Goal: Task Accomplishment & Management: Use online tool/utility

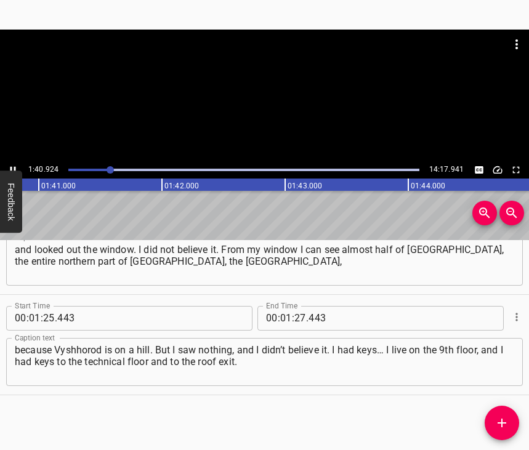
scroll to position [0, 12417]
click at [12, 170] on icon "Play/Pause" at bounding box center [12, 169] width 11 height 11
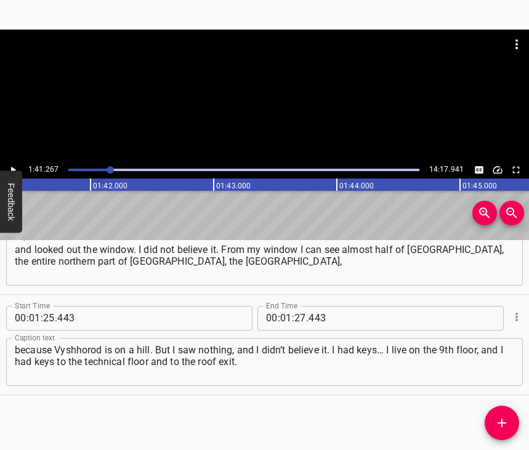
click at [107, 169] on div at bounding box center [109, 169] width 7 height 7
click at [9, 166] on icon "Play/Pause" at bounding box center [12, 169] width 11 height 11
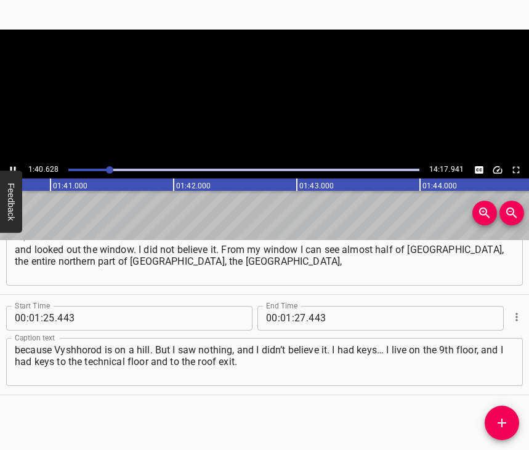
click at [9, 166] on icon "Play/Pause" at bounding box center [12, 169] width 11 height 11
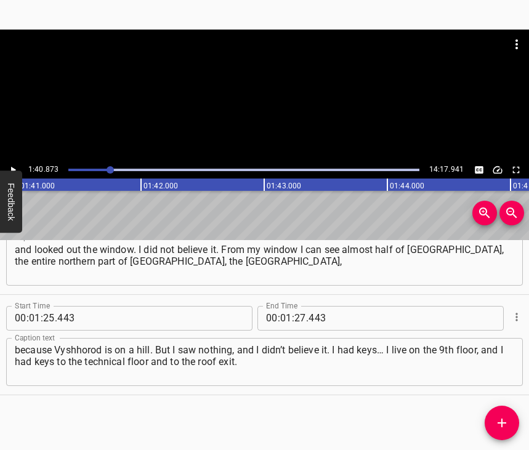
scroll to position [0, 12414]
click at [294, 306] on input "27" at bounding box center [300, 318] width 12 height 25
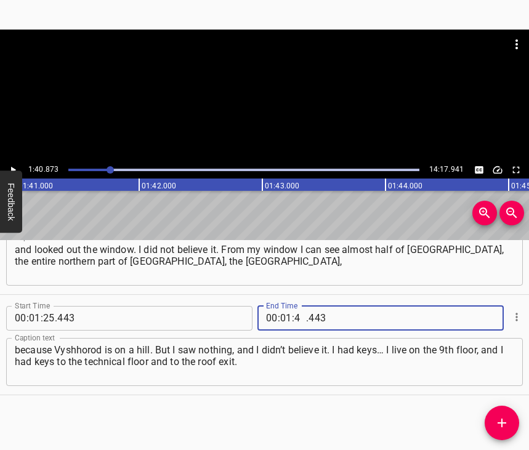
type input "40"
type input "873"
click at [505, 420] on icon "Add Cue" at bounding box center [501, 422] width 15 height 15
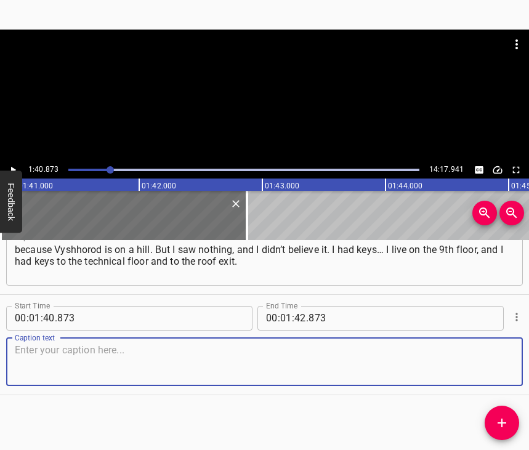
scroll to position [623, 0]
drag, startPoint x: 489, startPoint y: 353, endPoint x: 523, endPoint y: 344, distance: 35.1
click at [490, 353] on textarea at bounding box center [264, 361] width 499 height 35
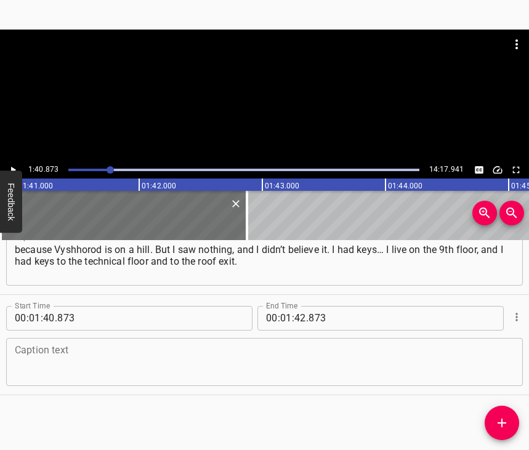
click at [39, 358] on textarea at bounding box center [264, 361] width 499 height 35
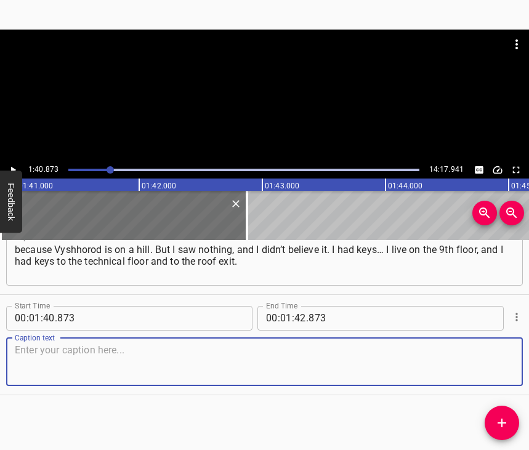
paste textarea "And at that moment, the first drone was shot down by the guys somewhere over th…"
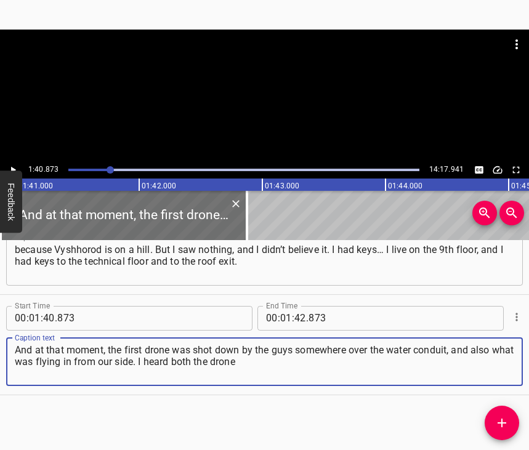
type textarea "And at that moment, the first drone was shot down by the guys somewhere over th…"
click at [14, 166] on icon "Play/Pause" at bounding box center [12, 169] width 11 height 11
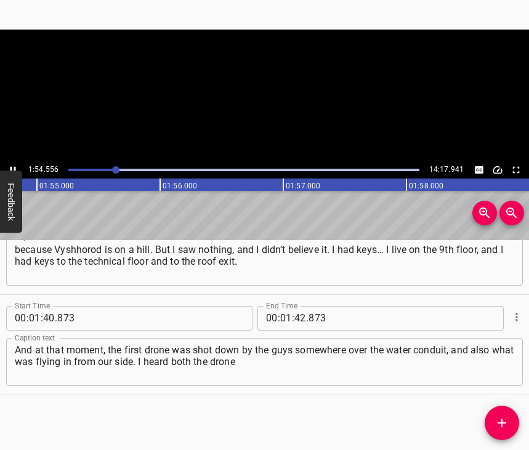
click at [14, 166] on icon "Play/Pause" at bounding box center [12, 169] width 11 height 11
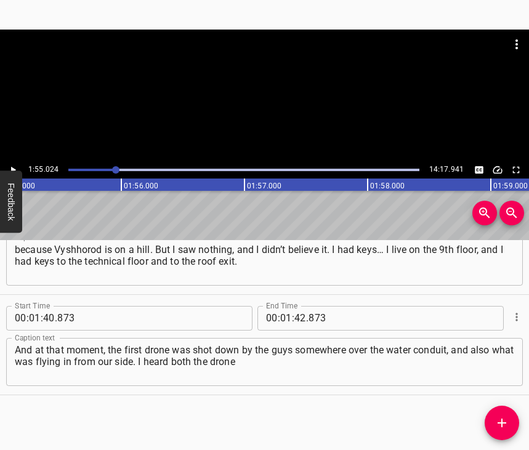
scroll to position [0, 14155]
click at [297, 306] on input "number" at bounding box center [300, 318] width 12 height 25
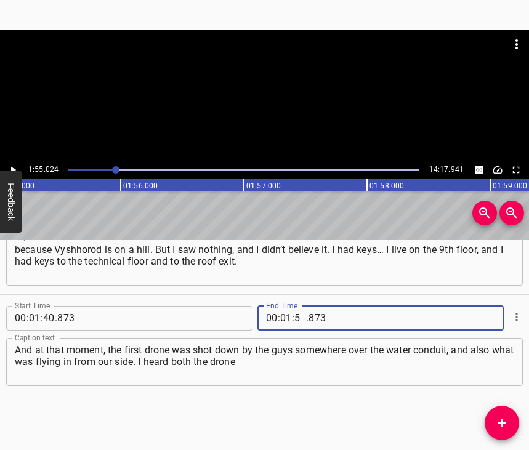
type input "55"
type input "024"
click at [502, 424] on icon "Add Cue" at bounding box center [501, 422] width 9 height 9
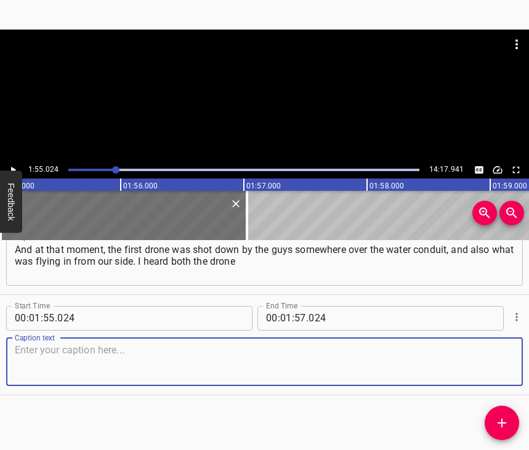
scroll to position [734, 0]
click at [492, 347] on textarea at bounding box center [264, 361] width 499 height 35
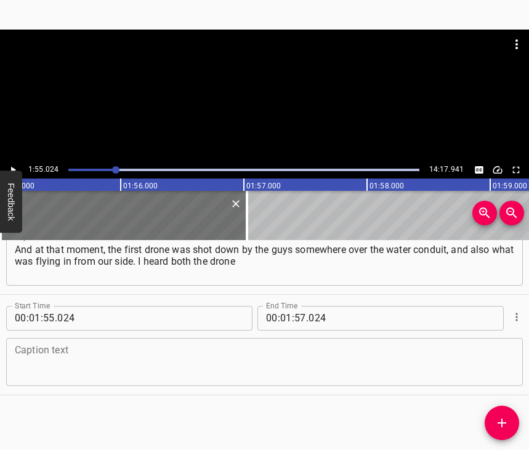
click at [63, 348] on textarea at bounding box center [264, 361] width 499 height 35
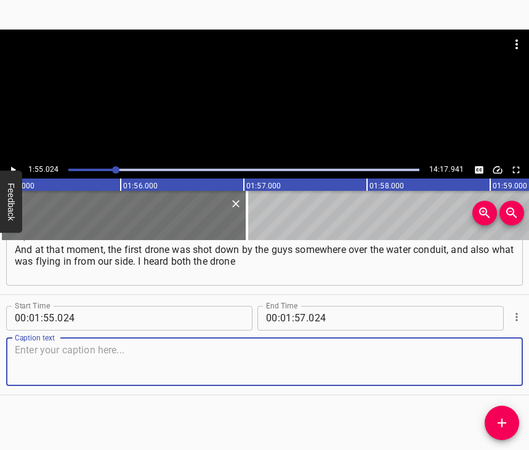
paste textarea "drone and that missile. Just as I was opening the hatch – such a flash! And I u…"
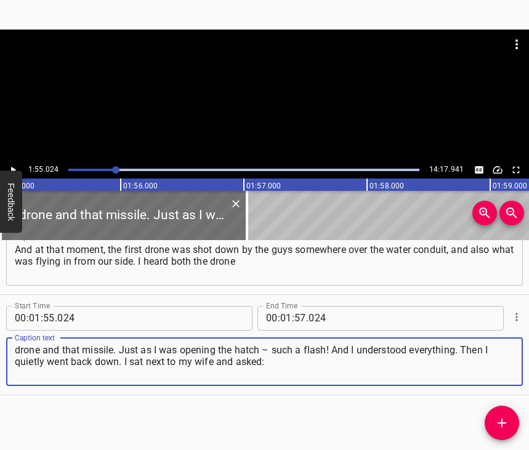
type textarea "drone and that missile. Just as I was opening the hatch – such a flash! And I u…"
click at [9, 164] on icon "Play/Pause" at bounding box center [12, 169] width 11 height 11
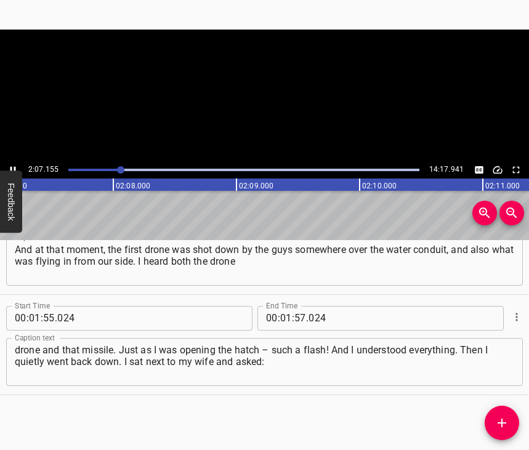
click at [9, 164] on icon "Play/Pause" at bounding box center [12, 169] width 11 height 11
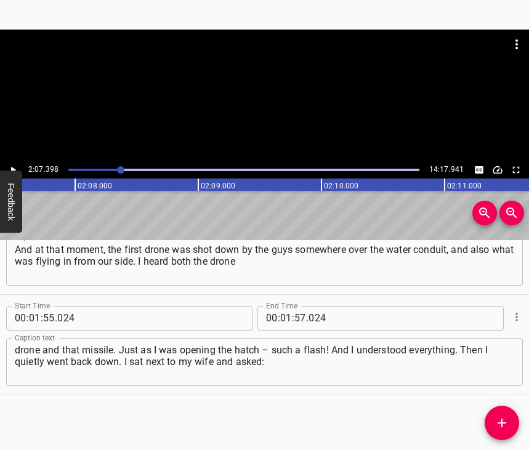
scroll to position [0, 15678]
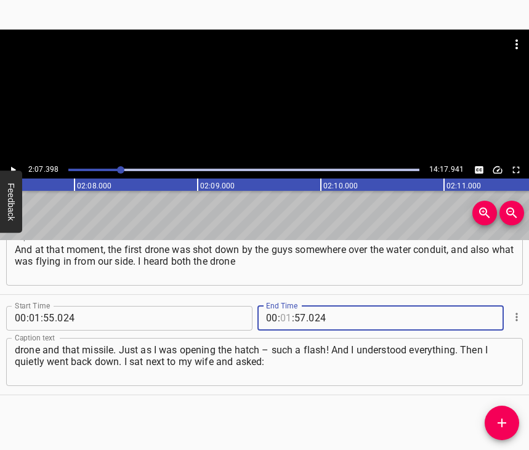
click at [284, 306] on input "number" at bounding box center [286, 318] width 12 height 25
type input "02"
type input "07"
type input "398"
click at [500, 422] on icon "Add Cue" at bounding box center [501, 422] width 15 height 15
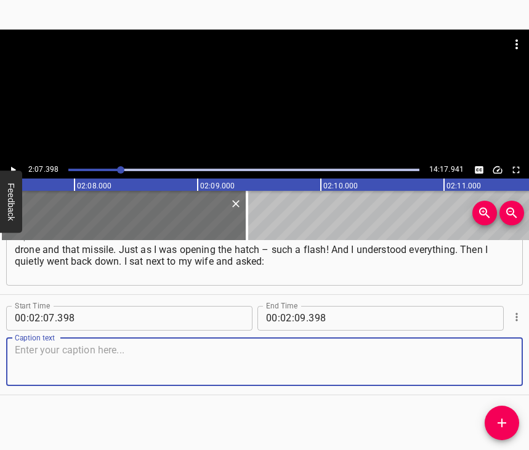
scroll to position [845, 0]
click at [489, 367] on textarea at bounding box center [264, 361] width 499 height 35
click at [34, 362] on textarea at bounding box center [264, 361] width 499 height 35
paste textarea ""What are we going to do? Because something really has started.” In short, we w…"
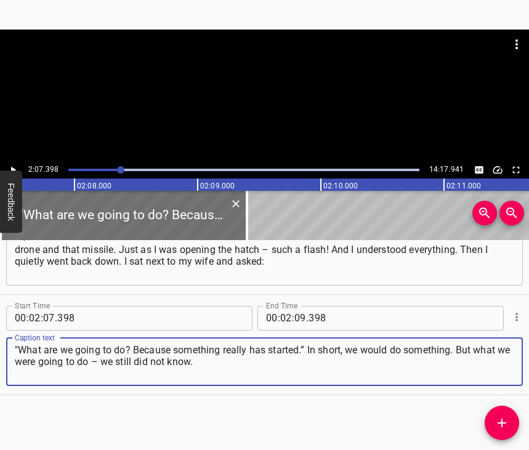
type textarea ""What are we going to do? Because something really has started.” In short, we w…"
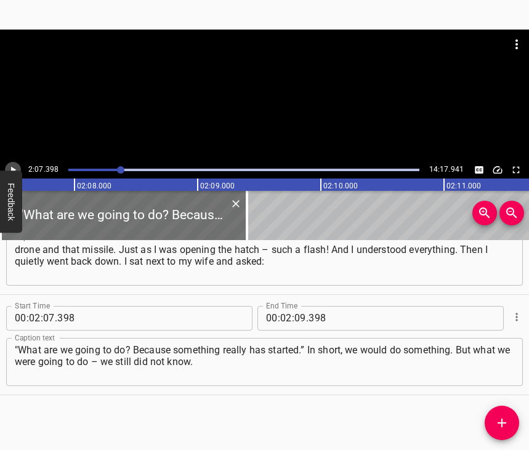
click at [17, 167] on icon "Play/Pause" at bounding box center [12, 169] width 11 height 11
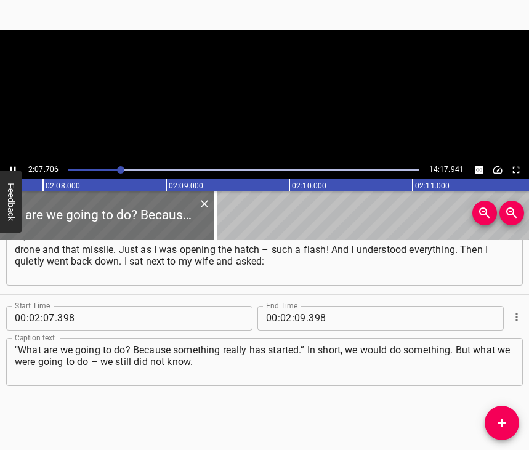
scroll to position [0, 15714]
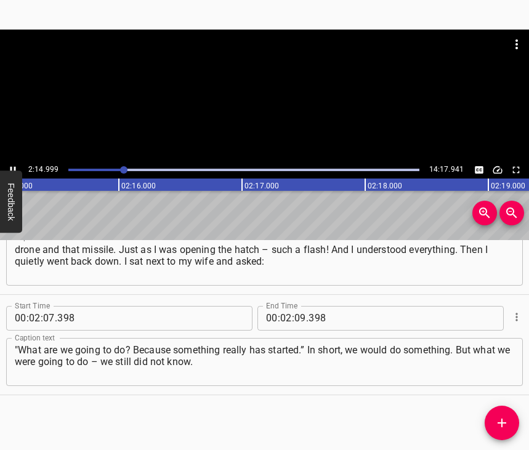
click at [14, 169] on icon "Play/Pause" at bounding box center [12, 169] width 11 height 11
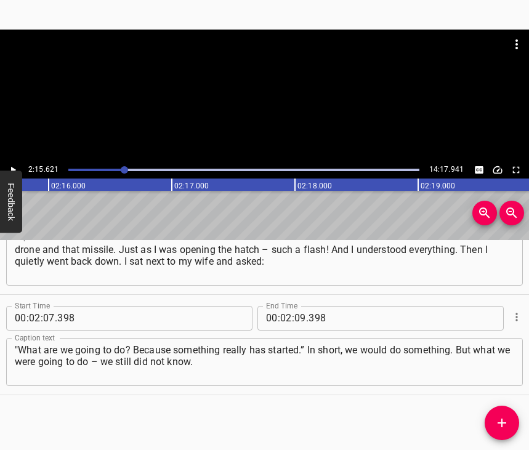
scroll to position [0, 16691]
click at [296, 306] on input "number" at bounding box center [300, 318] width 12 height 25
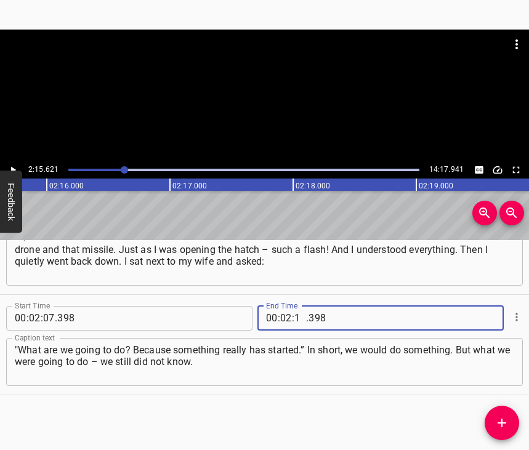
type input "15"
type input "621"
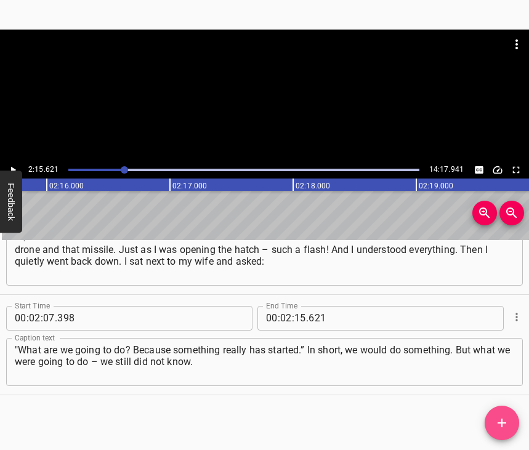
click at [498, 418] on icon "Add Cue" at bounding box center [501, 422] width 15 height 15
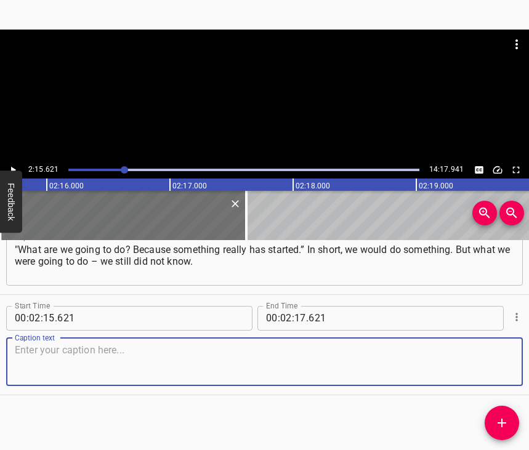
scroll to position [956, 0]
drag, startPoint x: 488, startPoint y: 361, endPoint x: 523, endPoint y: 344, distance: 38.8
click at [488, 360] on textarea at bounding box center [264, 361] width 499 height 35
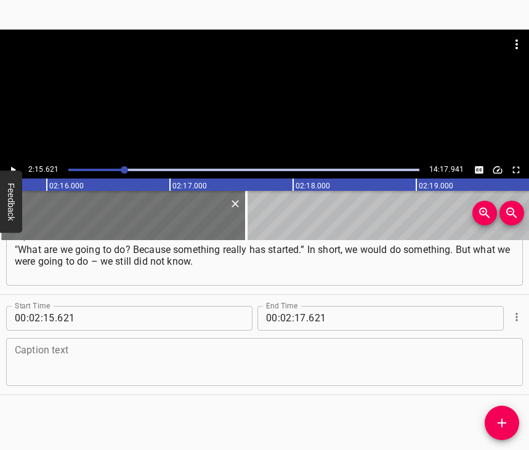
click at [277, 355] on textarea at bounding box center [264, 361] width 499 height 35
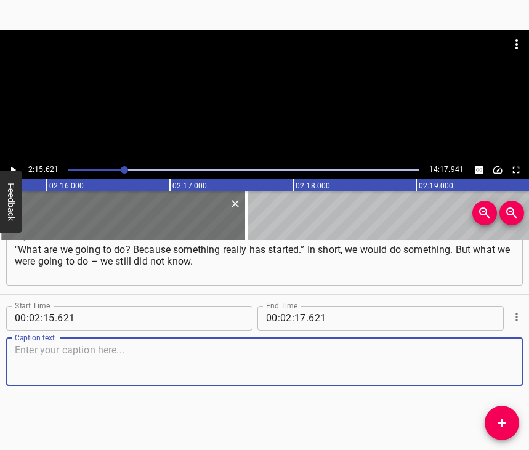
paste textarea "We were still calmly walking around the city, there were some moments… Grandmot…"
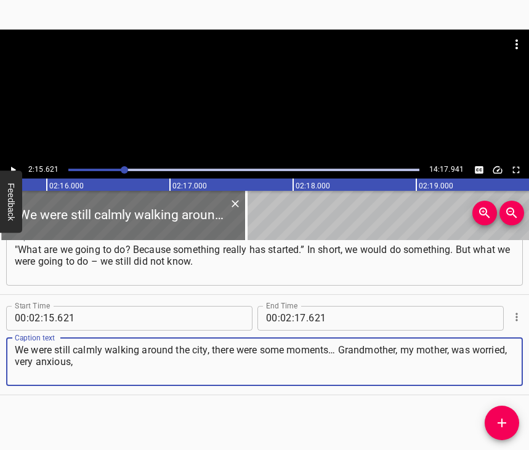
type textarea "We were still calmly walking around the city, there were some moments… Grandmot…"
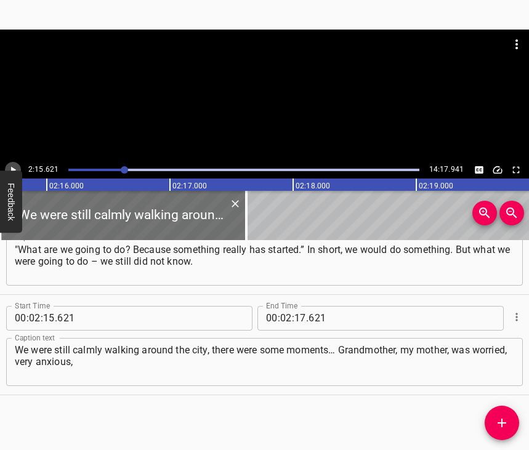
click at [15, 168] on icon "Play/Pause" at bounding box center [12, 169] width 11 height 11
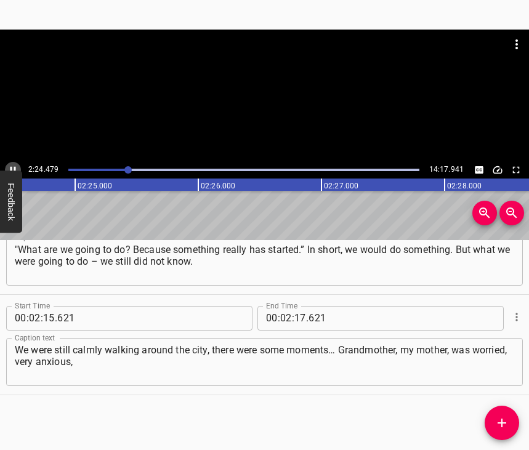
click at [14, 167] on icon "Play/Pause" at bounding box center [12, 169] width 11 height 11
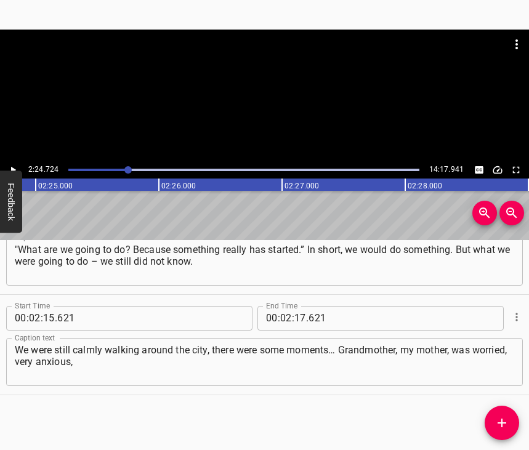
scroll to position [0, 17811]
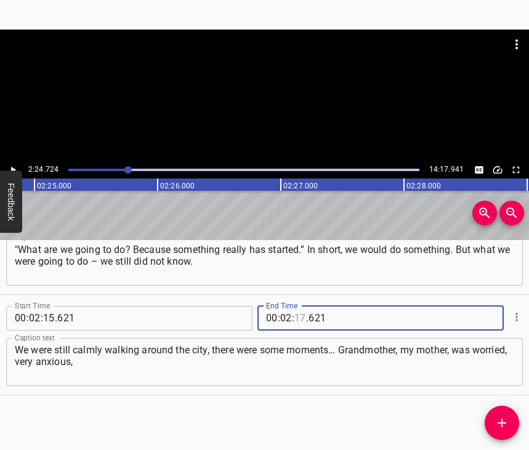
click at [294, 306] on input "number" at bounding box center [300, 318] width 12 height 25
type input "24"
type input "724"
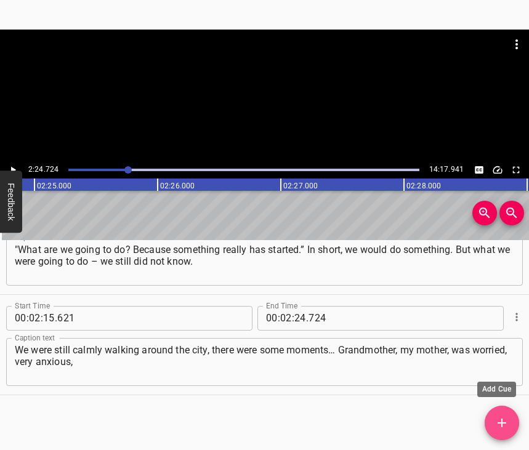
click at [505, 413] on button "Add Cue" at bounding box center [501, 423] width 34 height 34
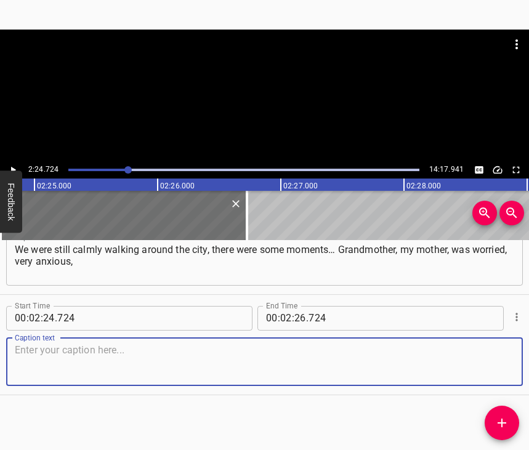
scroll to position [1066, 0]
click at [485, 356] on textarea at bounding box center [264, 361] width 499 height 35
click at [232, 344] on textarea at bounding box center [264, 361] width 499 height 35
paste textarea "and I was buying her some medicine at the pharmacy. And at that moment, when we…"
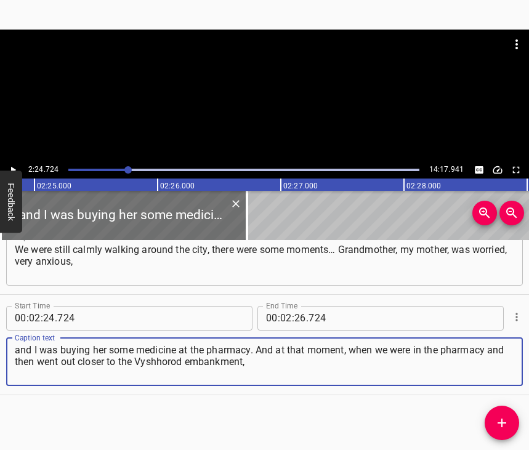
type textarea "and I was buying her some medicine at the pharmacy. And at that moment, when we…"
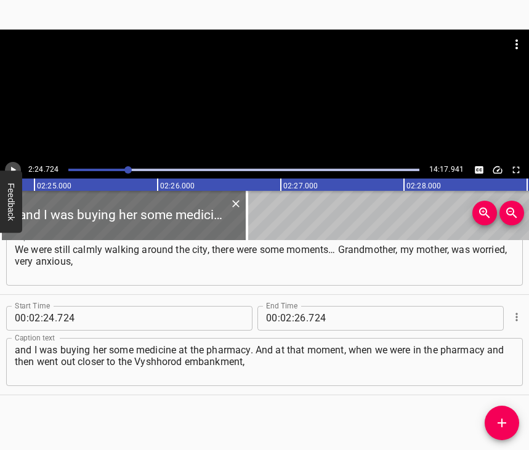
click at [10, 166] on button "Play/Pause" at bounding box center [13, 170] width 16 height 16
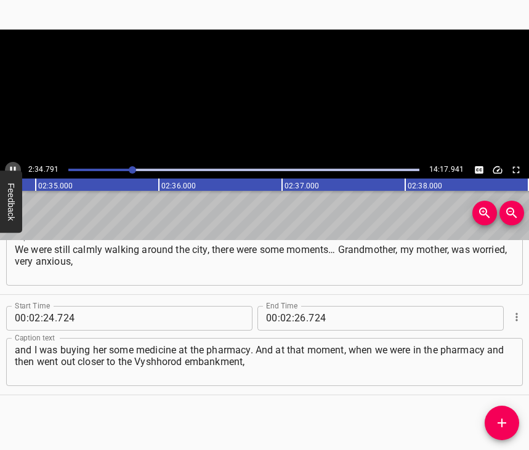
click at [10, 166] on icon "Play/Pause" at bounding box center [12, 169] width 11 height 11
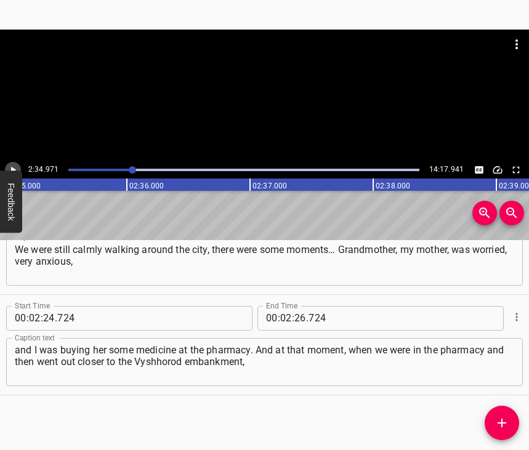
click at [10, 166] on icon "Play/Pause" at bounding box center [12, 169] width 11 height 11
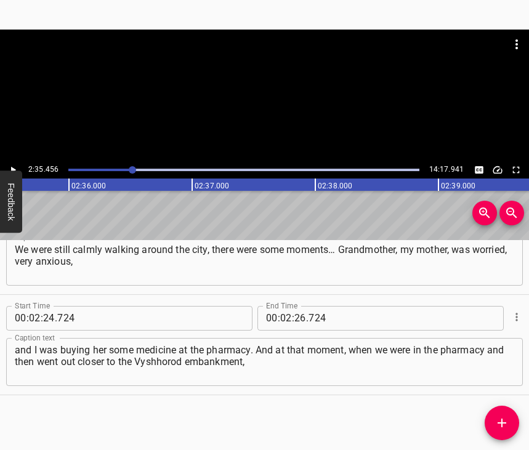
scroll to position [0, 19132]
click at [10, 166] on icon "Play/Pause" at bounding box center [12, 169] width 11 height 11
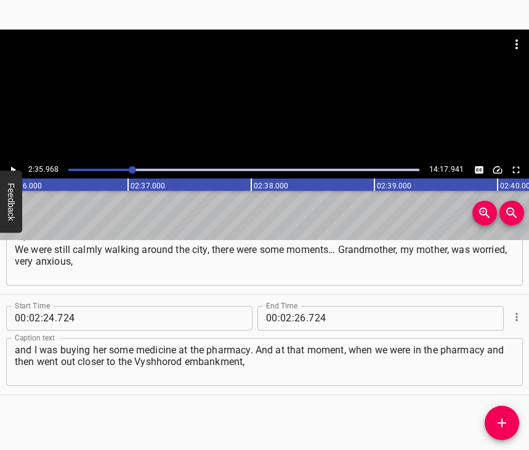
scroll to position [0, 19195]
click at [10, 166] on icon "Play/Pause" at bounding box center [12, 169] width 11 height 11
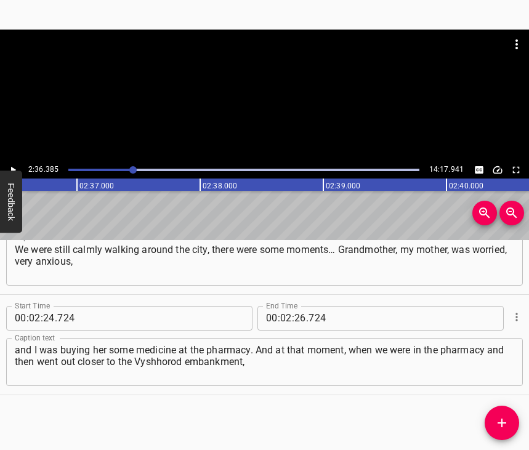
scroll to position [0, 19246]
click at [294, 306] on input "number" at bounding box center [300, 318] width 12 height 25
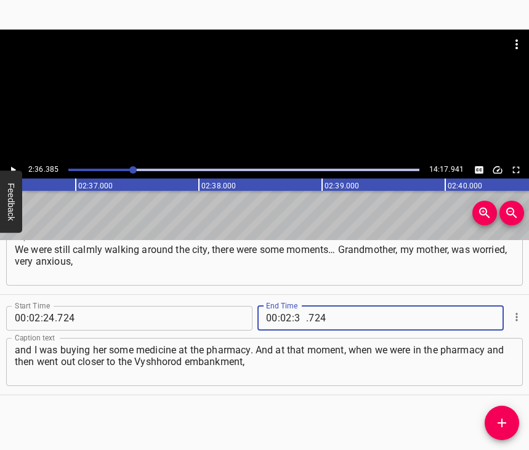
type input "36"
type input "385"
click at [506, 420] on icon "Add Cue" at bounding box center [501, 422] width 15 height 15
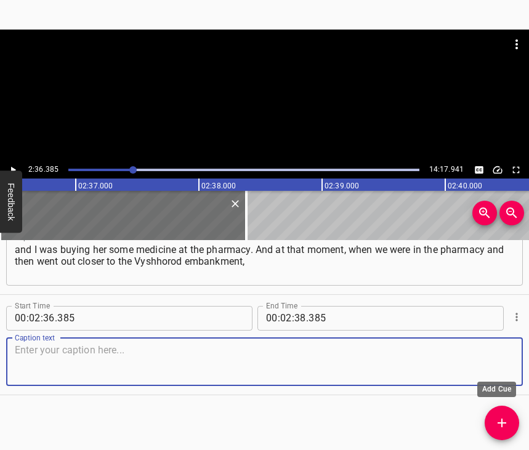
scroll to position [1177, 0]
click at [490, 359] on textarea at bounding box center [264, 361] width 499 height 35
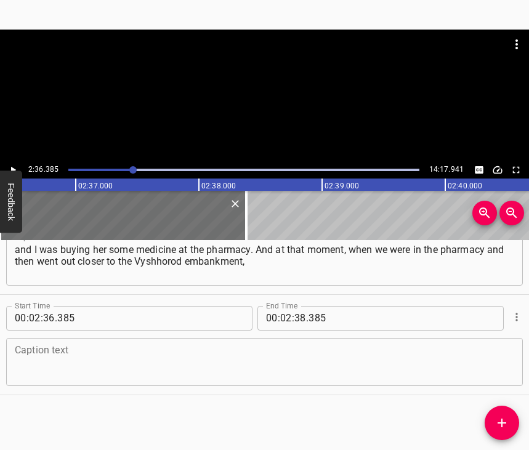
click at [81, 361] on textarea at bounding box center [264, 361] width 499 height 35
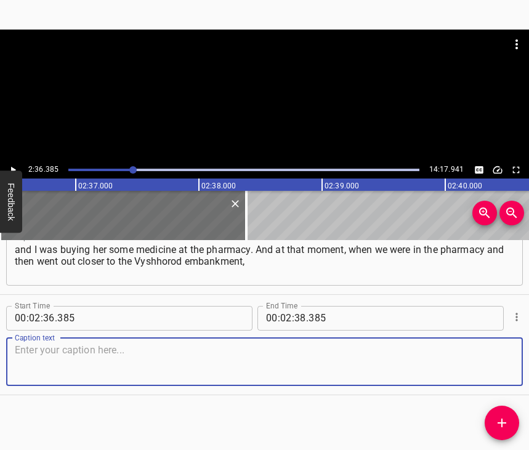
paste textarea "there was such a rumble! And several helicopters flew over the dam, heading tow…"
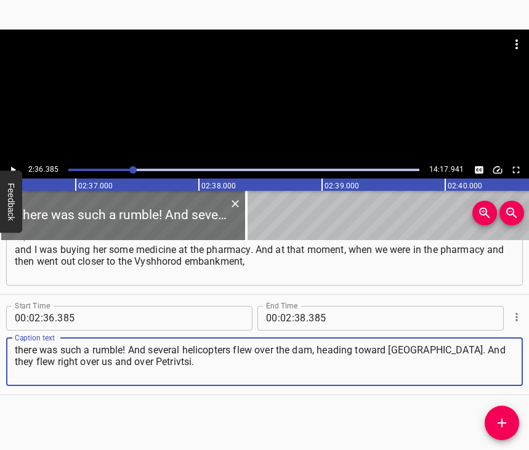
type textarea "there was such a rumble! And several helicopters flew over the dam, heading tow…"
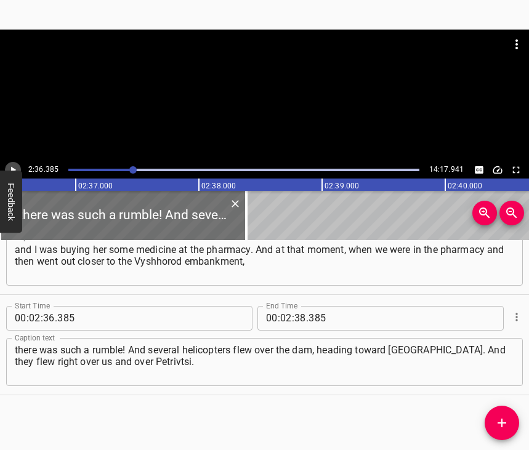
click at [12, 165] on icon "Play/Pause" at bounding box center [12, 169] width 11 height 11
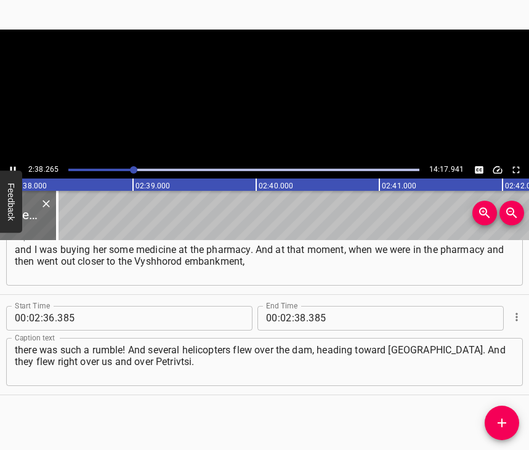
scroll to position [0, 19477]
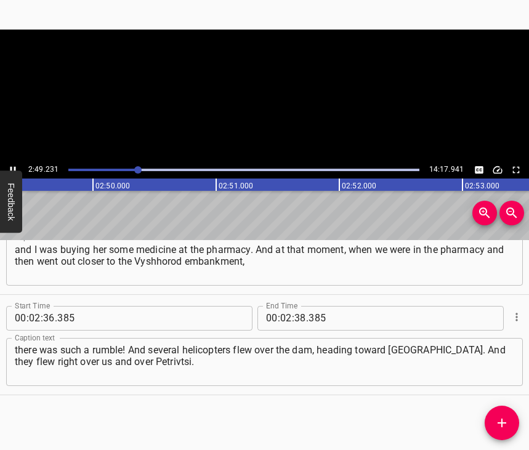
click at [12, 165] on icon "Play/Pause" at bounding box center [12, 169] width 11 height 11
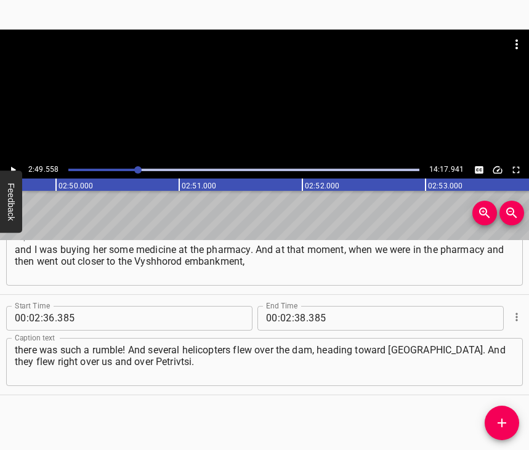
scroll to position [0, 20867]
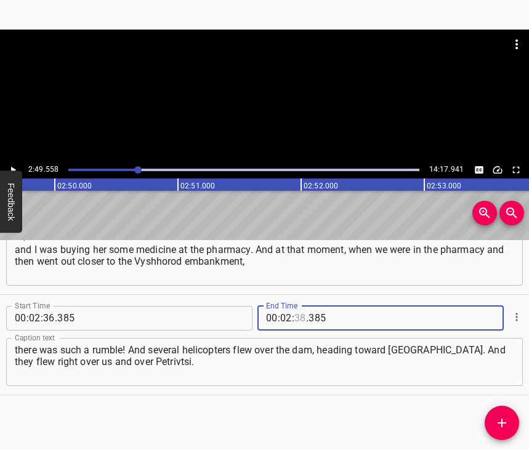
click at [294, 309] on input "number" at bounding box center [300, 318] width 12 height 25
type input "49"
type input "558"
click at [500, 417] on icon "Add Cue" at bounding box center [501, 422] width 15 height 15
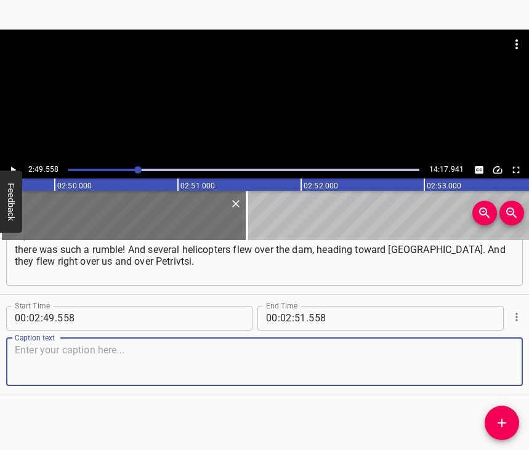
scroll to position [1288, 0]
drag, startPoint x: 481, startPoint y: 356, endPoint x: 523, endPoint y: 356, distance: 42.5
click at [482, 356] on textarea at bounding box center [264, 361] width 499 height 35
click at [206, 350] on textarea at bounding box center [264, 361] width 499 height 35
paste textarea "My mother was in Petrivtsi. She immediately went into panic: “Something flew ov…"
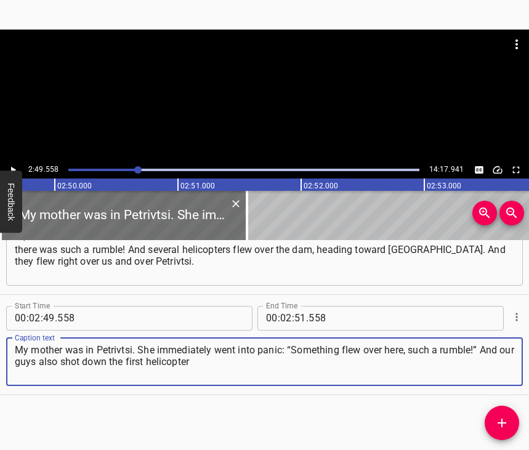
type textarea "My mother was in Petrivtsi. She immediately went into panic: “Something flew ov…"
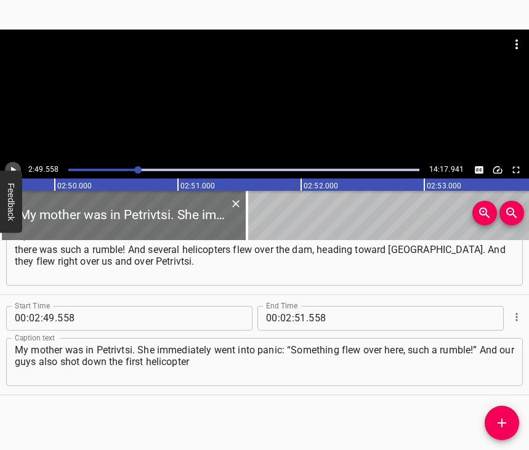
click at [15, 166] on icon "Play/Pause" at bounding box center [12, 169] width 11 height 11
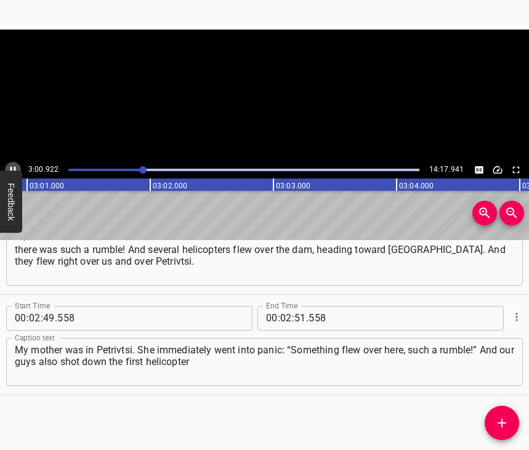
click at [15, 166] on icon "Play/Pause" at bounding box center [12, 169] width 11 height 11
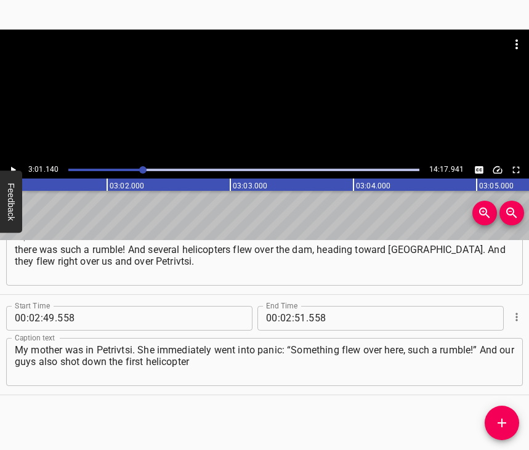
scroll to position [0, 22293]
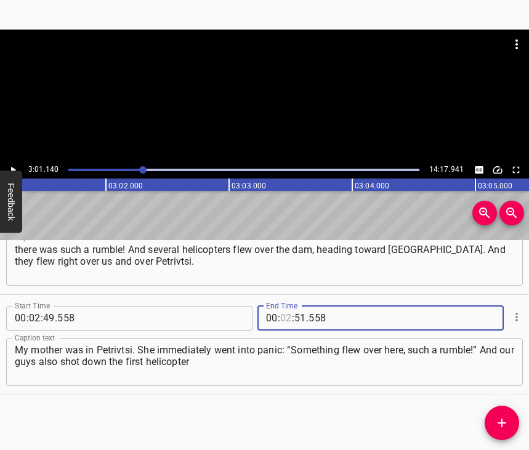
click at [281, 310] on input "number" at bounding box center [286, 318] width 12 height 25
type input "03"
type input "01"
type input "140"
click at [497, 417] on icon "Add Cue" at bounding box center [501, 422] width 15 height 15
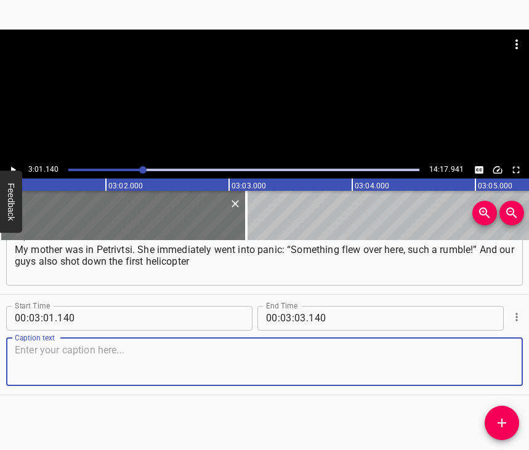
scroll to position [1399, 0]
click at [487, 365] on textarea at bounding box center [264, 361] width 499 height 35
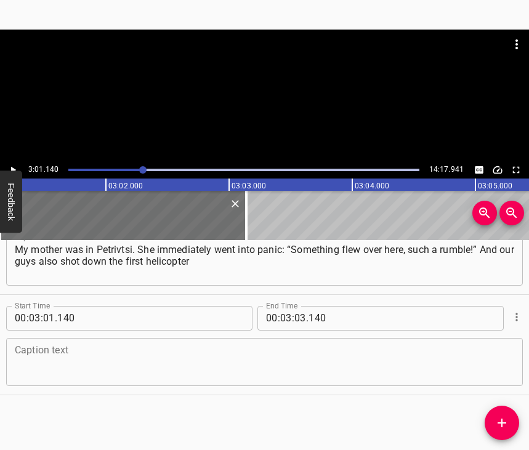
click at [57, 344] on textarea at bounding box center [264, 361] width 499 height 35
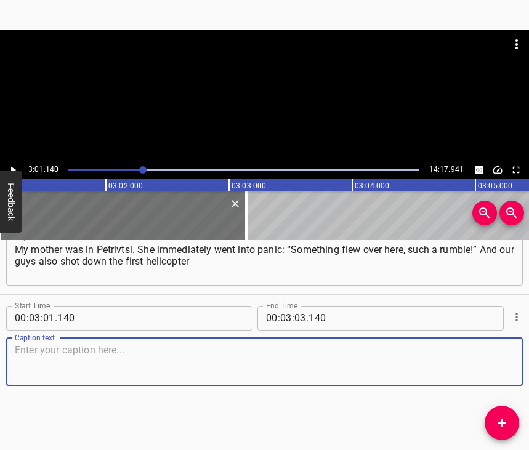
paste textarea "in front of [PERSON_NAME], and my mother heard all of this. We evacuated my mot…"
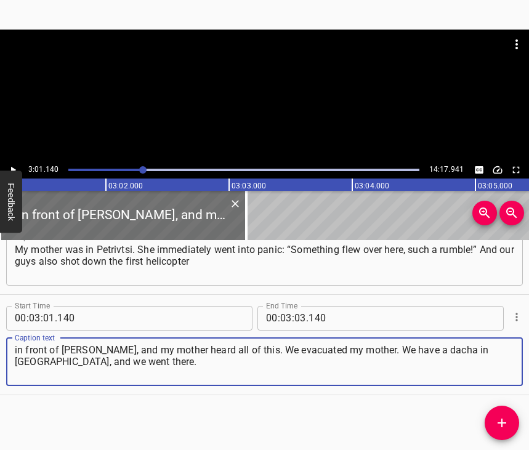
type textarea "in front of [PERSON_NAME], and my mother heard all of this. We evacuated my mot…"
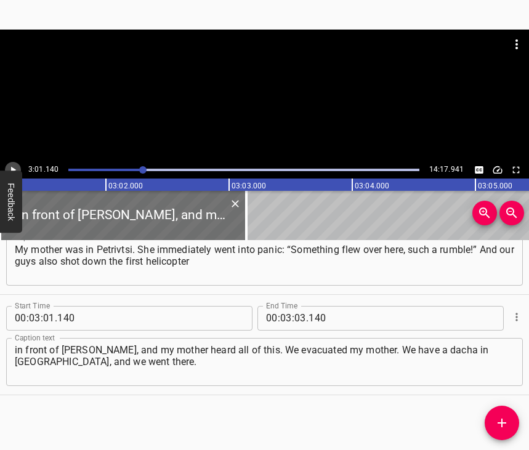
click at [10, 167] on icon "Play/Pause" at bounding box center [12, 169] width 11 height 11
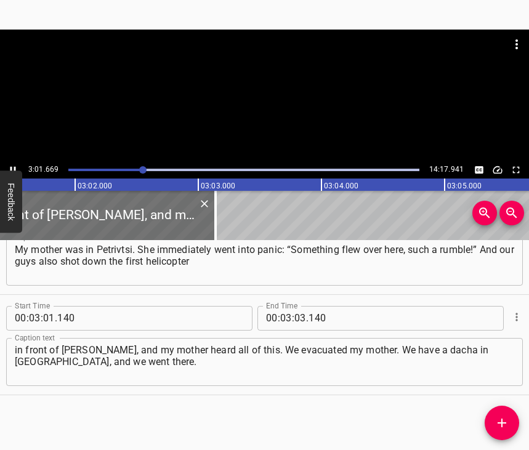
scroll to position [0, 22348]
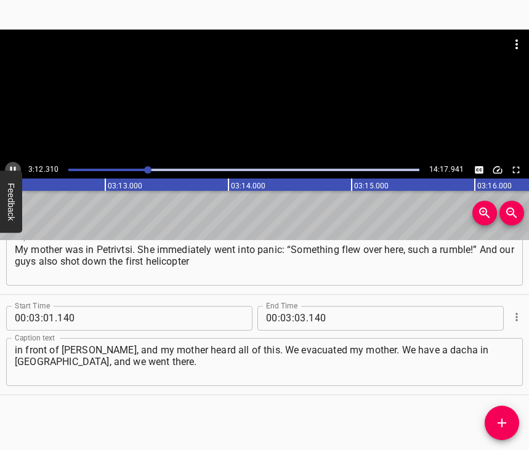
click at [13, 169] on icon "Play/Pause" at bounding box center [12, 169] width 11 height 11
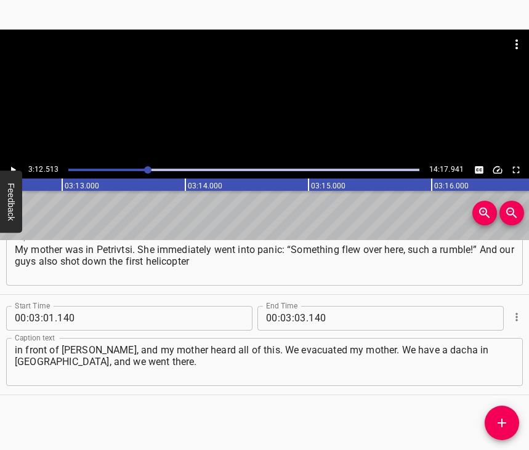
scroll to position [0, 23692]
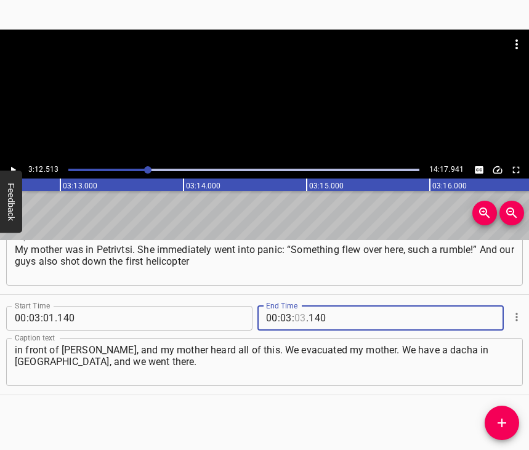
click at [299, 306] on input "number" at bounding box center [300, 318] width 12 height 25
type input "12"
type input "513"
click at [506, 418] on icon "Add Cue" at bounding box center [501, 422] width 15 height 15
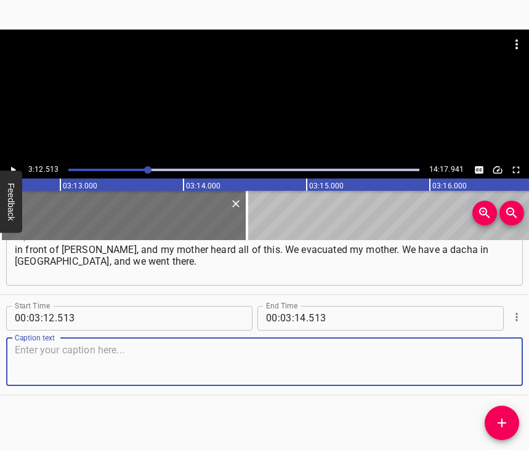
scroll to position [1509, 0]
click at [495, 362] on textarea at bounding box center [264, 361] width 499 height 35
click at [138, 359] on textarea at bounding box center [264, 361] width 499 height 35
paste textarea "We thought we could hide there, because nothing flies there and it is far from …"
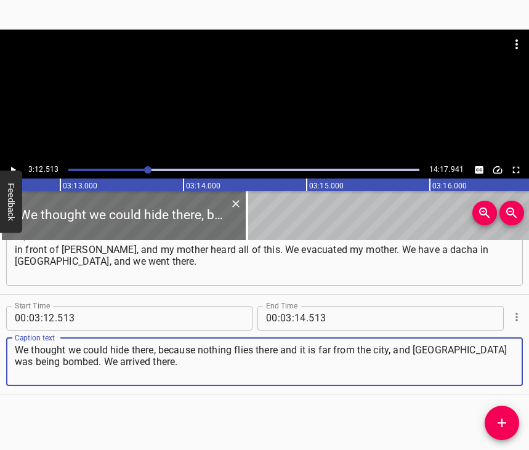
type textarea "We thought we could hide there, because nothing flies there and it is far from …"
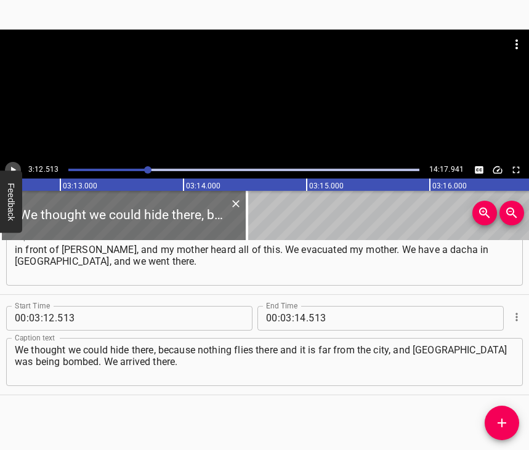
click at [14, 164] on icon "Play/Pause" at bounding box center [12, 169] width 11 height 11
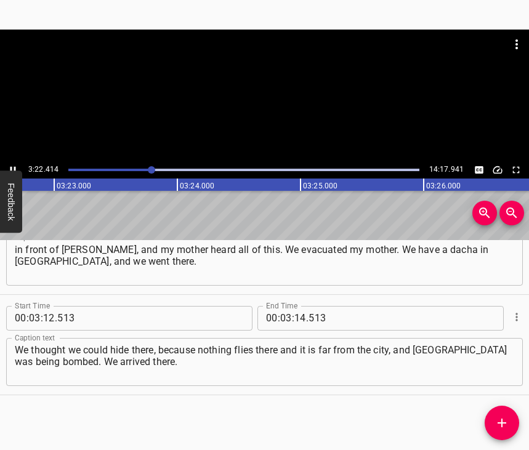
click at [12, 167] on icon "Play/Pause" at bounding box center [13, 169] width 6 height 7
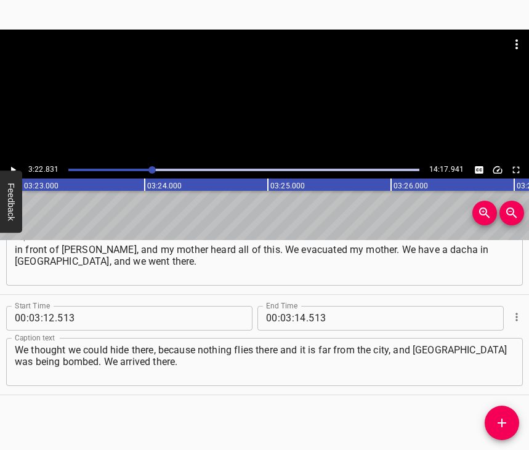
scroll to position [0, 24962]
click at [300, 306] on input "number" at bounding box center [300, 318] width 12 height 25
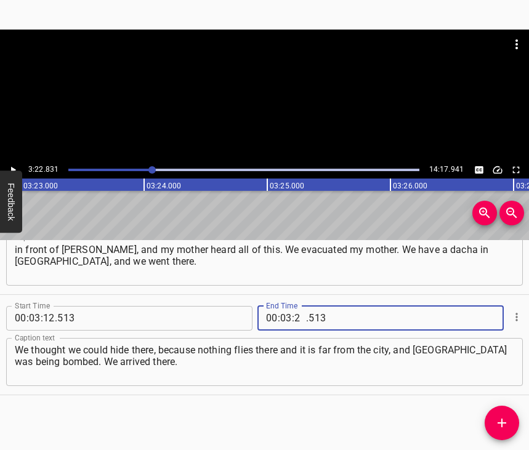
type input "22"
type input "831"
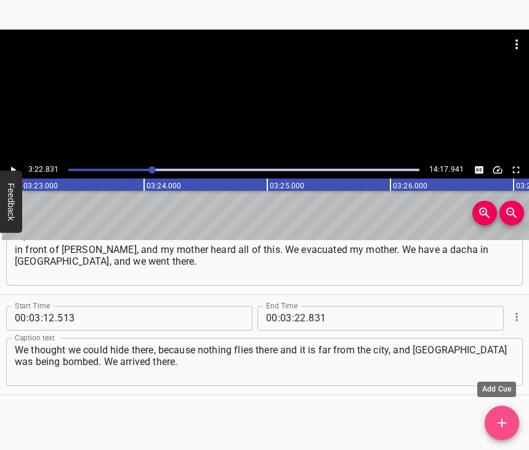
click at [492, 417] on span "Add Cue" at bounding box center [501, 422] width 34 height 15
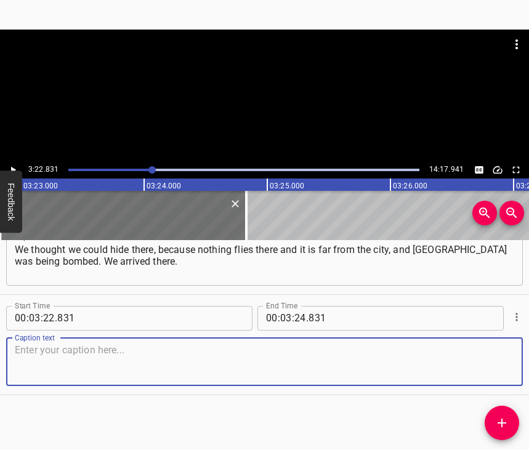
scroll to position [1620, 0]
click at [495, 366] on textarea at bounding box center [264, 361] width 499 height 35
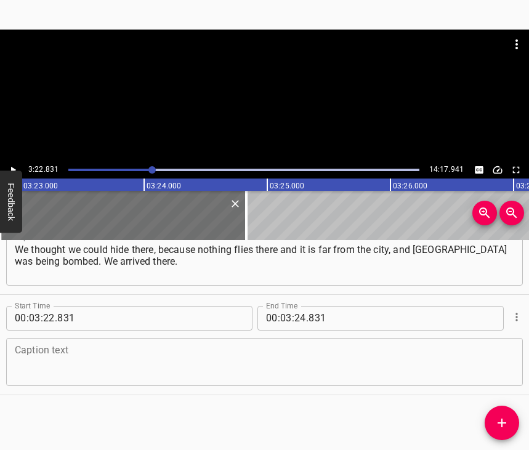
click at [94, 350] on textarea at bounding box center [264, 361] width 499 height 35
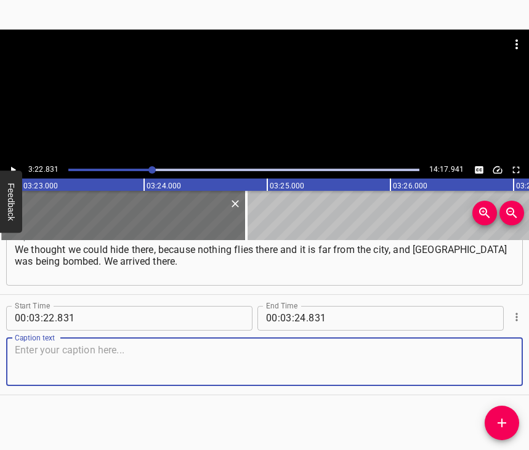
paste textarea "We spent the night under heavy cannonade. They (the [DEMOGRAPHIC_DATA]) had jus…"
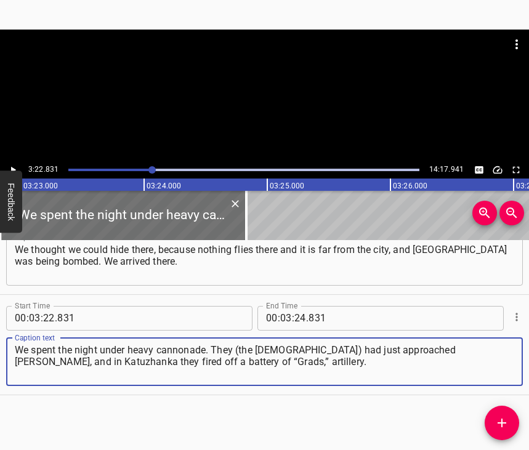
type textarea "We spent the night under heavy cannonade. They (the [DEMOGRAPHIC_DATA]) had jus…"
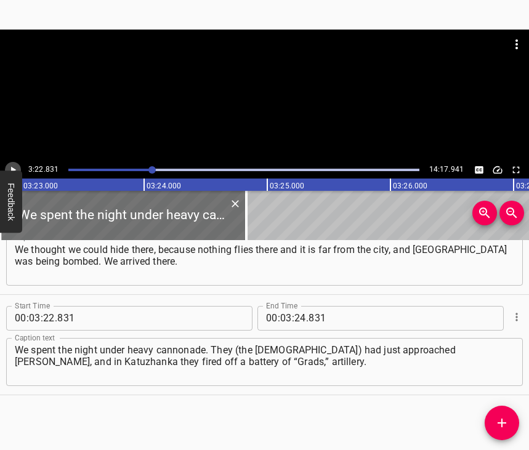
click at [12, 171] on icon "Play/Pause" at bounding box center [13, 169] width 5 height 7
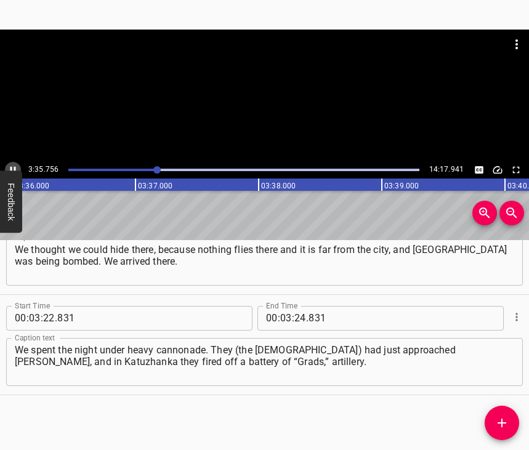
click at [13, 166] on icon "Play/Pause" at bounding box center [12, 169] width 11 height 11
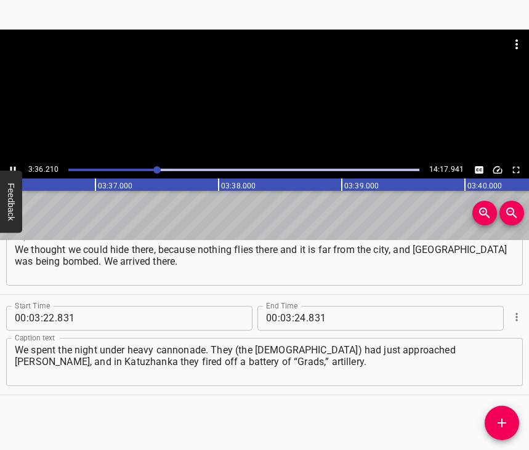
click at [13, 166] on icon "Play/Pause" at bounding box center [12, 169] width 11 height 11
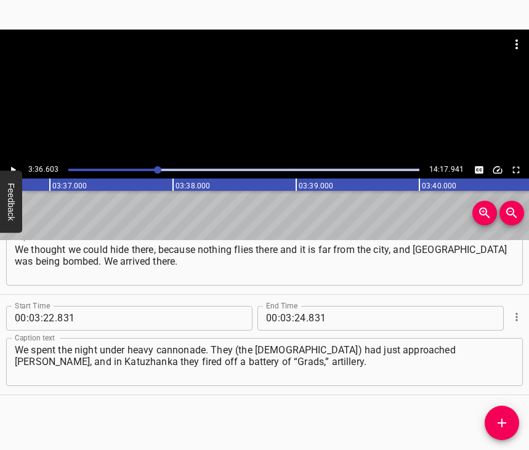
scroll to position [0, 26657]
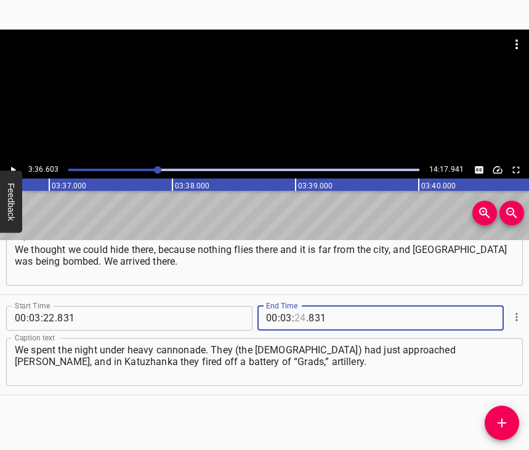
click at [295, 308] on input "number" at bounding box center [300, 318] width 12 height 25
type input "36"
type input "603"
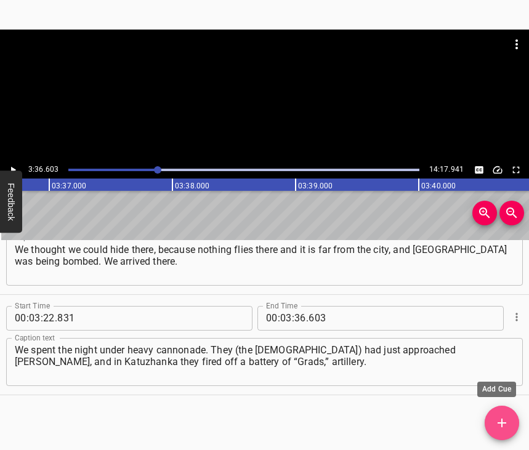
click at [506, 425] on icon "Add Cue" at bounding box center [501, 422] width 15 height 15
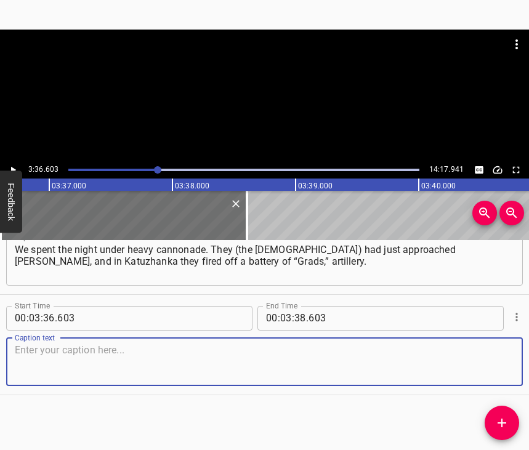
scroll to position [1731, 0]
drag, startPoint x: 491, startPoint y: 369, endPoint x: 522, endPoint y: 364, distance: 31.3
click at [492, 367] on textarea at bounding box center [264, 361] width 499 height 35
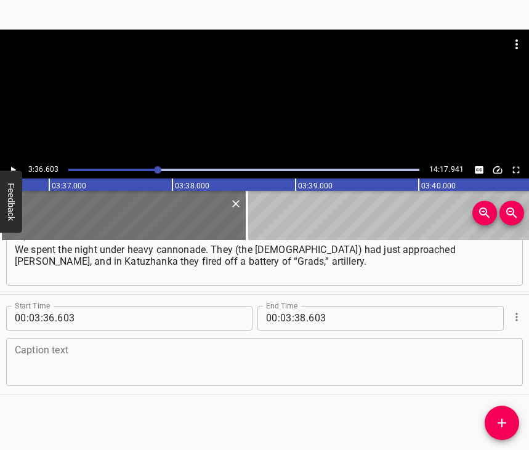
click at [168, 356] on textarea at bounding box center [264, 361] width 499 height 35
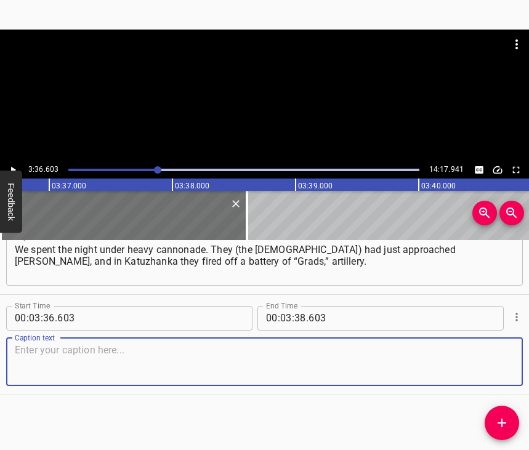
paste textarea "They were standing between the houses, people said, and were shooting in the di…"
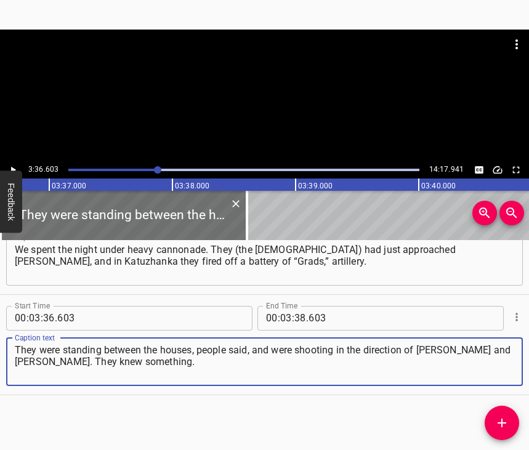
type textarea "They were standing between the houses, people said, and were shooting in the di…"
click at [12, 166] on icon "Play/Pause" at bounding box center [12, 169] width 11 height 11
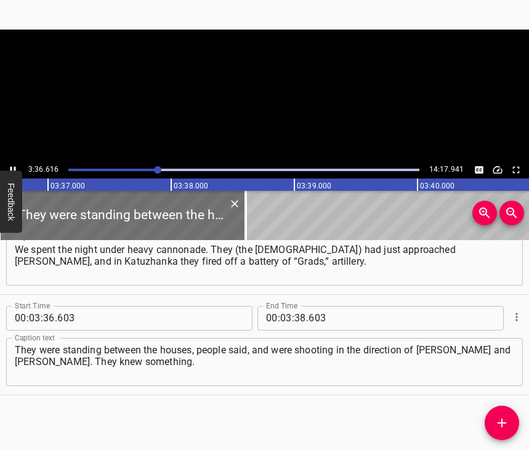
scroll to position [0, 26659]
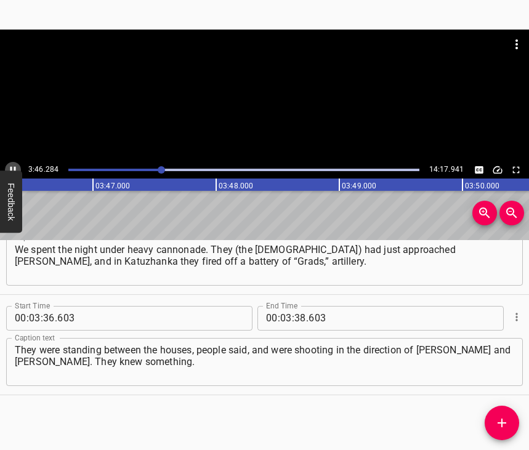
click at [15, 167] on icon "Play/Pause" at bounding box center [13, 169] width 6 height 7
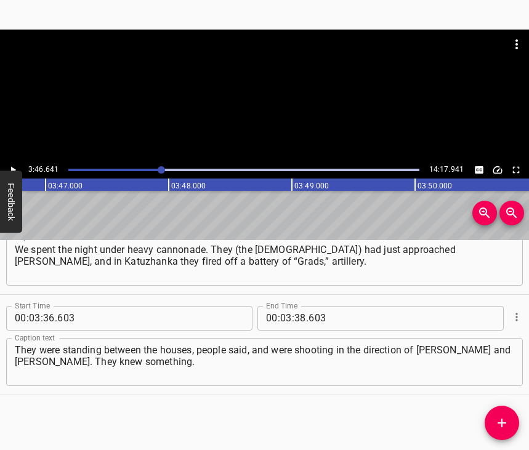
scroll to position [0, 27892]
click at [17, 164] on icon "Play/Pause" at bounding box center [12, 169] width 11 height 11
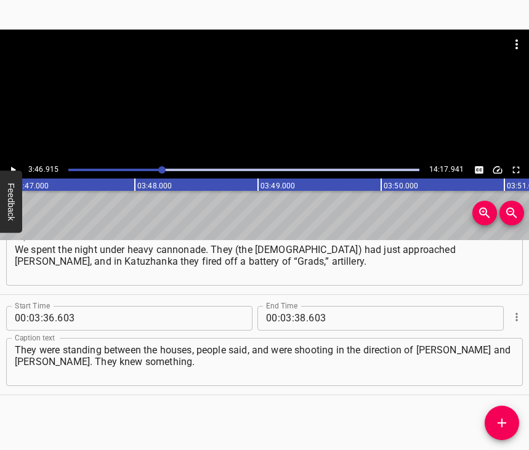
scroll to position [0, 27926]
click at [295, 306] on input "number" at bounding box center [300, 318] width 12 height 25
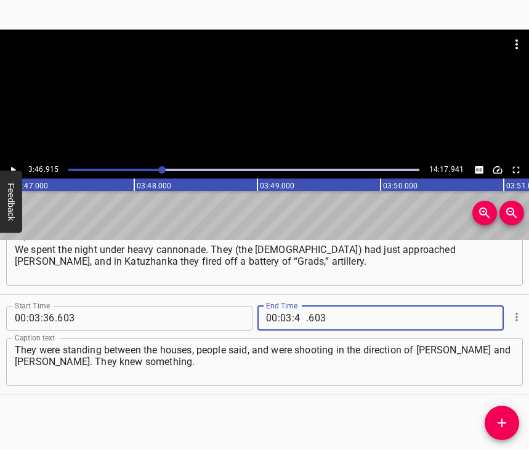
type input "46"
type input "915"
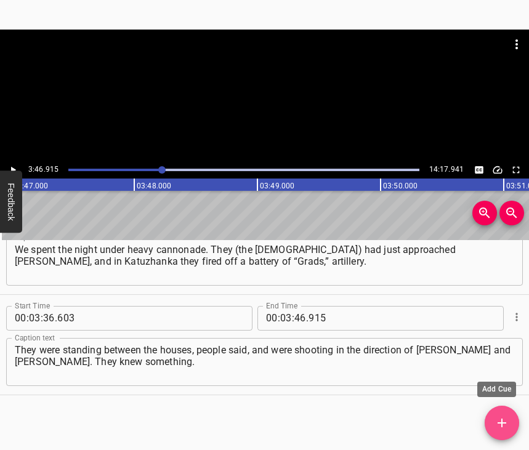
click at [499, 423] on icon "Add Cue" at bounding box center [501, 422] width 9 height 9
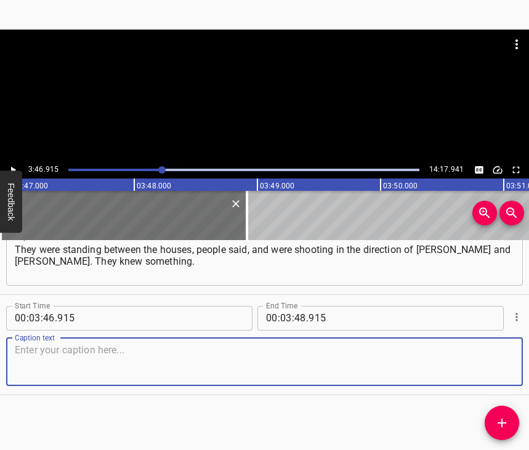
scroll to position [1842, 0]
drag, startPoint x: 492, startPoint y: 369, endPoint x: 525, endPoint y: 366, distance: 32.8
click at [492, 369] on textarea at bounding box center [264, 361] width 499 height 35
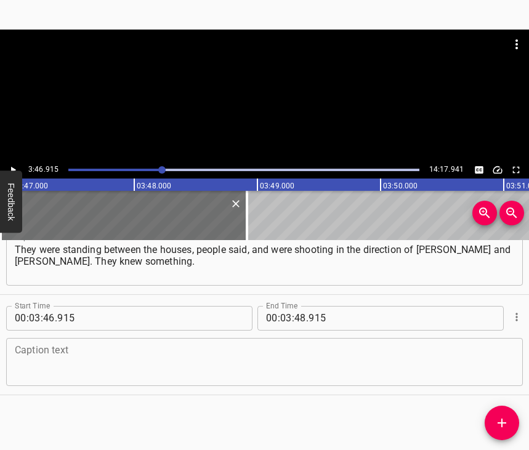
click at [84, 361] on textarea at bounding box center [264, 361] width 499 height 35
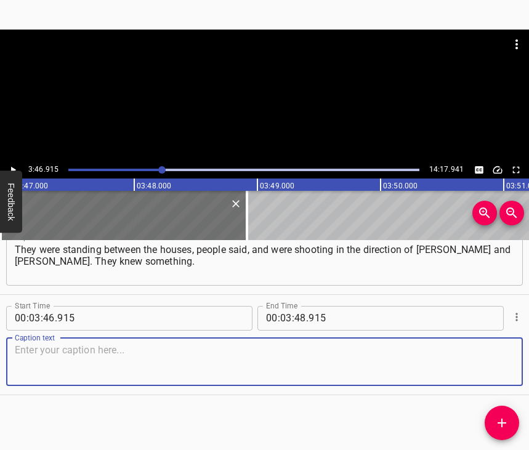
paste textarea "And our house was shaking heavily. And in the morning I made the decision and t…"
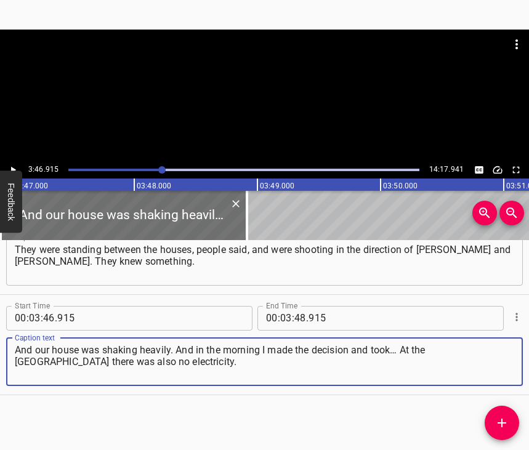
type textarea "And our house was shaking heavily. And in the morning I made the decision and t…"
click at [12, 167] on icon "Play/Pause" at bounding box center [12, 169] width 11 height 11
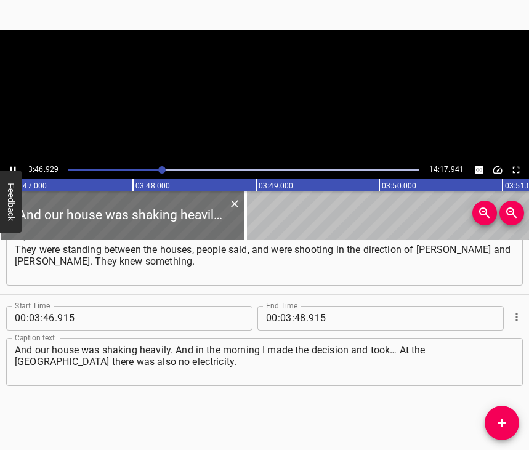
scroll to position [0, 27928]
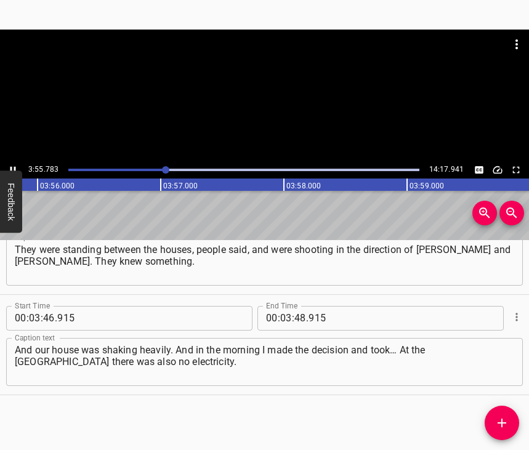
click at [10, 167] on icon "Play/Pause" at bounding box center [12, 169] width 11 height 11
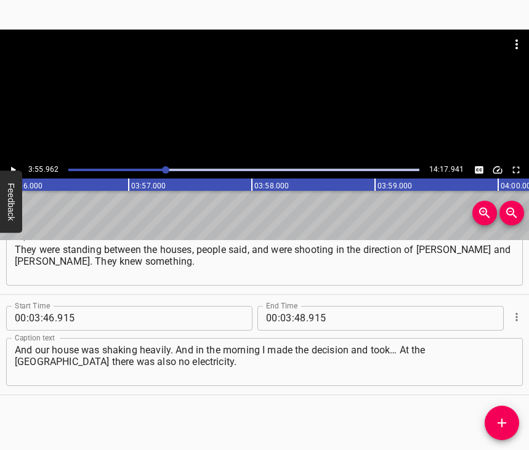
scroll to position [0, 29039]
click at [297, 306] on input "number" at bounding box center [300, 318] width 12 height 25
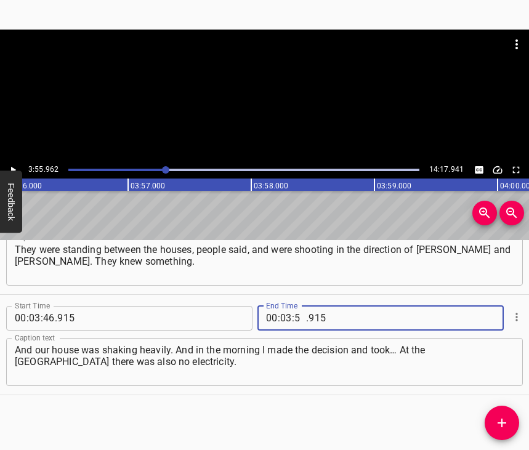
type input "55"
type input "962"
click at [498, 418] on icon "Add Cue" at bounding box center [501, 422] width 15 height 15
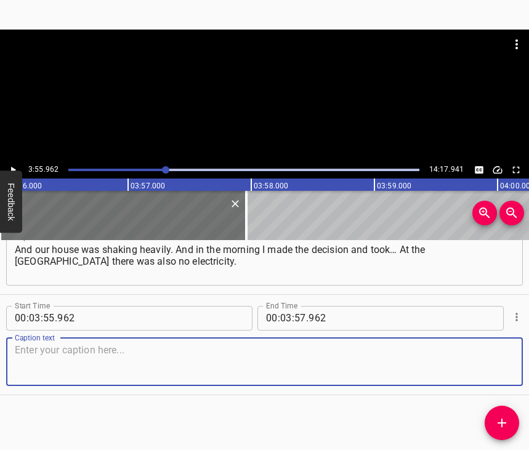
scroll to position [1952, 0]
click at [486, 364] on textarea at bounding box center [264, 361] width 499 height 35
click at [64, 347] on textarea at bounding box center [264, 361] width 499 height 35
paste textarea "That little house had been standing for 15 years, and we were not connected to …"
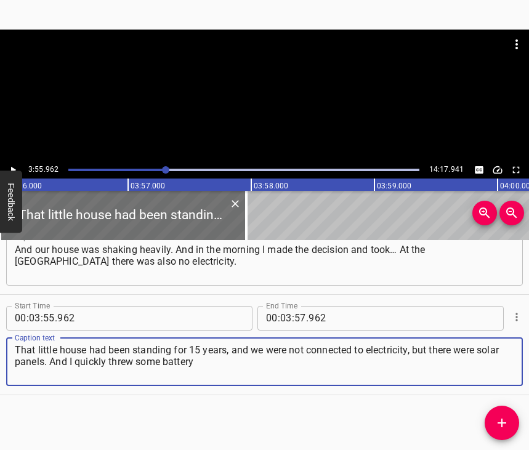
type textarea "That little house had been standing for 15 years, and we were not connected to …"
click at [15, 168] on icon "Play/Pause" at bounding box center [12, 169] width 11 height 11
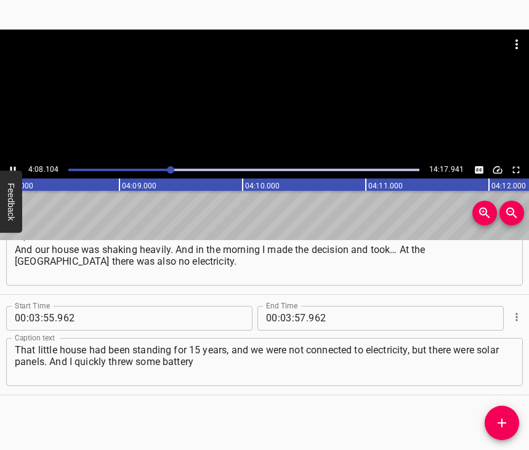
click at [11, 166] on icon "Play/Pause" at bounding box center [12, 169] width 11 height 11
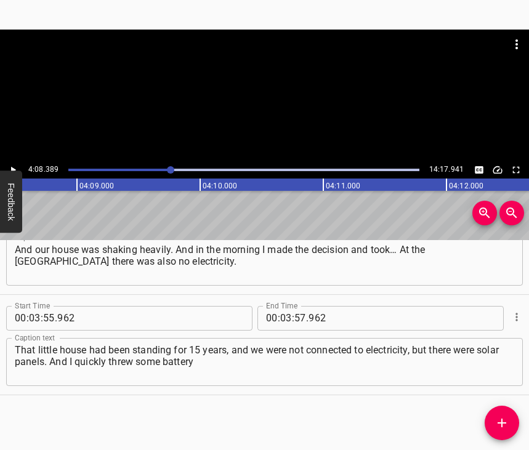
scroll to position [0, 30569]
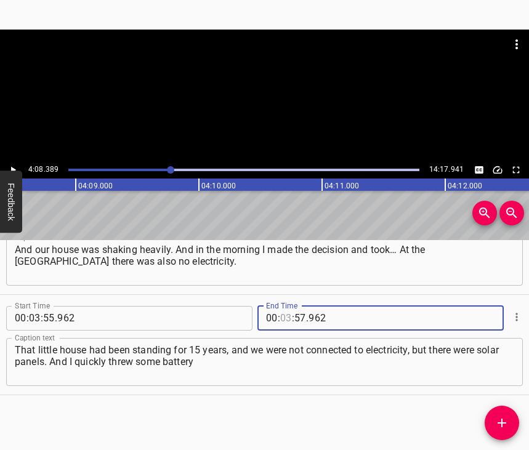
click at [284, 306] on input "number" at bounding box center [286, 318] width 12 height 25
type input "04"
type input "08"
type input "389"
click at [503, 418] on icon "Add Cue" at bounding box center [501, 422] width 15 height 15
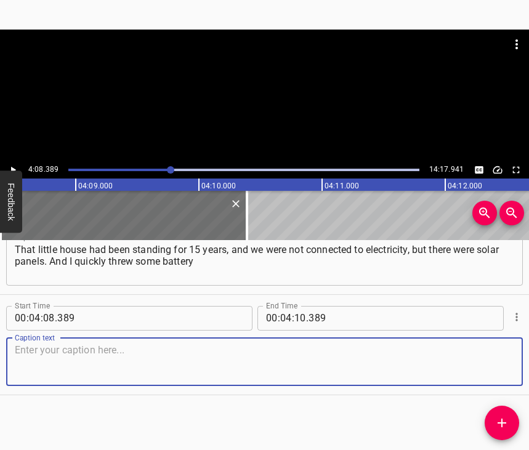
scroll to position [2063, 0]
drag, startPoint x: 474, startPoint y: 354, endPoint x: 505, endPoint y: 345, distance: 32.0
click at [474, 353] on textarea at bounding box center [264, 361] width 499 height 35
click at [340, 353] on textarea at bounding box center [264, 361] width 499 height 35
paste textarea "and generator into the car, put my mother into the car. At 6 in the morning we …"
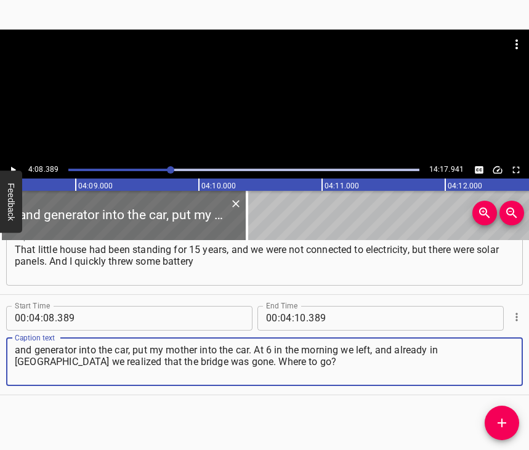
type textarea "and generator into the car, put my mother into the car. At 6 in the morning we …"
click at [13, 168] on icon "Play/Pause" at bounding box center [13, 169] width 5 height 7
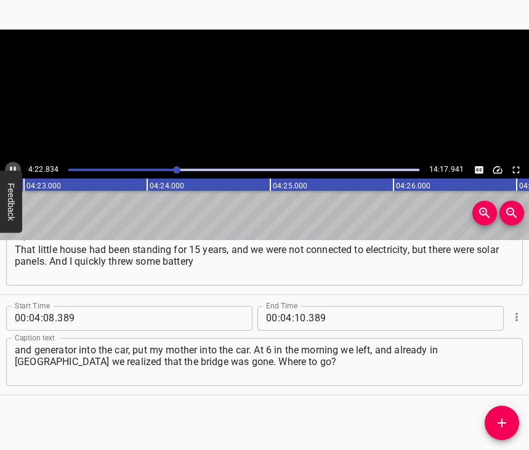
click at [13, 168] on icon "Play/Pause" at bounding box center [12, 169] width 11 height 11
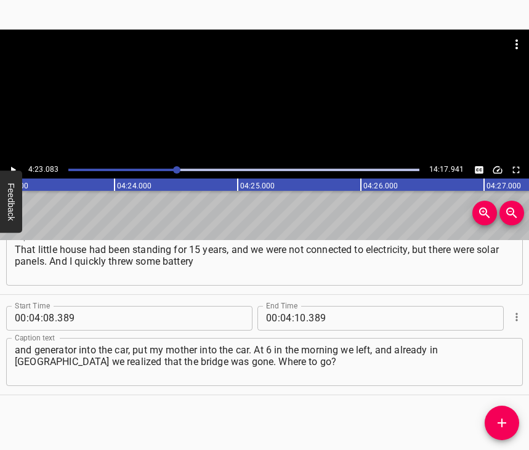
scroll to position [0, 32377]
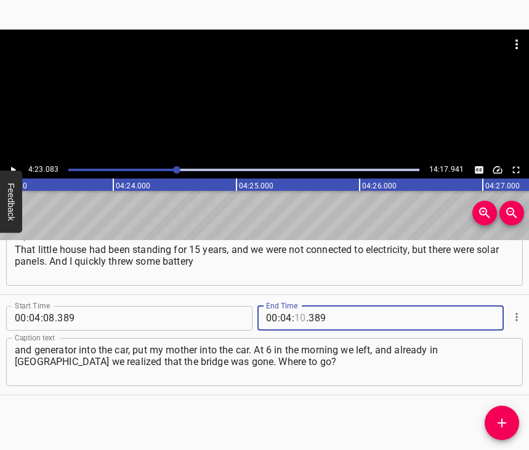
click at [298, 309] on input "number" at bounding box center [300, 318] width 12 height 25
type input "23"
type input "083"
click at [503, 423] on icon "Add Cue" at bounding box center [501, 422] width 9 height 9
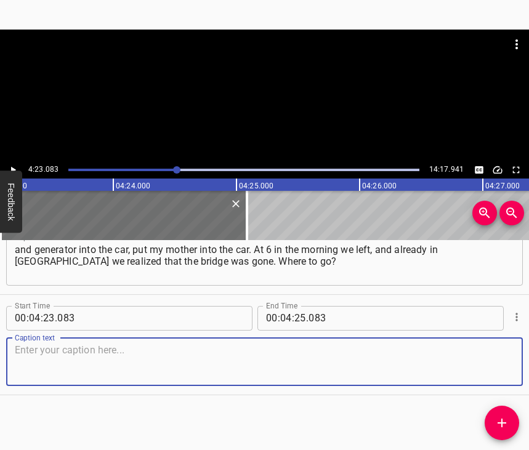
scroll to position [2174, 0]
click at [487, 364] on textarea at bounding box center [264, 361] width 499 height 35
click at [202, 366] on textarea at bounding box center [264, 361] width 499 height 35
paste textarea "And the neighbor also came in the evening from [GEOGRAPHIC_DATA], and they stay…"
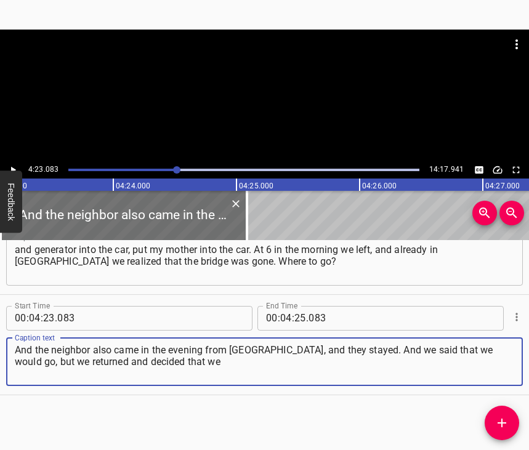
type textarea "And the neighbor also came in the evening from [GEOGRAPHIC_DATA], and they stay…"
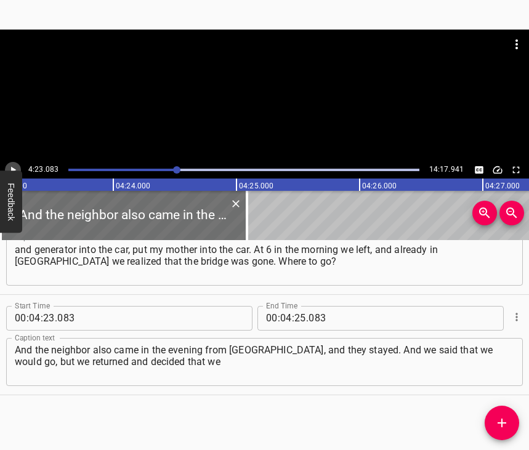
click at [14, 168] on icon "Play/Pause" at bounding box center [12, 169] width 11 height 11
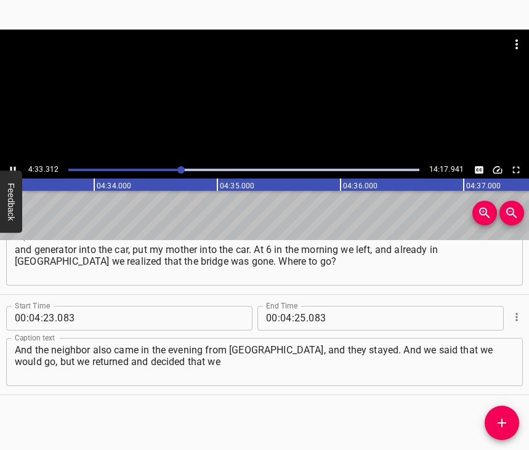
click at [7, 169] on button "Play/Pause" at bounding box center [13, 170] width 16 height 16
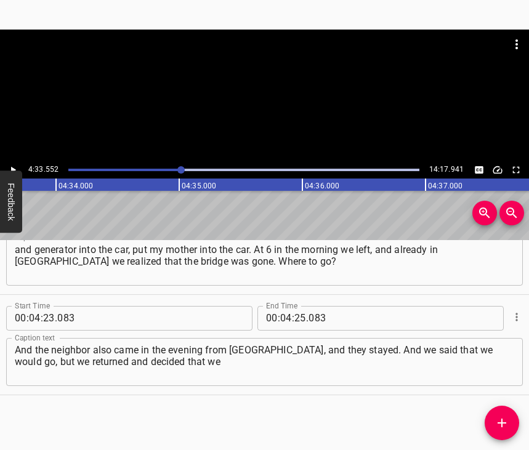
scroll to position [0, 33666]
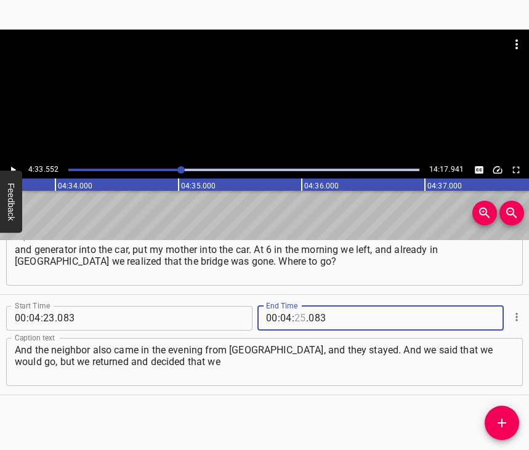
click at [298, 306] on input "number" at bounding box center [300, 318] width 12 height 25
type input "33"
type input "552"
click at [507, 428] on icon "Add Cue" at bounding box center [501, 422] width 15 height 15
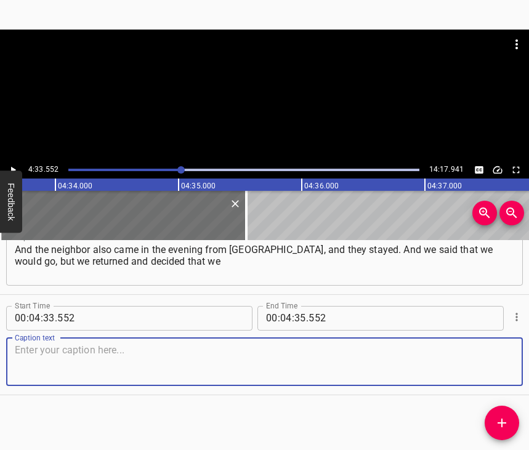
scroll to position [2285, 0]
click at [493, 362] on textarea at bounding box center [264, 361] width 499 height 35
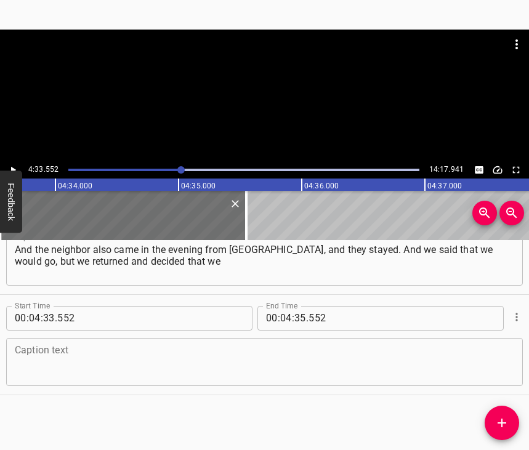
click at [130, 353] on textarea at bounding box center [264, 361] width 499 height 35
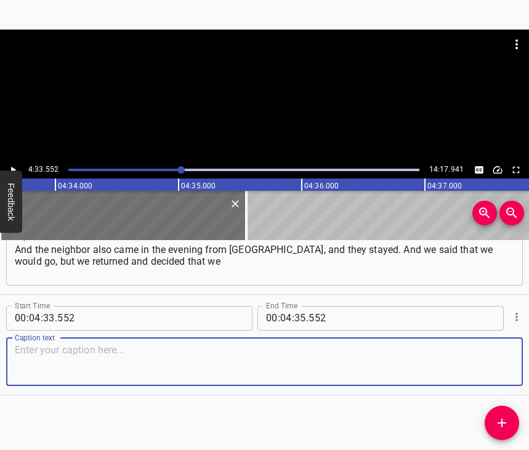
paste textarea "would somehow sit it out. The electricity in the village was already disappeari…"
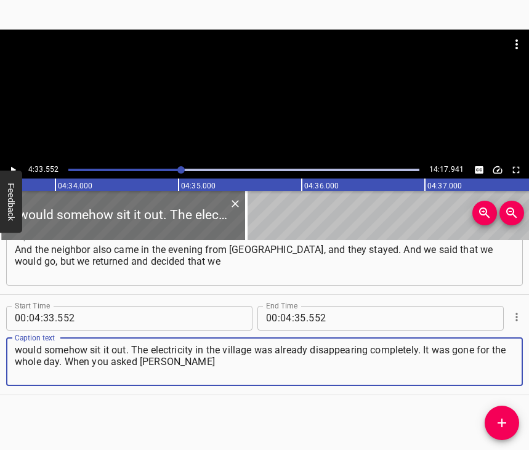
type textarea "would somehow sit it out. The electricity in the village was already disappeari…"
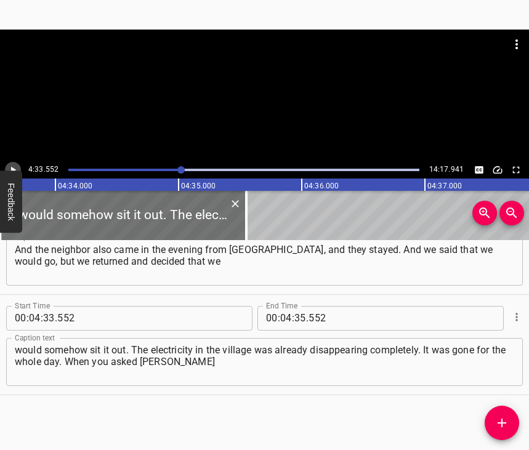
click at [15, 170] on icon "Play/Pause" at bounding box center [13, 169] width 5 height 7
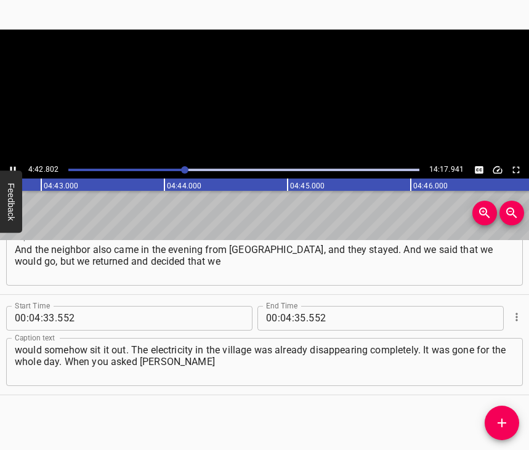
click at [15, 170] on icon "Play/Pause" at bounding box center [13, 169] width 6 height 7
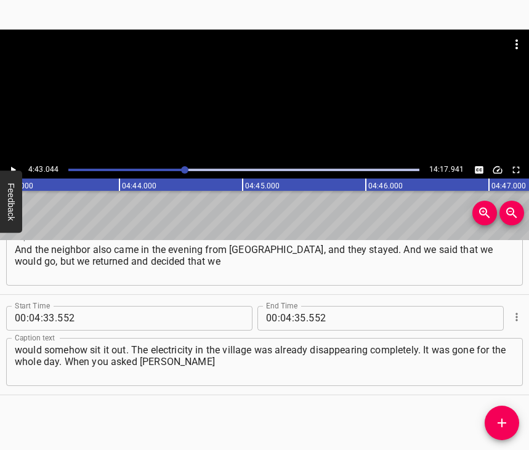
scroll to position [0, 34834]
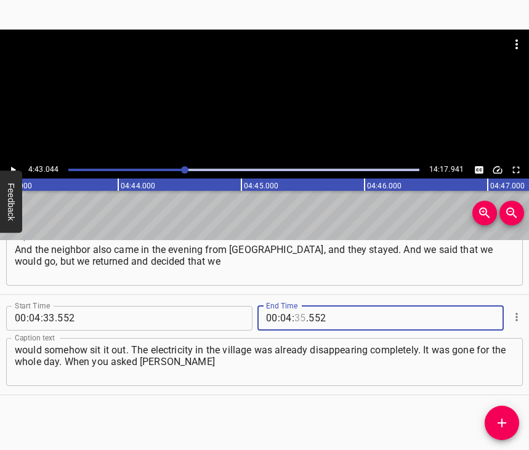
click at [294, 306] on input "number" at bounding box center [300, 318] width 12 height 25
type input "43"
type input "044"
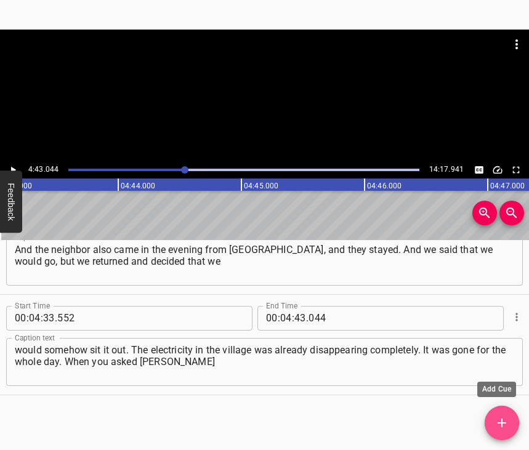
click at [500, 418] on icon "Add Cue" at bounding box center [501, 422] width 15 height 15
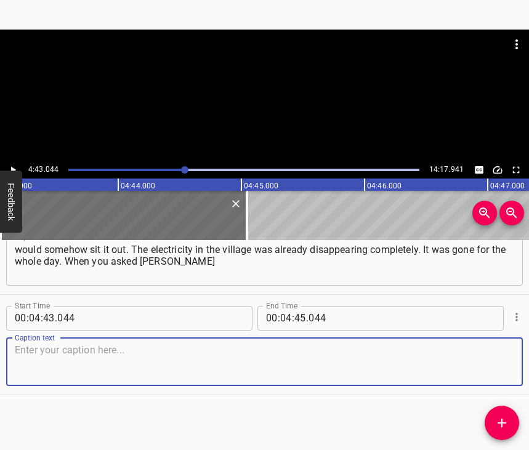
scroll to position [2396, 0]
click at [494, 355] on textarea at bounding box center [264, 361] width 499 height 35
click at [174, 350] on textarea at bounding box center [264, 361] width 499 height 35
paste textarea "about the moment she remembered most, for me it was the most intense moment – t…"
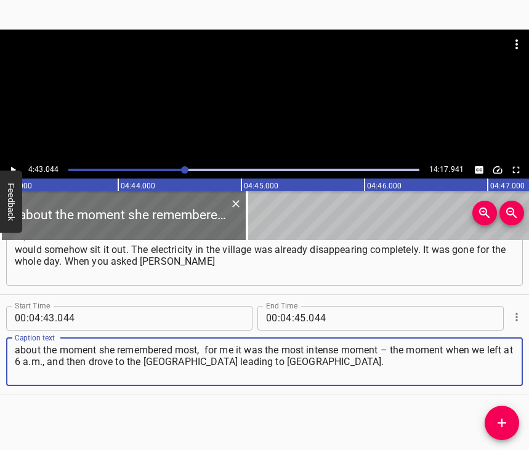
type textarea "about the moment she remembered most, for me it was the most intense moment – t…"
click at [15, 164] on button "Play/Pause" at bounding box center [13, 170] width 16 height 16
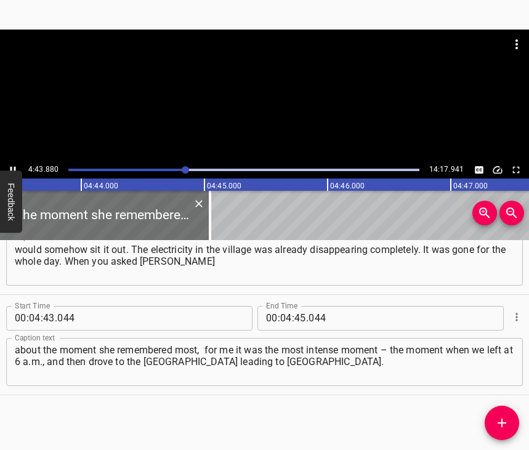
scroll to position [0, 34909]
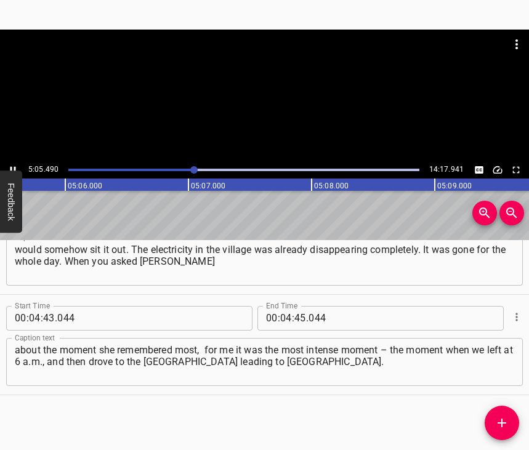
click at [12, 168] on icon "Play/Pause" at bounding box center [13, 169] width 6 height 7
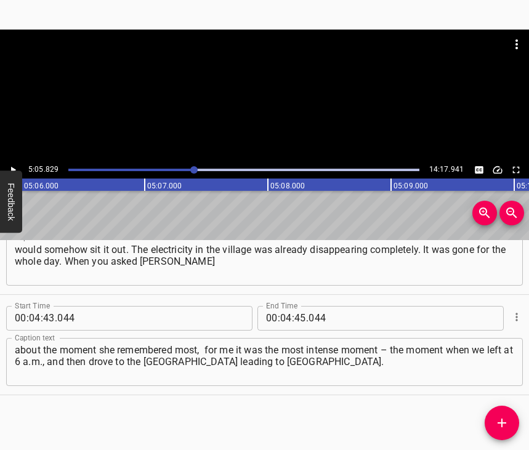
click at [12, 168] on icon "Play/Pause" at bounding box center [13, 169] width 5 height 7
click at [12, 168] on icon "Play/Pause" at bounding box center [13, 169] width 6 height 7
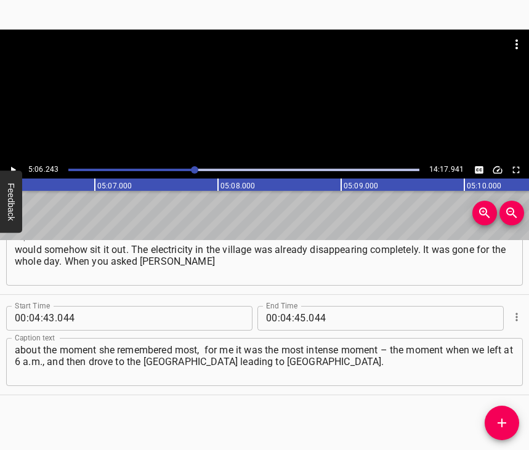
scroll to position [0, 37689]
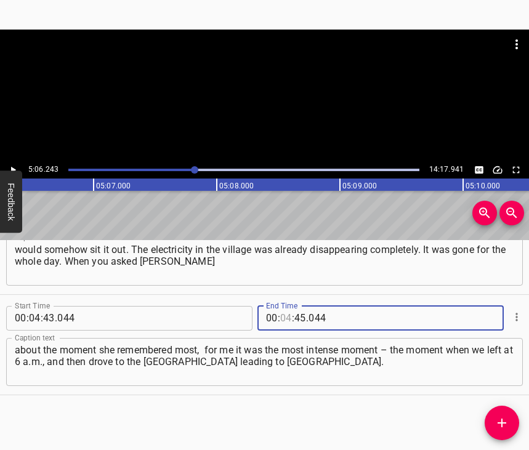
click at [286, 306] on input "number" at bounding box center [286, 318] width 12 height 25
type input "05"
type input "06"
type input "243"
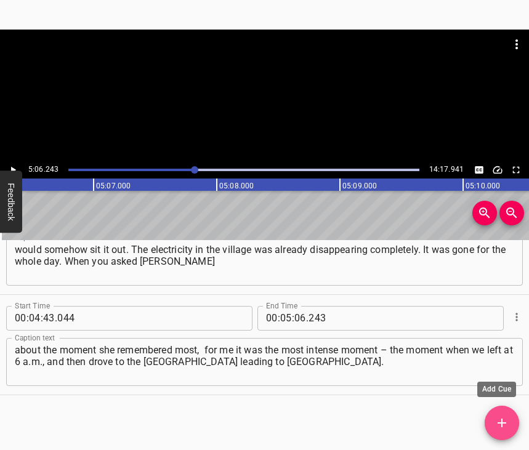
click at [502, 416] on icon "Add Cue" at bounding box center [501, 422] width 15 height 15
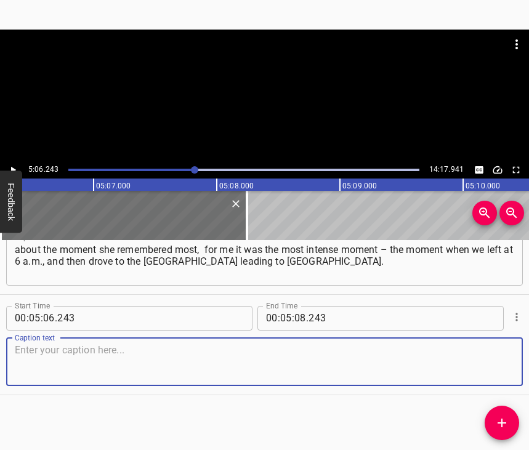
scroll to position [2506, 0]
click at [492, 362] on textarea at bounding box center [264, 361] width 499 height 35
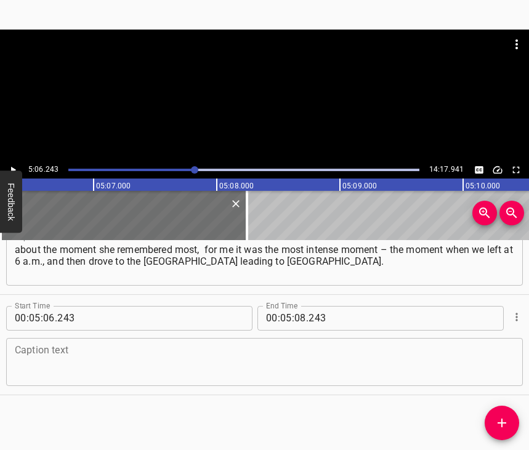
click at [47, 351] on textarea at bounding box center [264, 361] width 499 height 35
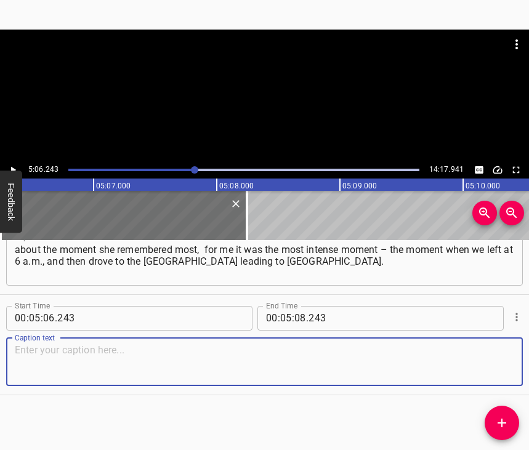
paste textarea "Before that, military equipment had been moving for three and a half hours. And…"
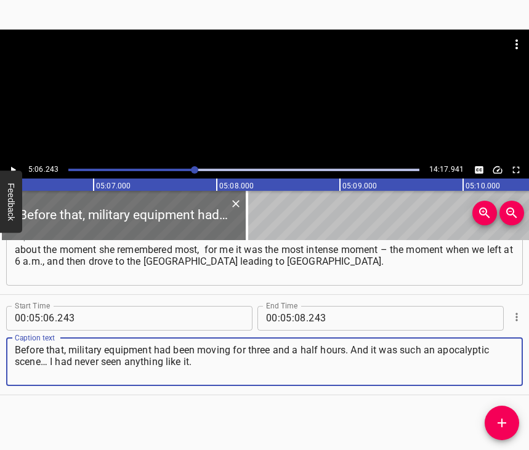
type textarea "Before that, military equipment had been moving for three and a half hours. And…"
click at [11, 164] on button "Play/Pause" at bounding box center [13, 170] width 16 height 16
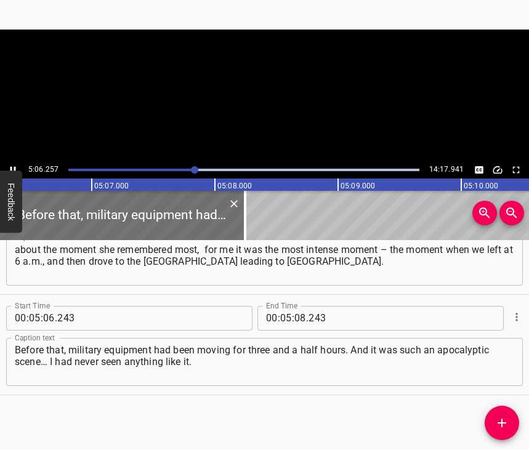
scroll to position [0, 37710]
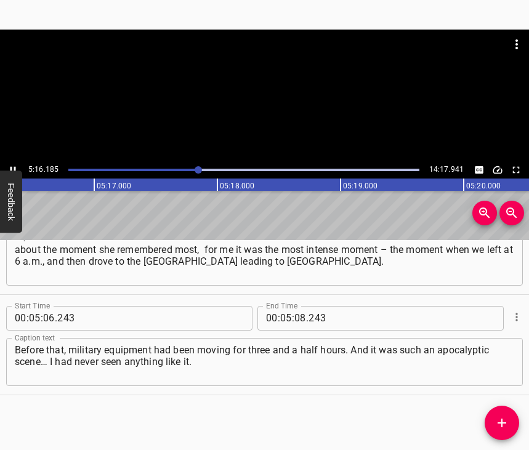
click at [14, 169] on icon "Play/Pause" at bounding box center [13, 169] width 6 height 7
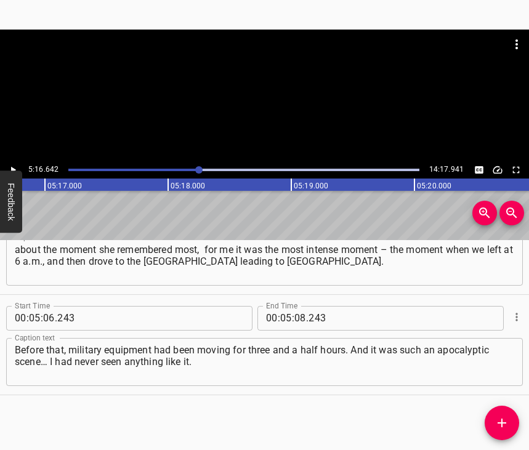
scroll to position [0, 38969]
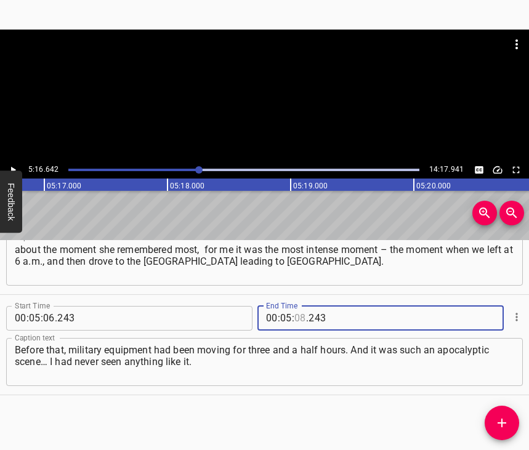
click at [294, 308] on input "number" at bounding box center [300, 318] width 12 height 25
type input "16"
type input "642"
click at [495, 417] on icon "Add Cue" at bounding box center [501, 422] width 15 height 15
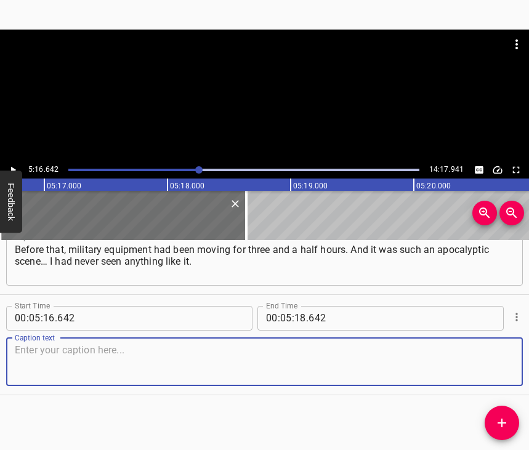
scroll to position [2617, 0]
drag, startPoint x: 495, startPoint y: 357, endPoint x: 522, endPoint y: 354, distance: 26.6
click at [501, 357] on textarea at bounding box center [264, 361] width 499 height 35
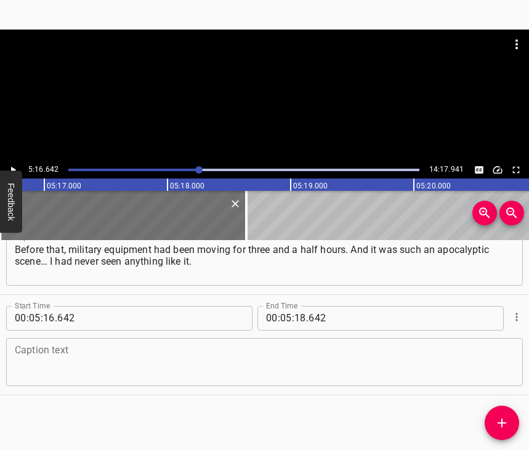
click at [74, 351] on textarea at bounding box center [264, 361] width 499 height 35
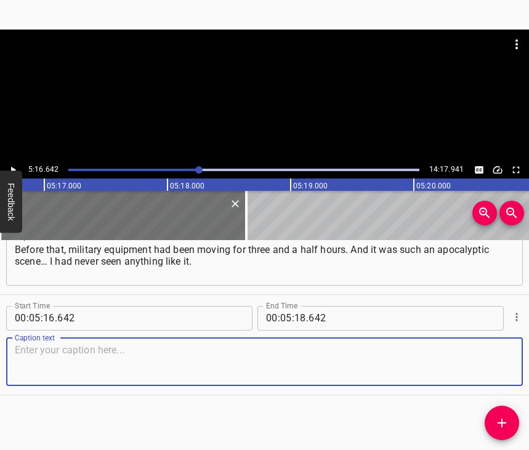
paste textarea "No birds, no people, no cars on the road. On the paved road, apart from the asp…"
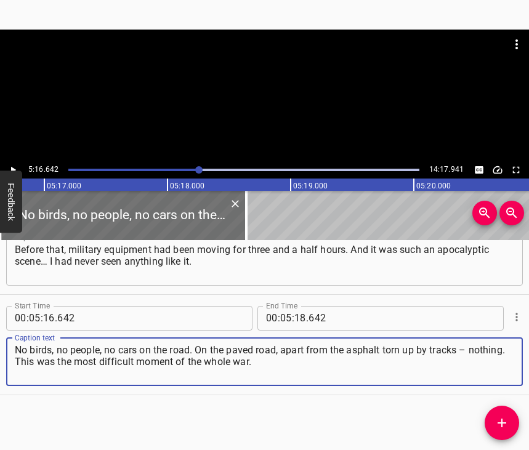
type textarea "No birds, no people, no cars on the road. On the paved road, apart from the asp…"
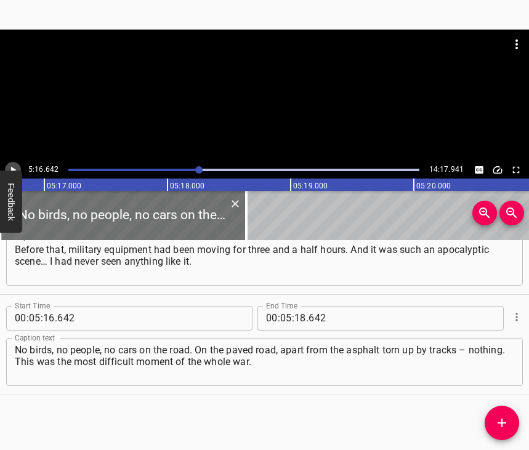
click at [12, 164] on button "Play/Pause" at bounding box center [13, 170] width 16 height 16
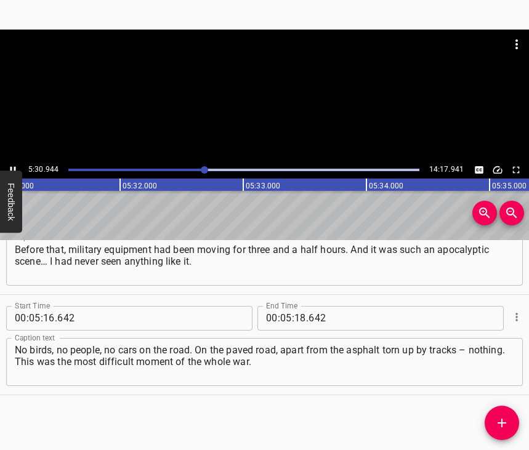
click at [15, 167] on icon "Play/Pause" at bounding box center [13, 169] width 6 height 7
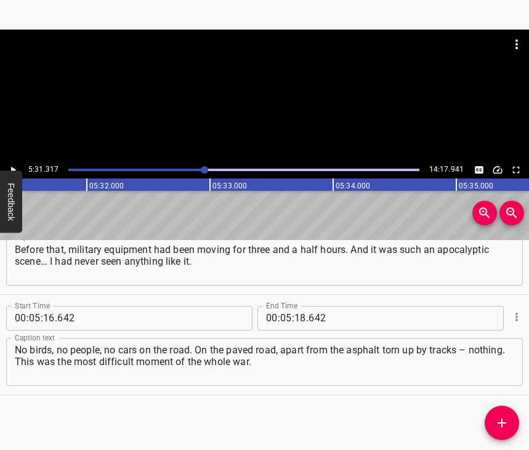
scroll to position [0, 40775]
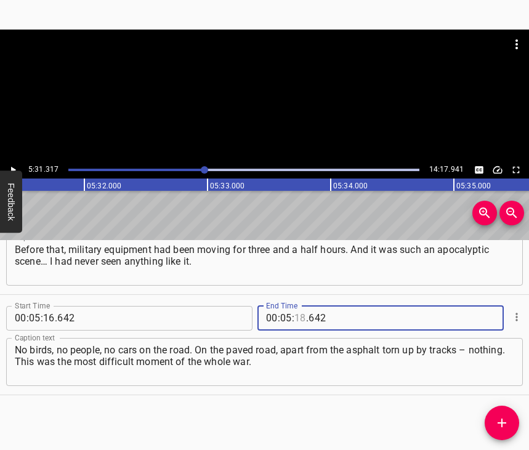
click at [294, 306] on input "number" at bounding box center [300, 318] width 12 height 25
type input "31"
type input "317"
click at [506, 420] on icon "Add Cue" at bounding box center [501, 422] width 15 height 15
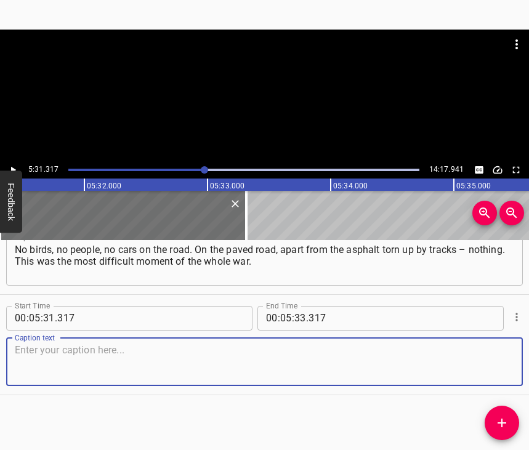
scroll to position [2728, 0]
drag, startPoint x: 493, startPoint y: 361, endPoint x: 524, endPoint y: 348, distance: 33.9
click at [497, 359] on textarea at bounding box center [264, 361] width 499 height 35
click at [42, 358] on textarea at bounding box center [264, 361] width 499 height 35
paste textarea "What I saw – how they were shooting at the dam, how things were hitting [PERSON…"
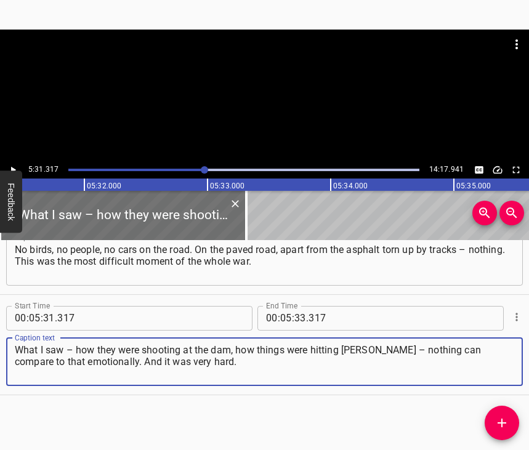
type textarea "What I saw – how they were shooting at the dam, how things were hitting [PERSON…"
click at [11, 164] on button "Play/Pause" at bounding box center [13, 170] width 16 height 16
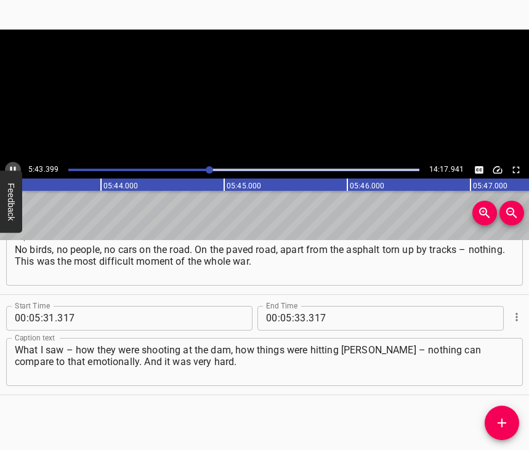
click at [11, 164] on button "Play/Pause" at bounding box center [13, 170] width 16 height 16
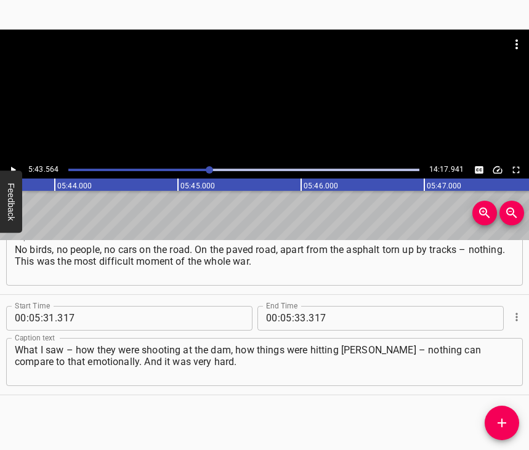
scroll to position [0, 42282]
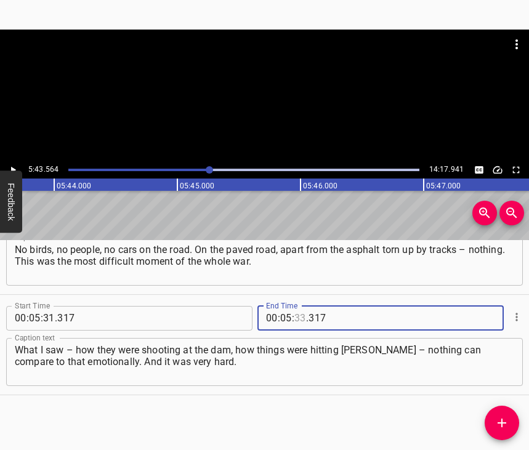
click at [300, 306] on input "number" at bounding box center [300, 318] width 12 height 25
type input "43"
type input "564"
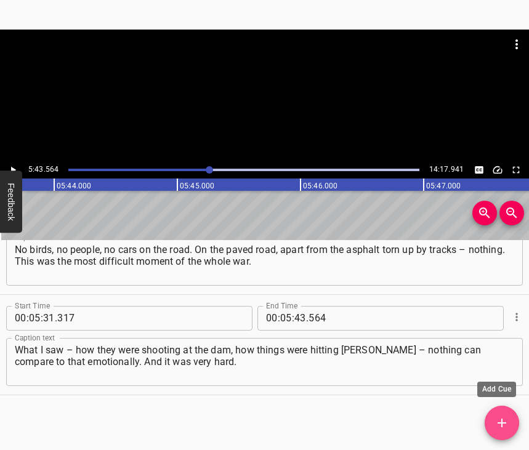
click at [498, 422] on icon "Add Cue" at bounding box center [501, 422] width 15 height 15
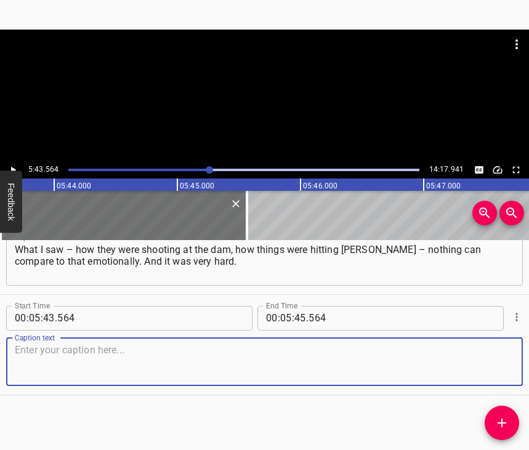
scroll to position [2839, 0]
click at [501, 355] on textarea at bounding box center [264, 361] width 499 height 35
click at [90, 346] on textarea at bounding box center [264, 361] width 499 height 35
paste textarea "That’s the nuance. We managed to get through, though. In the evening we left vi…"
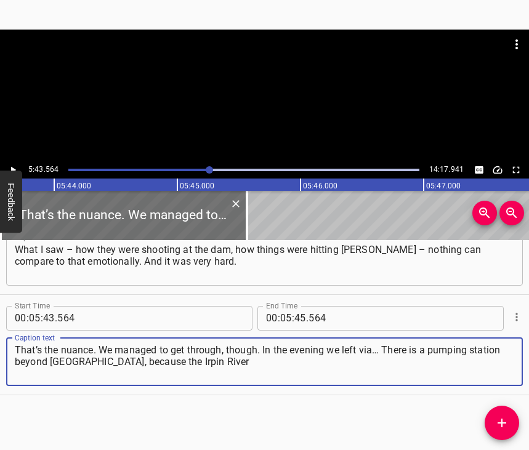
type textarea "That’s the nuance. We managed to get through, though. In the evening we left vi…"
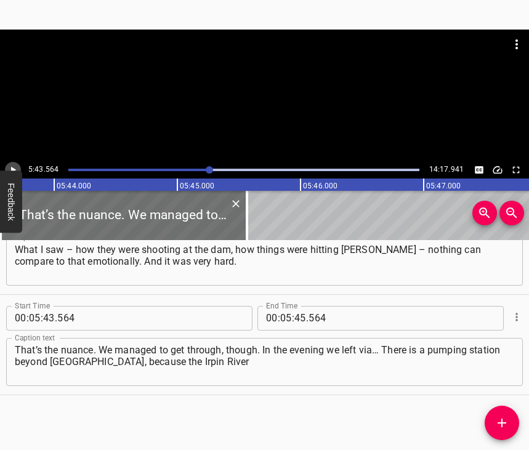
click at [13, 164] on icon "Play/Pause" at bounding box center [12, 169] width 11 height 11
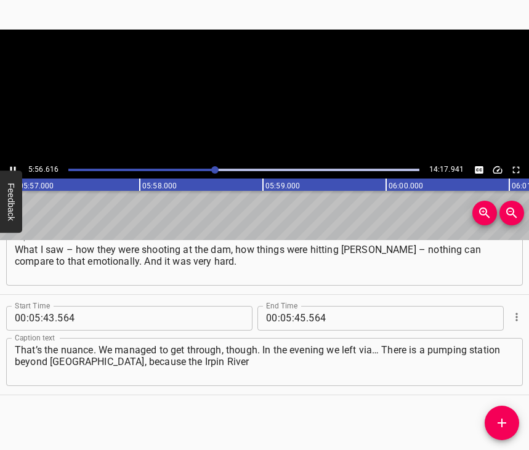
click at [13, 164] on icon "Play/Pause" at bounding box center [12, 169] width 11 height 11
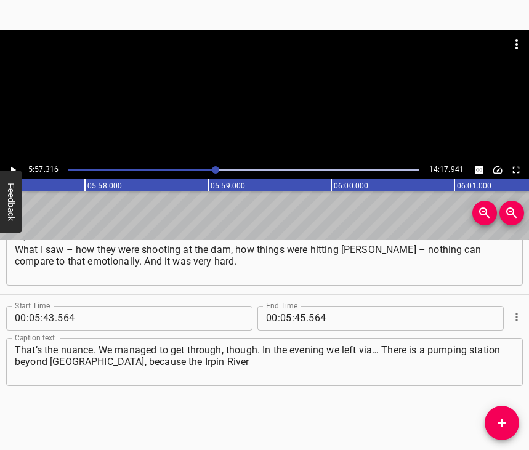
scroll to position [0, 43975]
click at [294, 306] on input "number" at bounding box center [300, 318] width 12 height 25
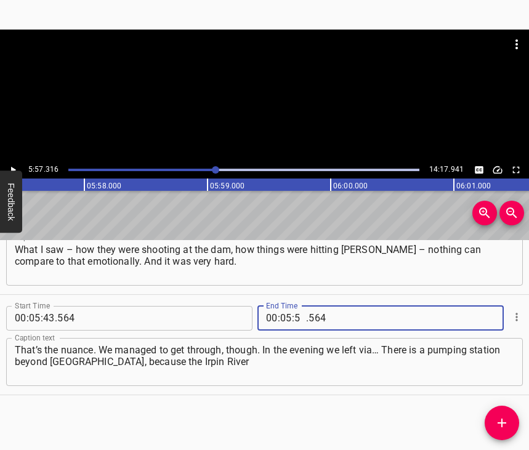
type input "57"
type input "316"
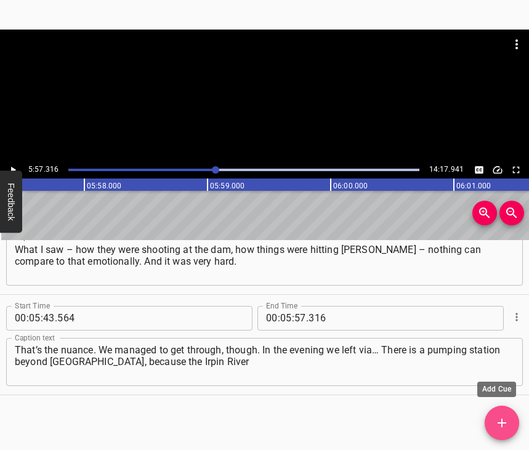
click at [503, 430] on icon "Add Cue" at bounding box center [501, 422] width 15 height 15
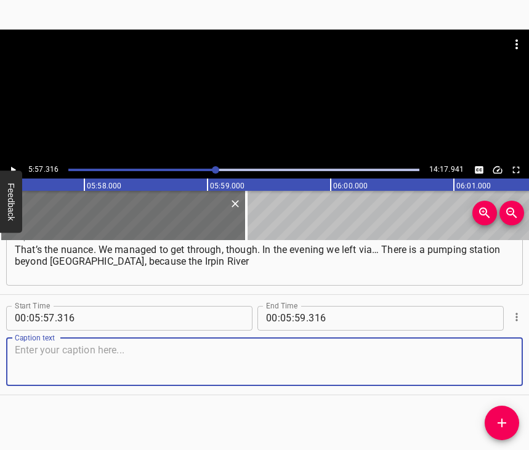
scroll to position [2949, 0]
drag, startPoint x: 490, startPoint y: 361, endPoint x: 525, endPoint y: 348, distance: 36.6
click at [490, 360] on textarea at bounding box center [264, 361] width 499 height 35
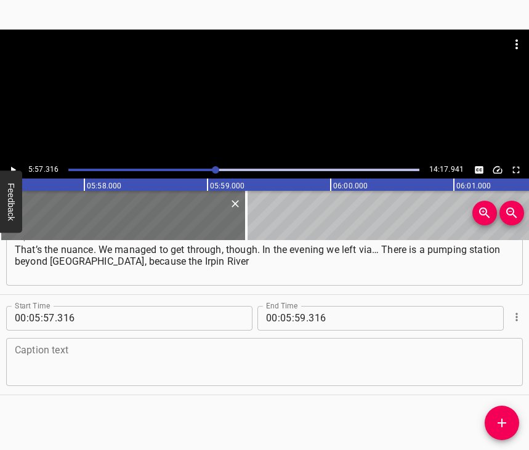
click at [129, 350] on textarea at bounding box center [264, 361] width 499 height 35
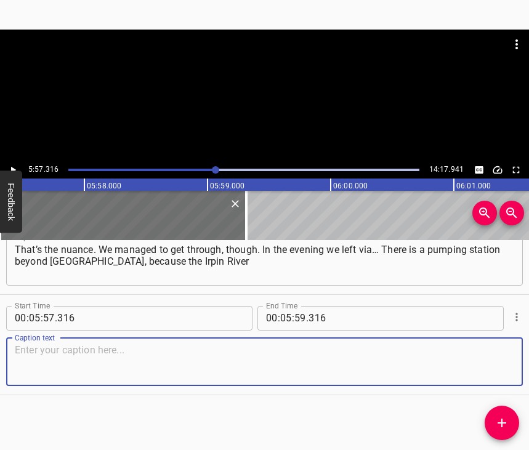
paste textarea "is lower than the Kyiv reservoir. And the guys blew up the dam so that heavy eq…"
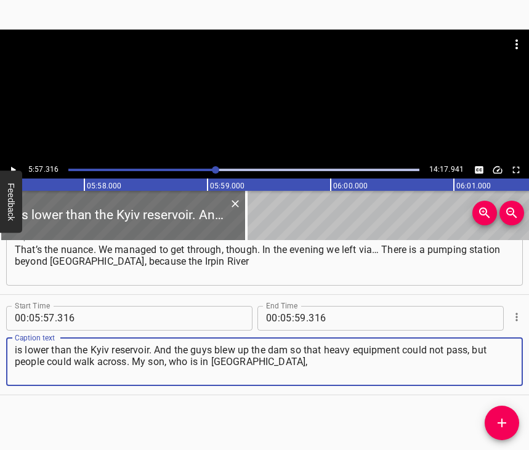
type textarea "is lower than the Kyiv reservoir. And the guys blew up the dam so that heavy eq…"
click at [15, 169] on icon "Play/Pause" at bounding box center [13, 169] width 5 height 7
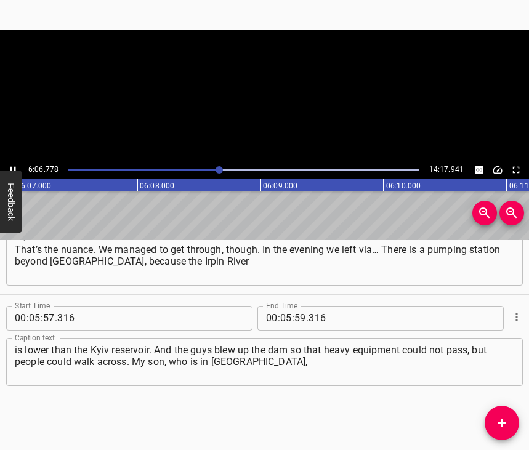
click at [15, 169] on icon "Play/Pause" at bounding box center [13, 169] width 6 height 7
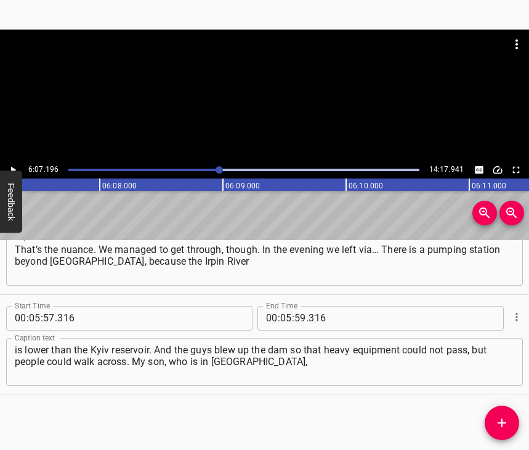
scroll to position [0, 45190]
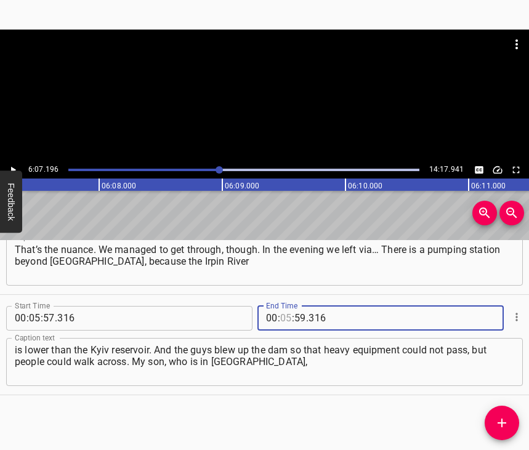
click at [282, 306] on input "number" at bounding box center [286, 318] width 12 height 25
type input "06"
type input "07"
type input "196"
click at [502, 427] on icon "Add Cue" at bounding box center [501, 422] width 15 height 15
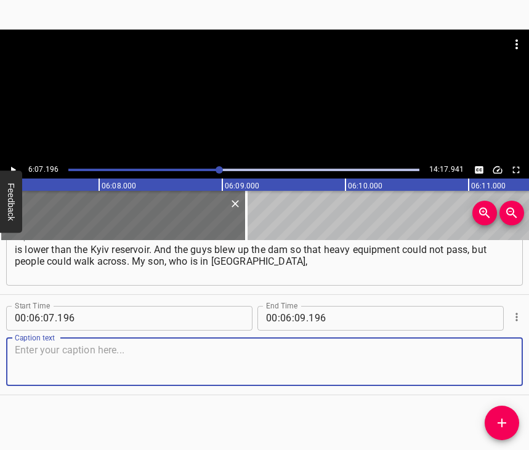
scroll to position [3060, 0]
drag, startPoint x: 490, startPoint y: 372, endPoint x: 510, endPoint y: 360, distance: 22.9
click at [490, 370] on textarea at bounding box center [264, 361] width 499 height 35
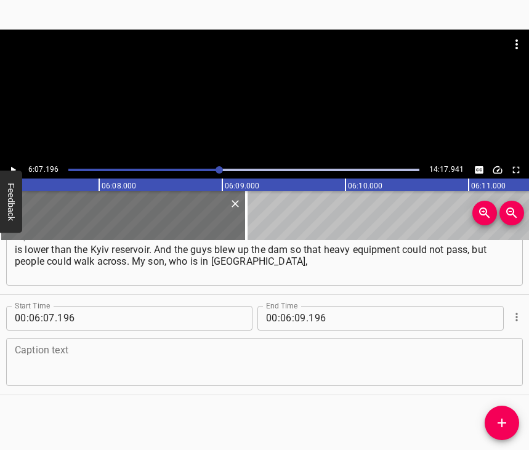
click at [91, 359] on textarea at bounding box center [264, 361] width 499 height 35
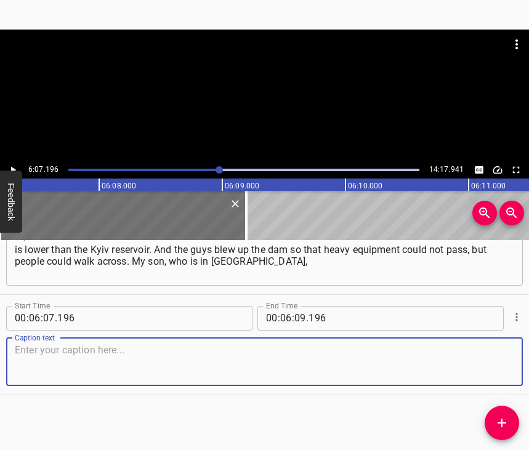
paste textarea "said that he can see on the map that there is traffic across this dam. And in t…"
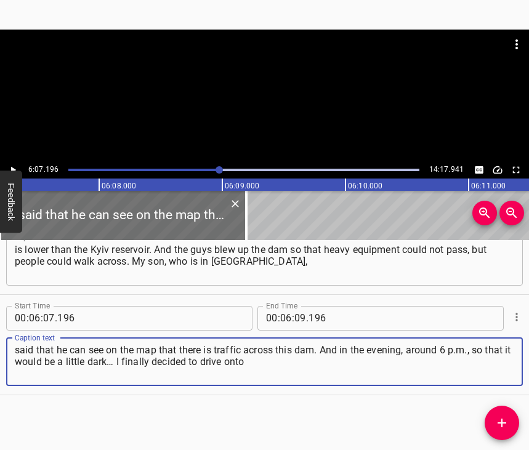
type textarea "said that he can see on the map that there is traffic across this dam. And in t…"
click at [11, 169] on icon "Play/Pause" at bounding box center [13, 169] width 5 height 7
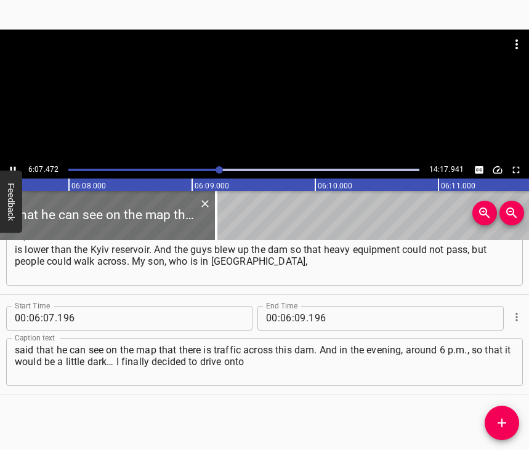
scroll to position [0, 45244]
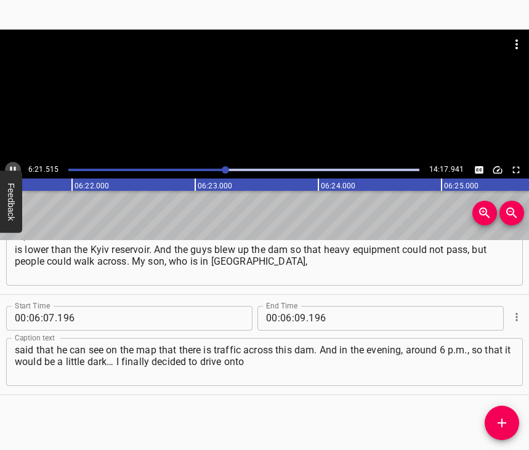
click at [13, 168] on icon "Play/Pause" at bounding box center [12, 169] width 11 height 11
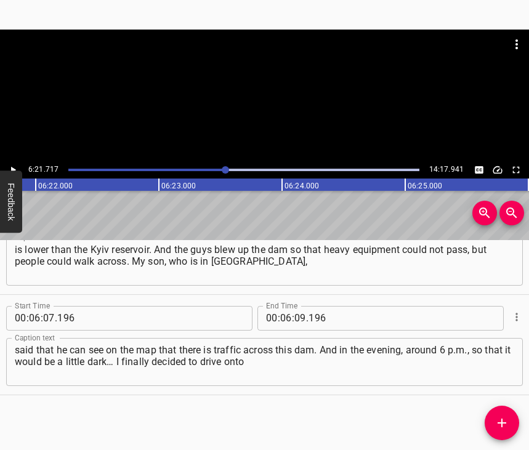
scroll to position [0, 46977]
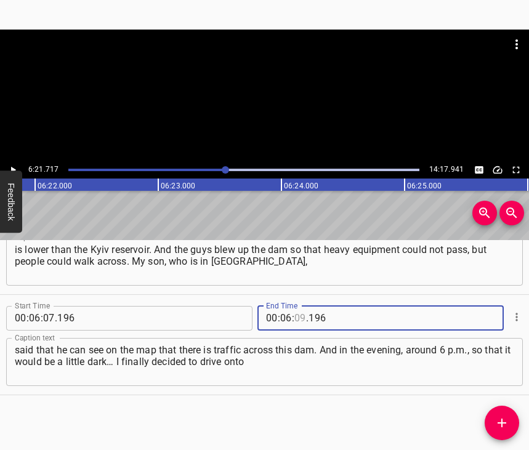
click at [297, 306] on input "number" at bounding box center [300, 318] width 12 height 25
type input "21"
type input "717"
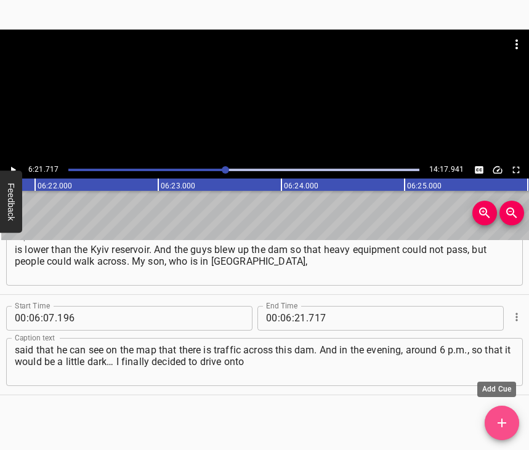
click at [506, 421] on icon "Add Cue" at bounding box center [501, 422] width 15 height 15
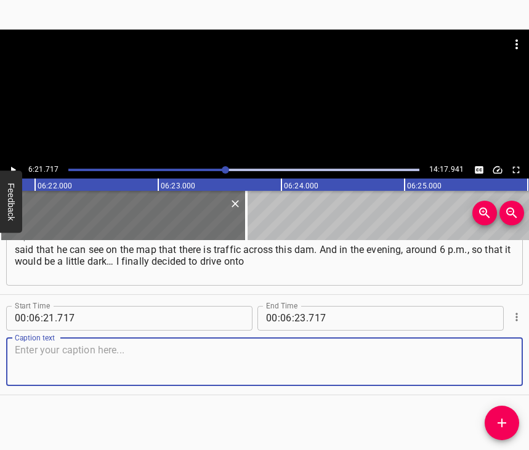
scroll to position [3171, 0]
click at [497, 358] on textarea at bounding box center [264, 361] width 499 height 35
click at [296, 357] on textarea at bounding box center [264, 361] width 499 height 35
paste textarea "that dam. Before that, I asked acquaintances who live in [GEOGRAPHIC_DATA] if c…"
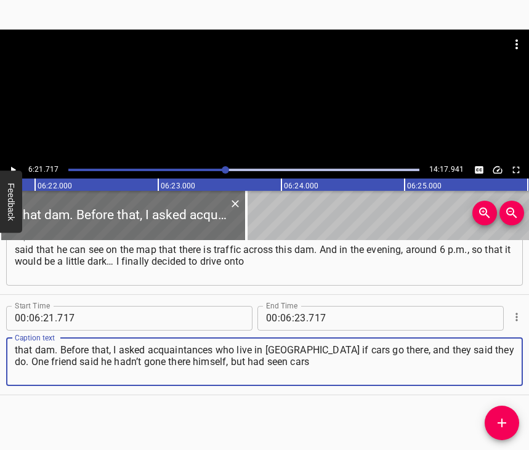
type textarea "that dam. Before that, I asked acquaintances who live in [GEOGRAPHIC_DATA] if c…"
click at [18, 167] on icon "Play/Pause" at bounding box center [12, 169] width 11 height 11
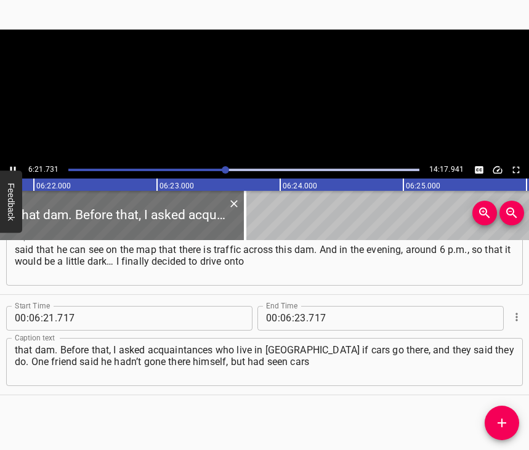
scroll to position [0, 46979]
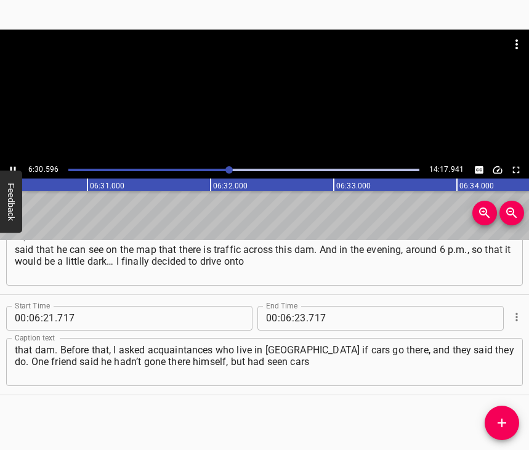
click at [14, 168] on icon "Play/Pause" at bounding box center [13, 169] width 6 height 7
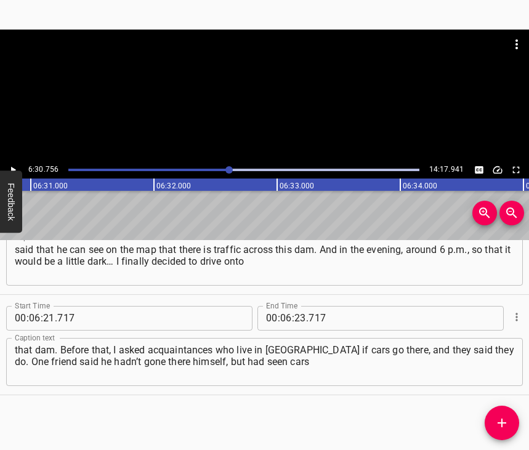
scroll to position [0, 48090]
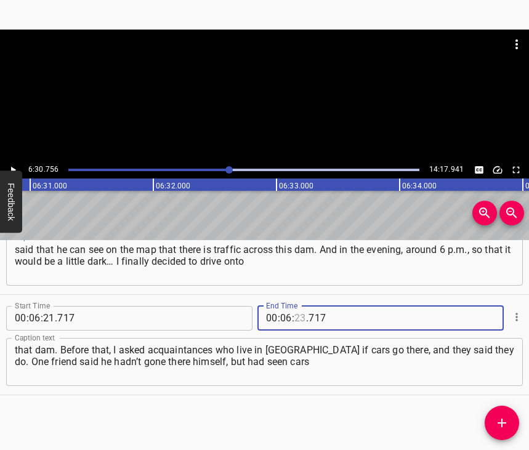
click at [294, 308] on input "number" at bounding box center [300, 318] width 12 height 25
type input "30"
type input "756"
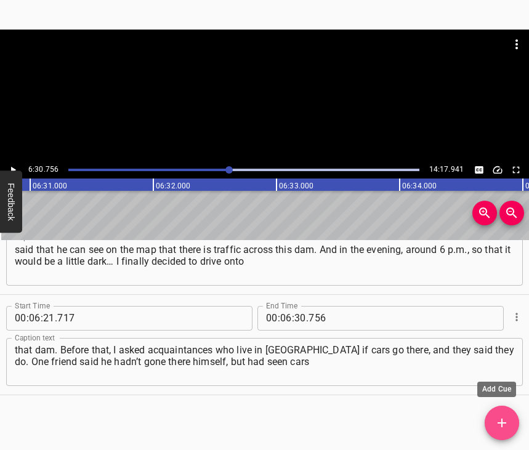
drag, startPoint x: 495, startPoint y: 422, endPoint x: 508, endPoint y: 417, distance: 13.3
click at [494, 422] on icon "Add Cue" at bounding box center [501, 422] width 15 height 15
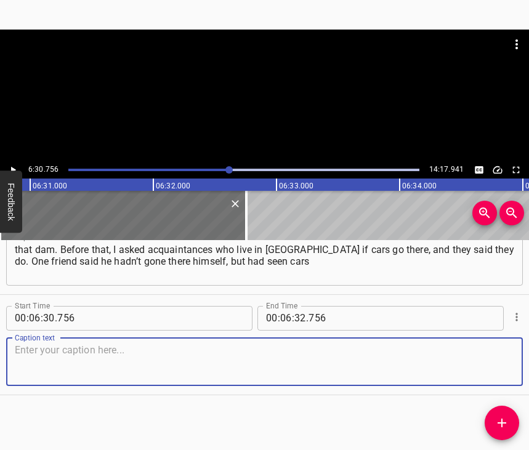
scroll to position [3282, 0]
drag, startPoint x: 484, startPoint y: 360, endPoint x: 526, endPoint y: 350, distance: 43.0
click at [484, 359] on textarea at bounding box center [264, 361] width 499 height 35
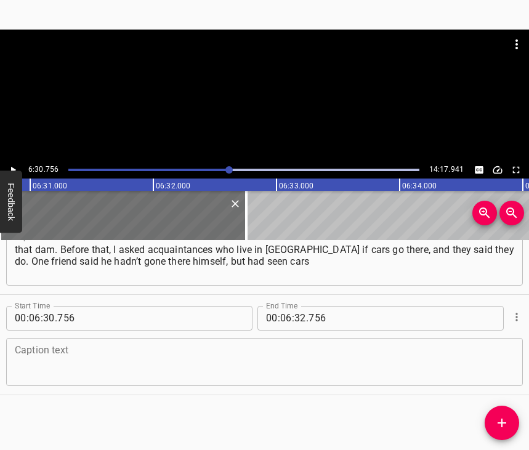
click at [74, 351] on textarea at bounding box center [264, 361] width 499 height 35
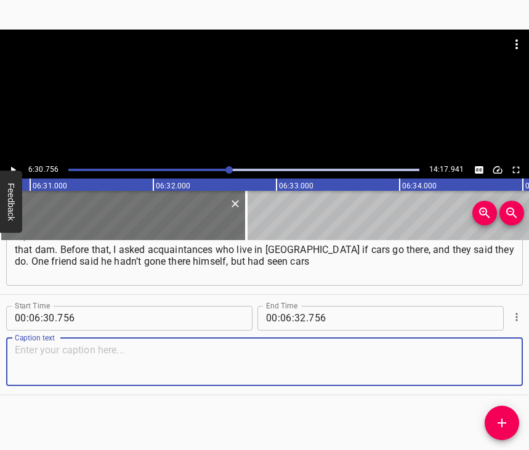
paste textarea "driving out from there. And I decided to try. And on this broken road, on this …"
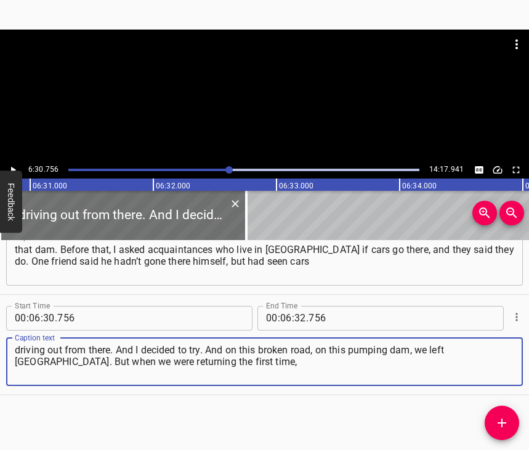
type textarea "driving out from there. And I decided to try. And on this broken road, on this …"
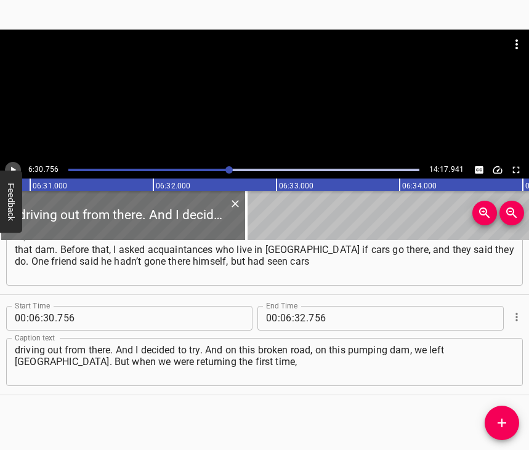
click at [12, 163] on button "Play/Pause" at bounding box center [13, 170] width 16 height 16
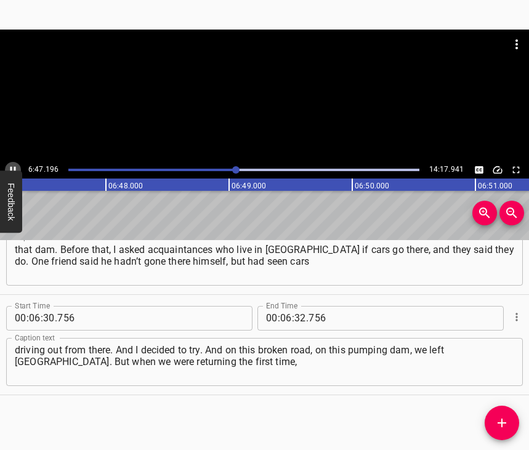
click at [10, 165] on icon "Play/Pause" at bounding box center [12, 169] width 11 height 11
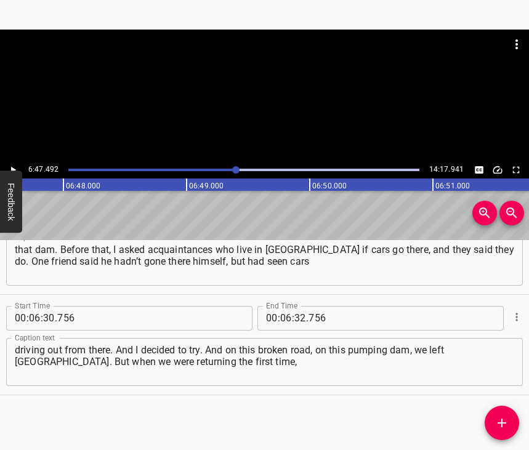
scroll to position [0, 50150]
click at [294, 306] on input "number" at bounding box center [300, 318] width 12 height 25
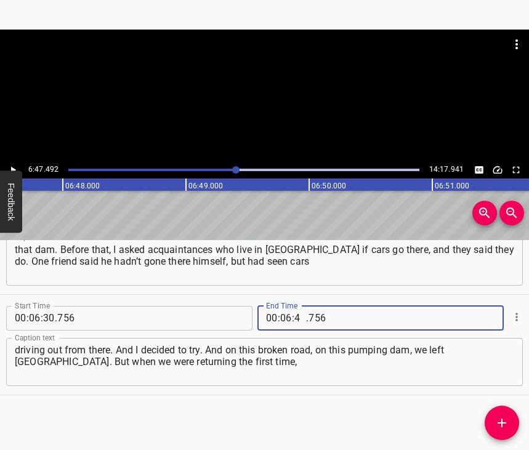
type input "47"
type input "492"
click at [498, 425] on icon "Add Cue" at bounding box center [501, 422] width 15 height 15
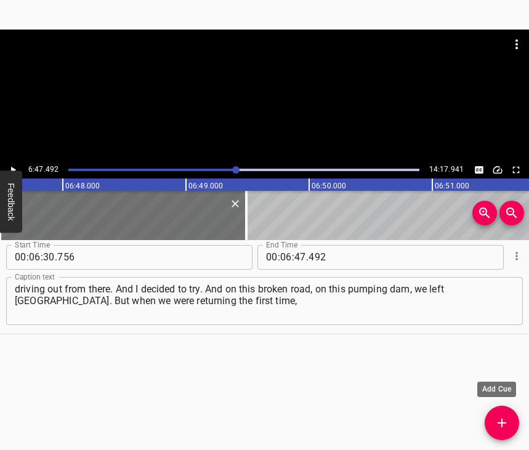
scroll to position [3321, 0]
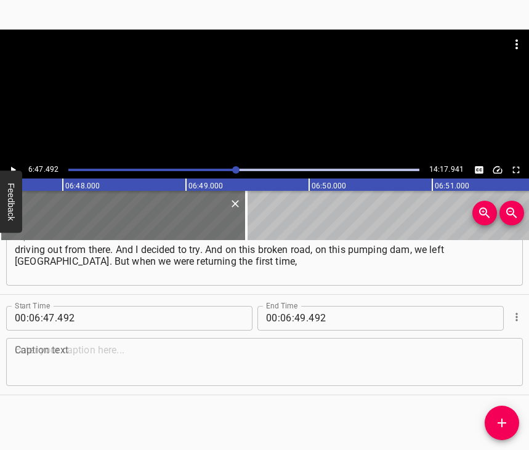
drag, startPoint x: 520, startPoint y: 430, endPoint x: 520, endPoint y: 439, distance: 8.6
click at [469, 371] on textarea at bounding box center [264, 361] width 499 height 35
click at [130, 352] on textarea at bounding box center [264, 361] width 499 height 35
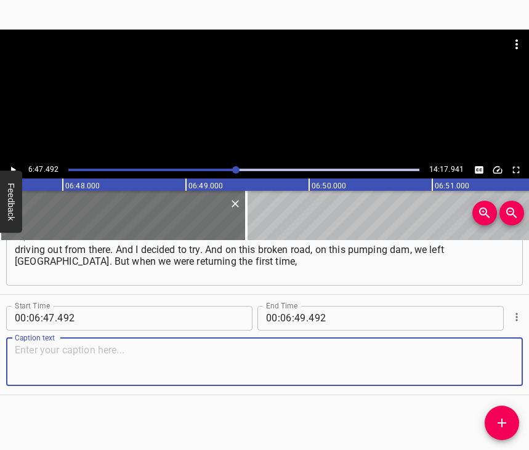
paste textarea "we had a meeting with these “little green men,” because we were on the road… We…"
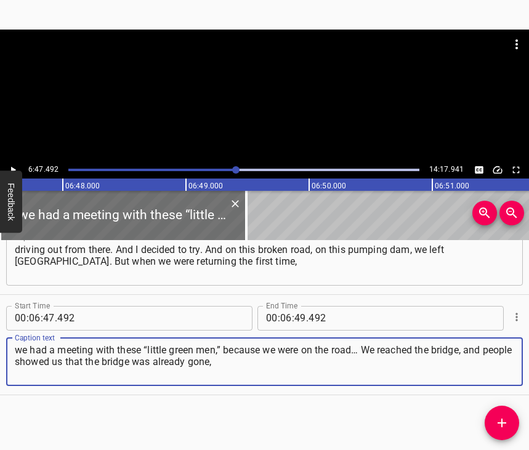
type textarea "we had a meeting with these “little green men,” because we were on the road… We…"
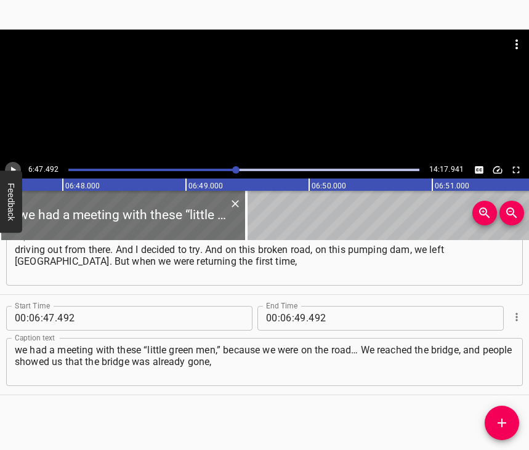
click at [12, 164] on button "Play/Pause" at bounding box center [13, 170] width 16 height 16
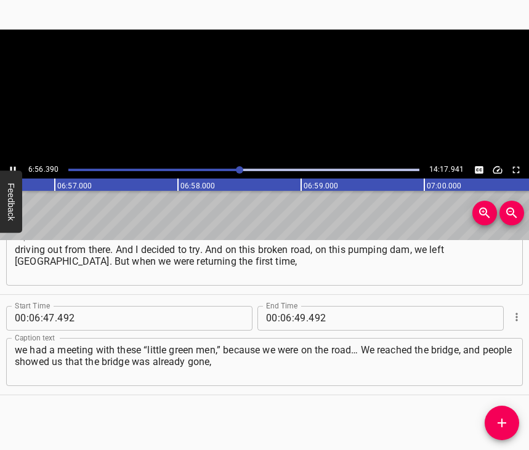
click at [12, 164] on button "Play/Pause" at bounding box center [13, 170] width 16 height 16
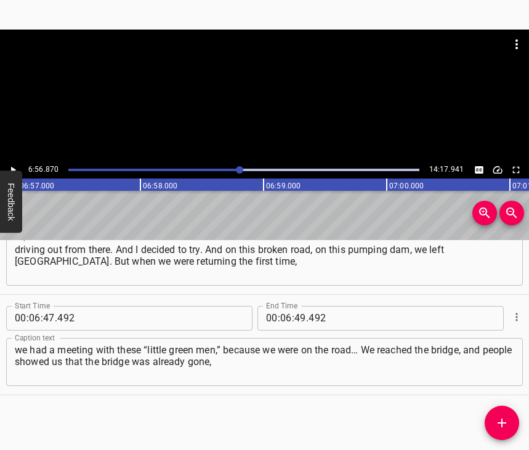
scroll to position [0, 51303]
click at [294, 311] on input "number" at bounding box center [300, 318] width 12 height 25
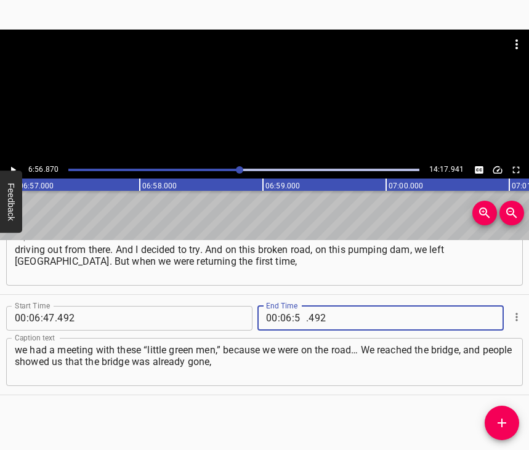
type input "56"
type input "870"
click at [509, 425] on span "Add Cue" at bounding box center [501, 422] width 34 height 15
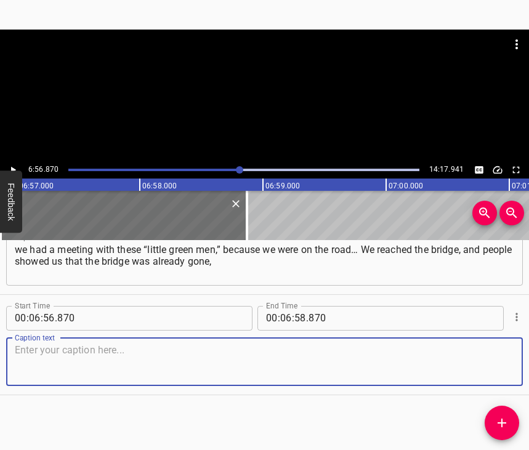
scroll to position [3503, 0]
drag, startPoint x: 495, startPoint y: 354, endPoint x: 525, endPoint y: 346, distance: 31.2
click at [496, 354] on textarea at bounding box center [264, 361] width 499 height 35
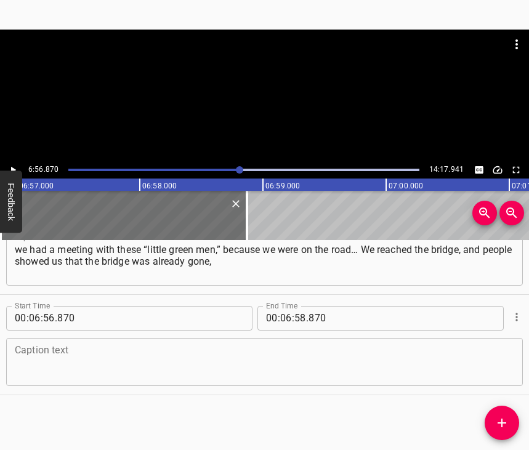
click at [302, 344] on textarea at bounding box center [264, 361] width 499 height 35
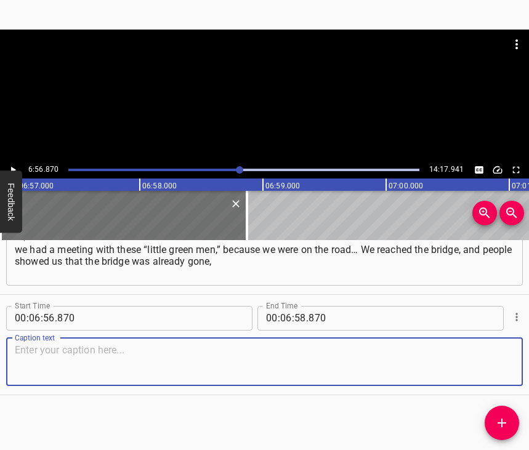
paste textarea "so we turned around and went back to the dacha. In [GEOGRAPHIC_DATA], all those…"
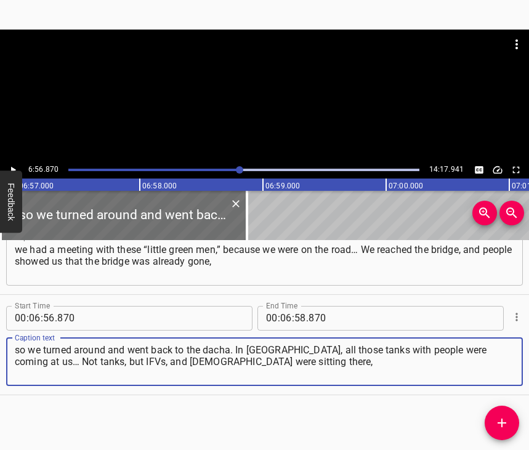
type textarea "so we turned around and went back to the dacha. In [GEOGRAPHIC_DATA], all those…"
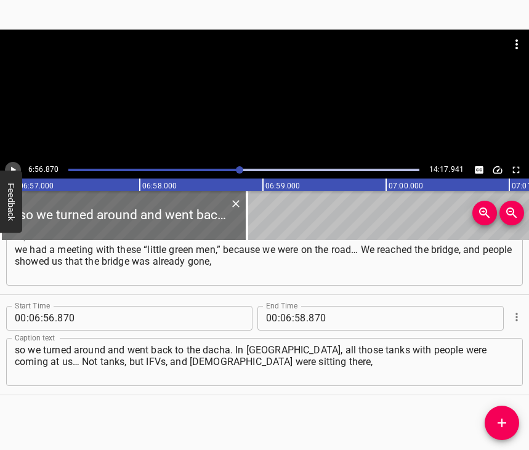
click at [18, 166] on button "Play/Pause" at bounding box center [13, 170] width 16 height 16
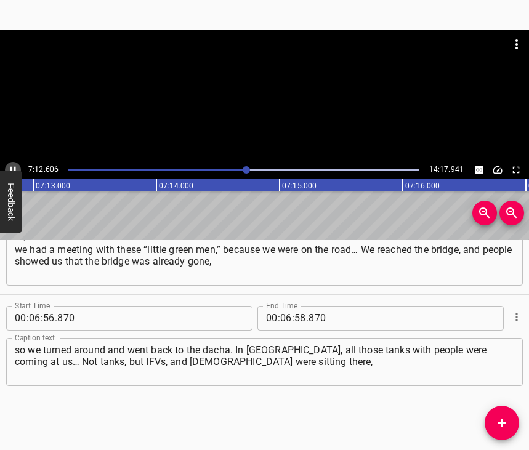
click at [13, 168] on icon "Play/Pause" at bounding box center [12, 169] width 11 height 11
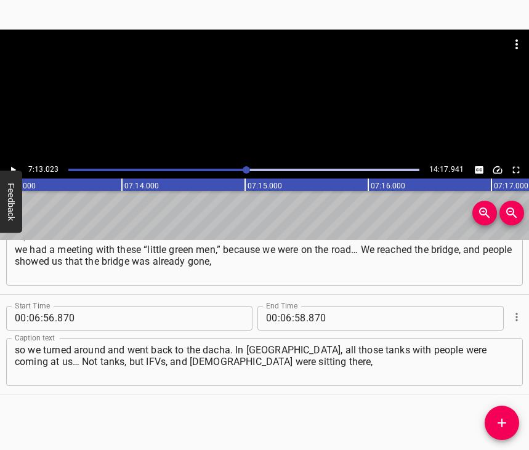
scroll to position [0, 53292]
click at [284, 306] on input "number" at bounding box center [286, 318] width 12 height 25
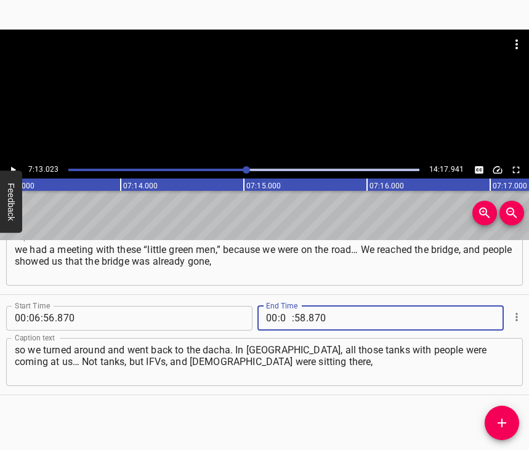
type input "07"
type input "13"
type input "023"
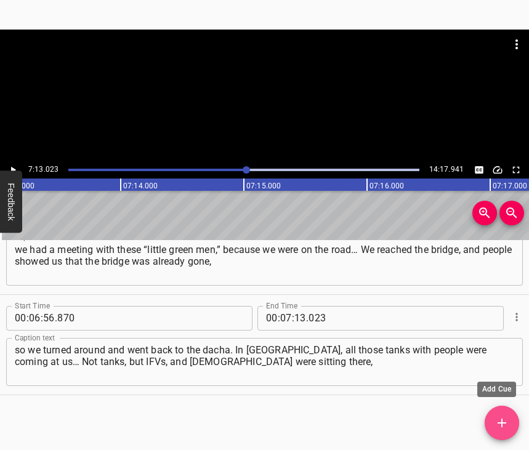
click at [501, 419] on icon "Add Cue" at bounding box center [501, 422] width 9 height 9
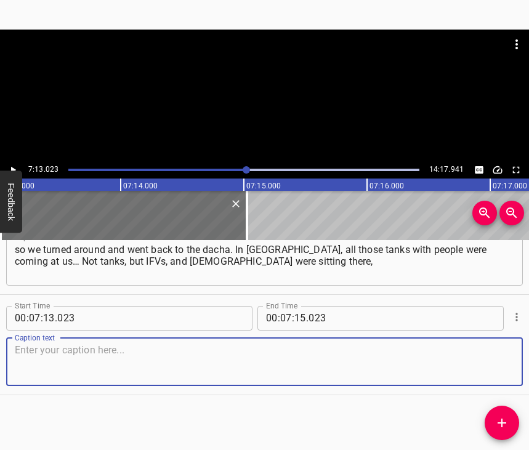
scroll to position [3614, 0]
drag, startPoint x: 500, startPoint y: 356, endPoint x: 525, endPoint y: 346, distance: 27.1
click at [500, 355] on textarea at bounding box center [264, 361] width 499 height 35
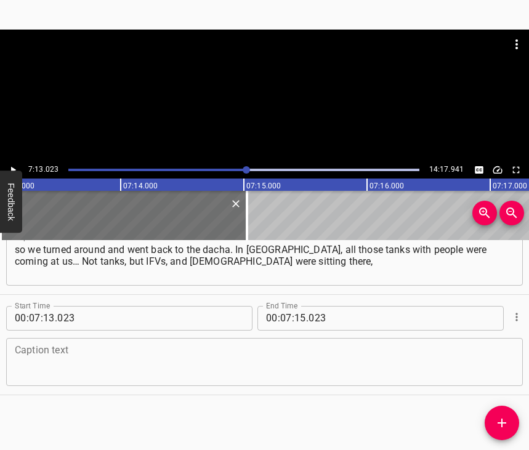
click at [41, 354] on textarea at bounding box center [264, 361] width 499 height 35
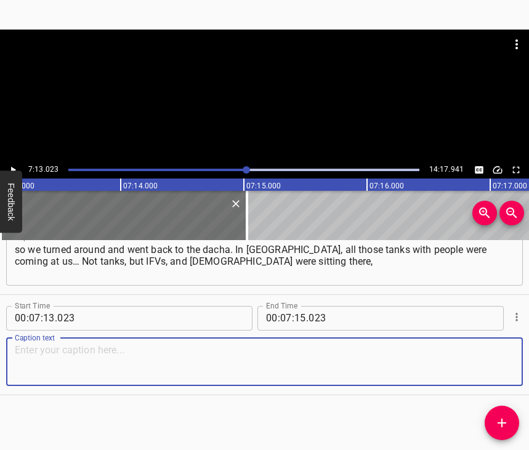
paste textarea "they were moving. But they didn’t notice us, even though I was on the road. It …"
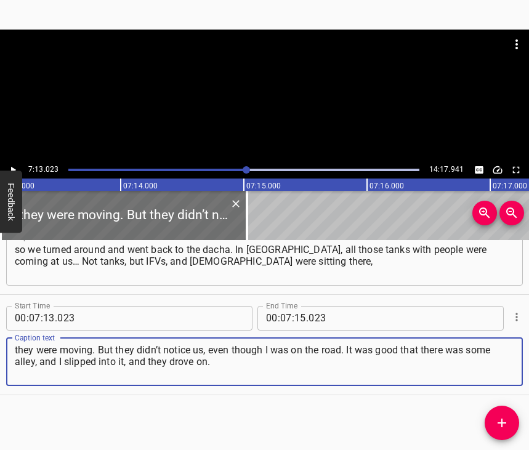
type textarea "they were moving. But they didn’t notice us, even though I was on the road. It …"
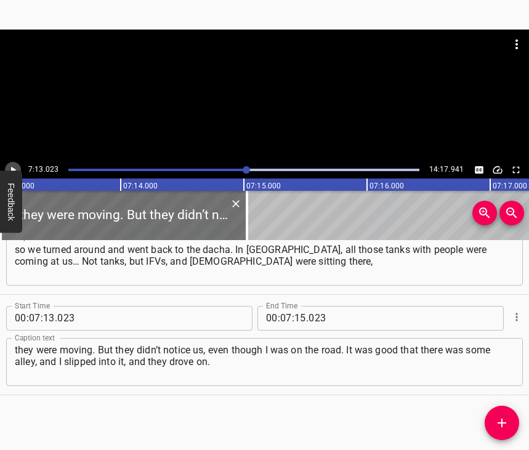
click at [18, 167] on button "Play/Pause" at bounding box center [13, 170] width 16 height 16
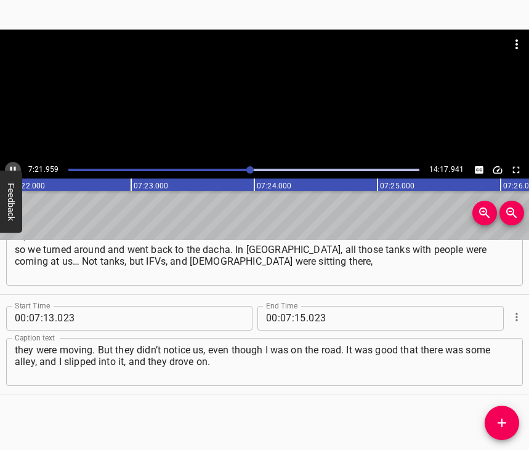
click at [13, 168] on icon "Play/Pause" at bounding box center [12, 169] width 11 height 11
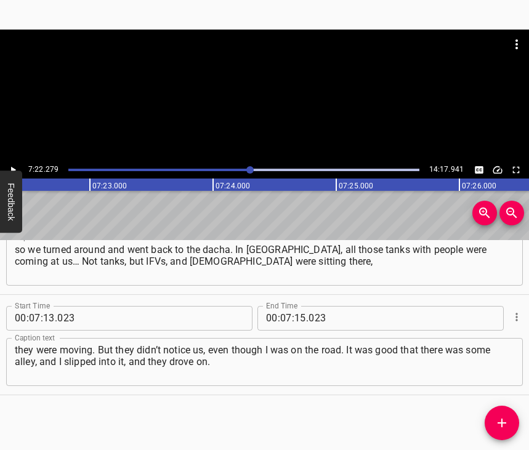
scroll to position [0, 54431]
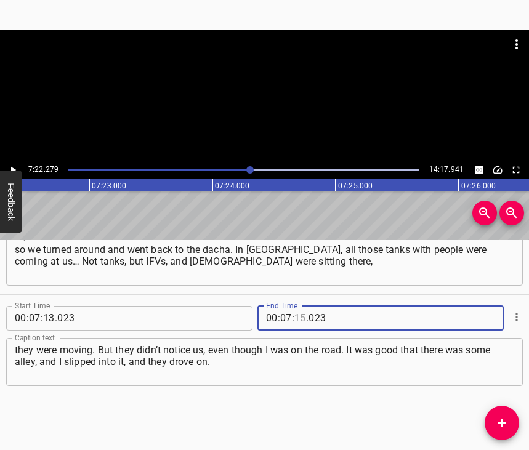
click at [294, 306] on input "number" at bounding box center [300, 318] width 12 height 25
type input "22"
type input "279"
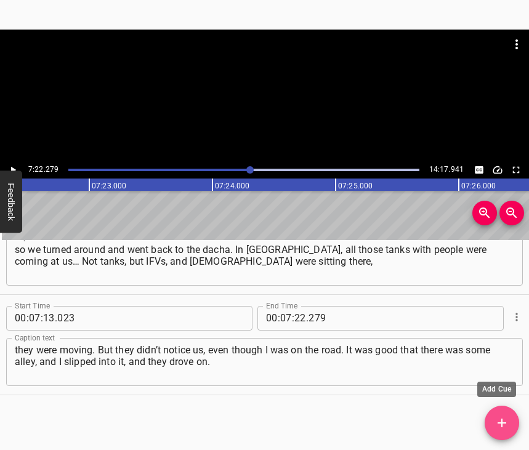
click at [493, 415] on span "Add Cue" at bounding box center [501, 422] width 34 height 15
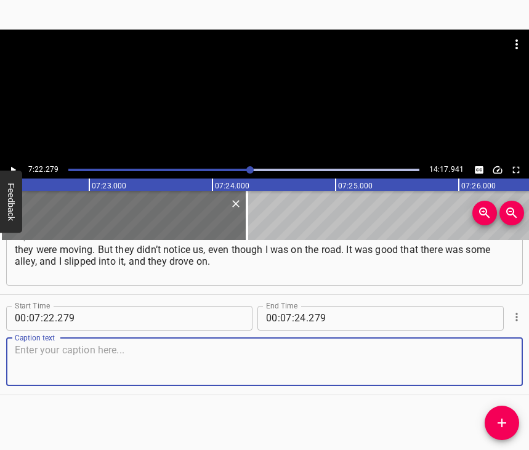
scroll to position [3725, 0]
click at [478, 344] on textarea at bounding box center [264, 361] width 499 height 35
click at [39, 353] on textarea at bounding box center [264, 361] width 499 height 35
paste textarea "They were not that aggressive yet. It was just a moment of encountering the [DE…"
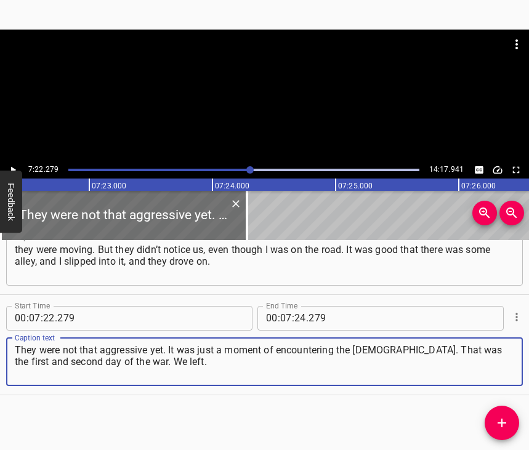
type textarea "They were not that aggressive yet. It was just a moment of encountering the [DE…"
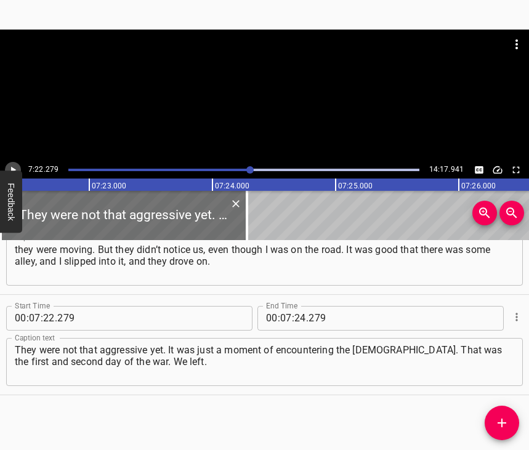
click at [20, 169] on button "Play/Pause" at bounding box center [13, 170] width 16 height 16
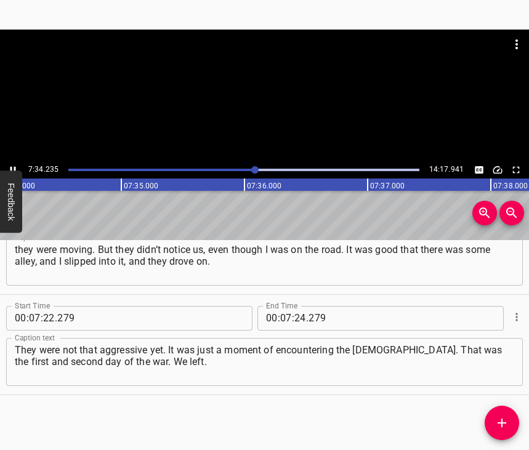
click at [10, 166] on icon "Play/Pause" at bounding box center [12, 169] width 11 height 11
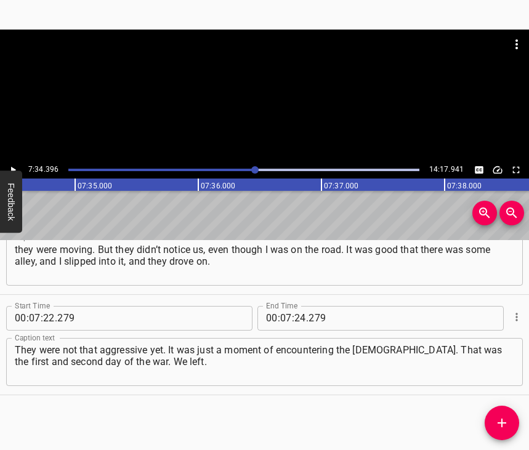
scroll to position [0, 55922]
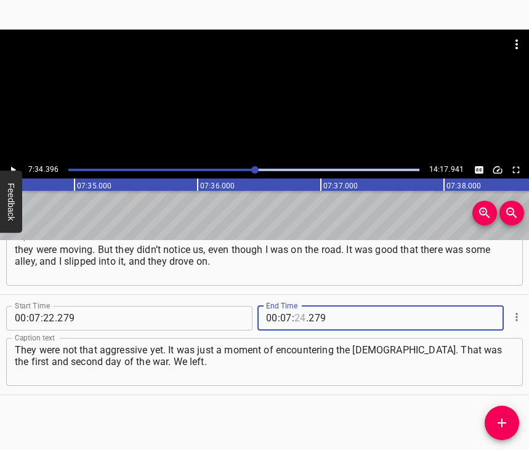
click at [298, 306] on input "number" at bounding box center [300, 318] width 12 height 25
type input "34"
type input "396"
click at [506, 418] on icon "Add Cue" at bounding box center [501, 422] width 15 height 15
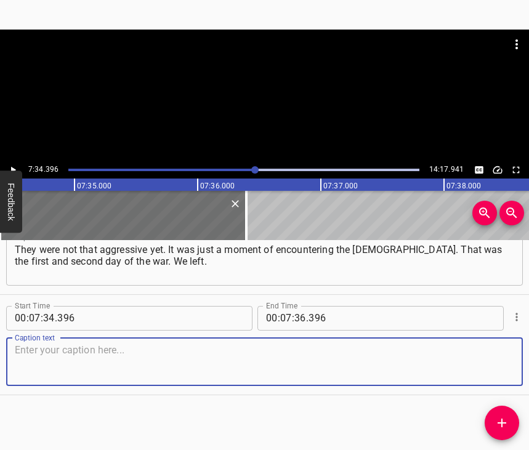
scroll to position [3835, 0]
click at [482, 358] on textarea at bounding box center [264, 361] width 499 height 35
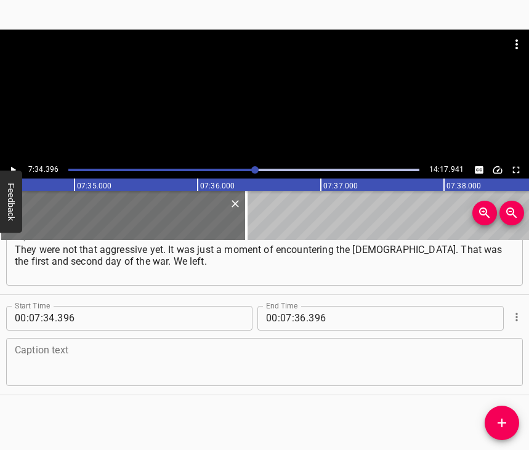
click at [90, 351] on textarea at bounding box center [264, 361] width 499 height 35
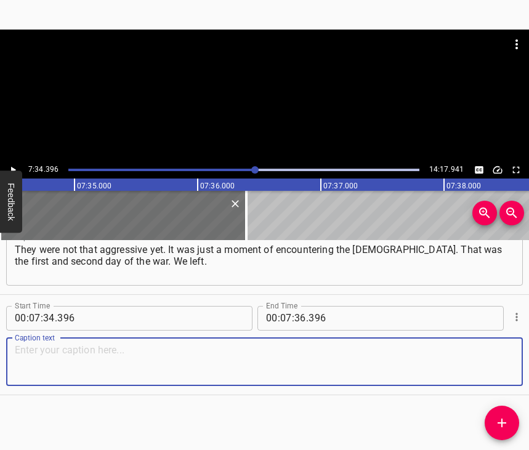
paste textarea "My mother has my grandfather’s house, that’s what we call it. There, my wife ha…"
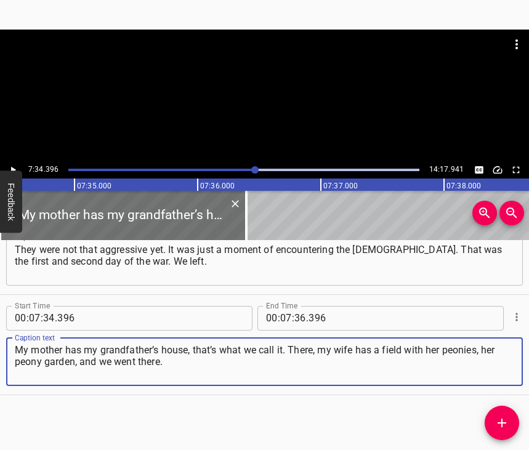
type textarea "My mother has my grandfather’s house, that’s what we call it. There, my wife ha…"
click at [18, 169] on icon "Play/Pause" at bounding box center [12, 169] width 11 height 11
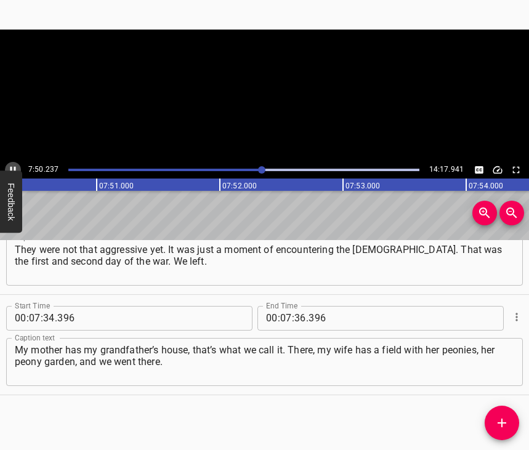
click at [16, 166] on icon "Play/Pause" at bounding box center [12, 169] width 11 height 11
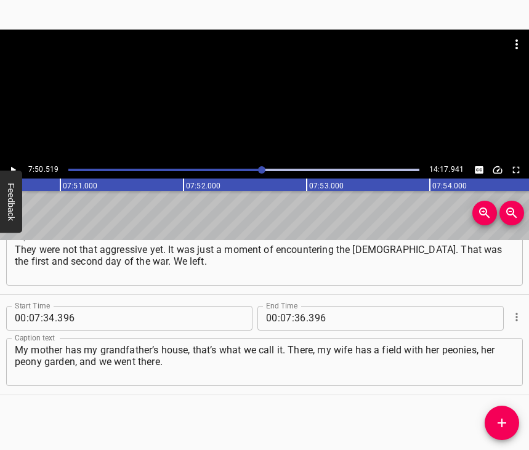
scroll to position [0, 57906]
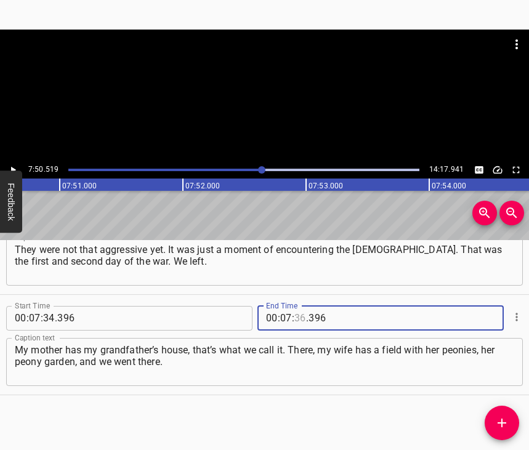
click at [294, 306] on input "number" at bounding box center [300, 318] width 12 height 25
type input "50"
type input "519"
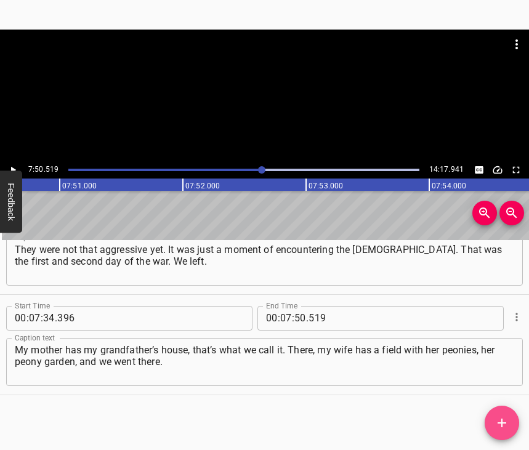
click at [499, 421] on icon "Add Cue" at bounding box center [501, 422] width 15 height 15
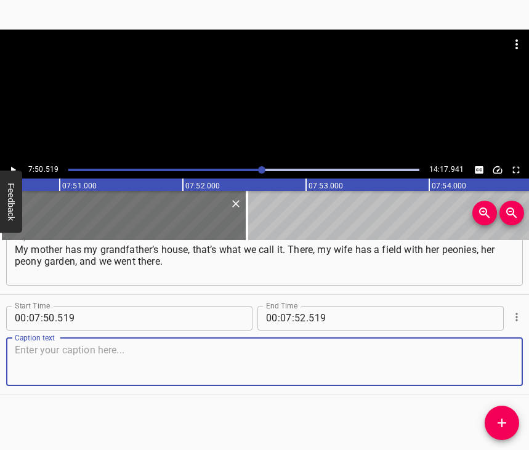
scroll to position [3946, 0]
drag, startPoint x: 489, startPoint y: 353, endPoint x: 500, endPoint y: 348, distance: 12.4
click at [489, 352] on textarea at bounding box center [264, 361] width 499 height 35
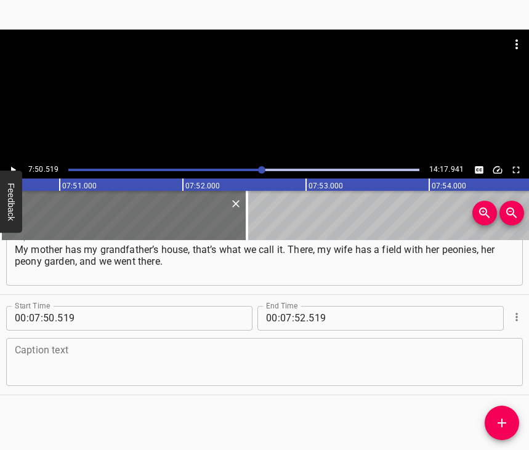
click at [66, 353] on textarea at bounding box center [264, 361] width 499 height 35
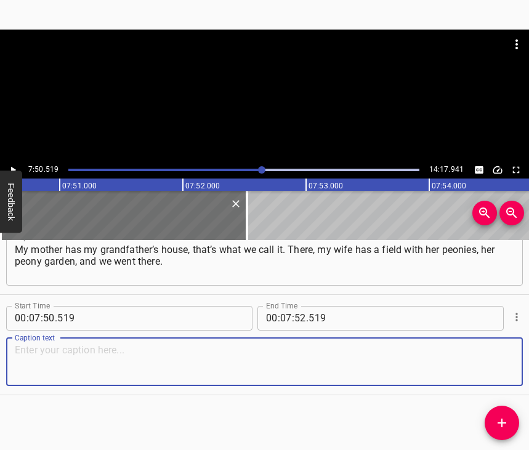
paste textarea "We registered there. We patrolled with the guys. Not far from there, there were…"
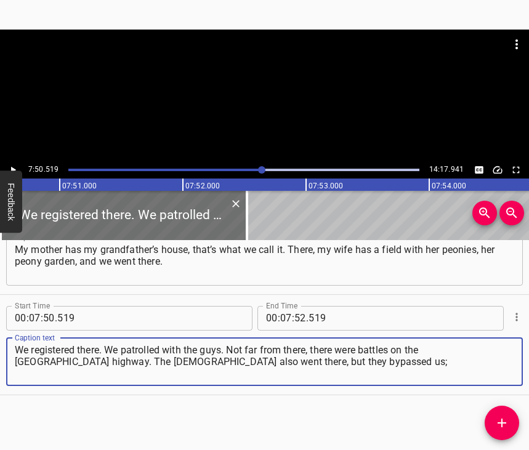
type textarea "We registered there. We patrolled with the guys. Not far from there, there were…"
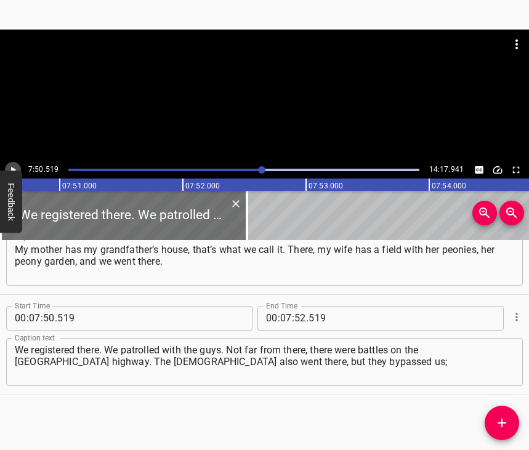
click at [12, 167] on icon "Play/Pause" at bounding box center [12, 169] width 11 height 11
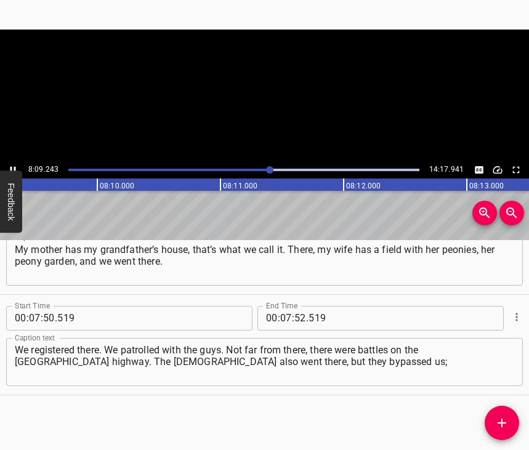
click at [12, 167] on icon "Play/Pause" at bounding box center [12, 169] width 11 height 11
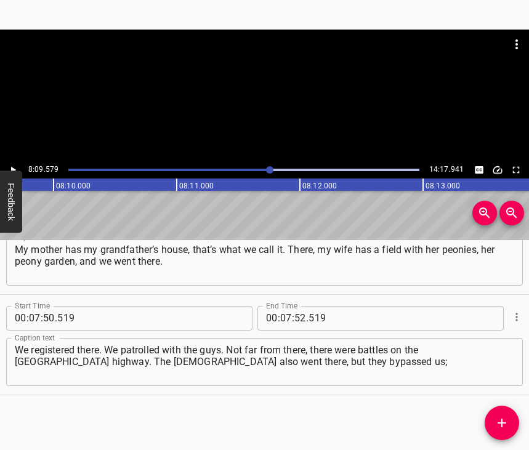
scroll to position [0, 60252]
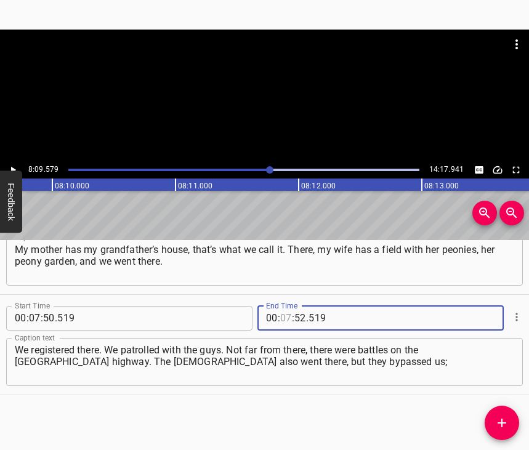
click at [280, 306] on input "number" at bounding box center [286, 318] width 12 height 25
type input "08"
type input "09"
type input "579"
click at [501, 420] on icon "Add Cue" at bounding box center [501, 422] width 9 height 9
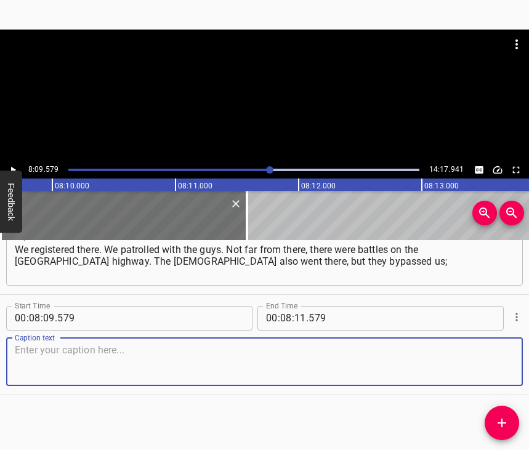
scroll to position [4057, 0]
drag, startPoint x: 495, startPoint y: 361, endPoint x: 502, endPoint y: 361, distance: 6.8
click at [495, 361] on textarea at bounding box center [264, 361] width 499 height 35
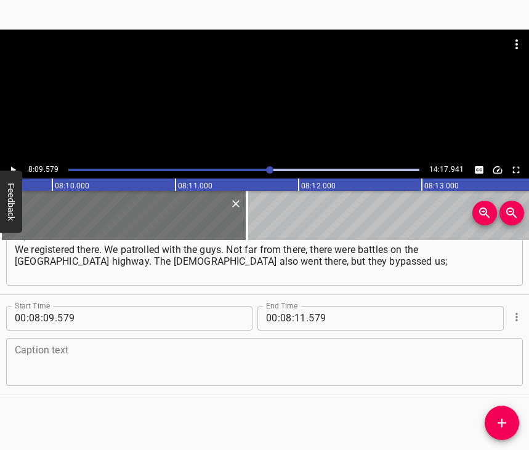
click at [208, 356] on textarea at bounding box center [264, 361] width 499 height 35
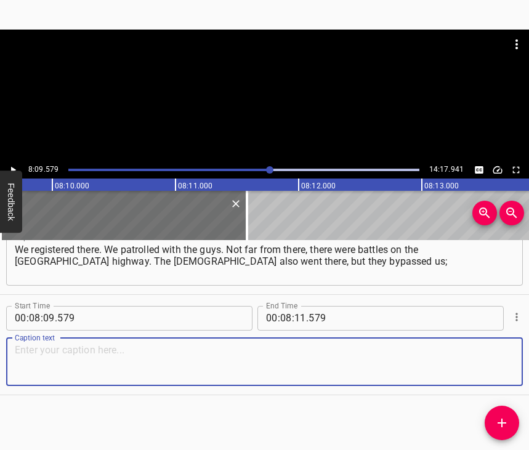
paste textarea "they went toward [GEOGRAPHIC_DATA]. They wanted to reach [GEOGRAPHIC_DATA], as …"
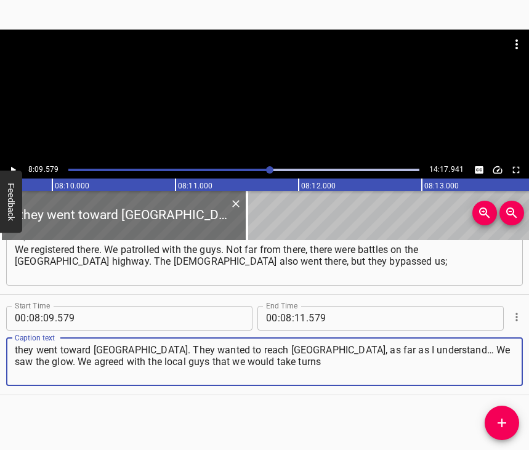
type textarea "they went toward [GEOGRAPHIC_DATA]. They wanted to reach [GEOGRAPHIC_DATA], as …"
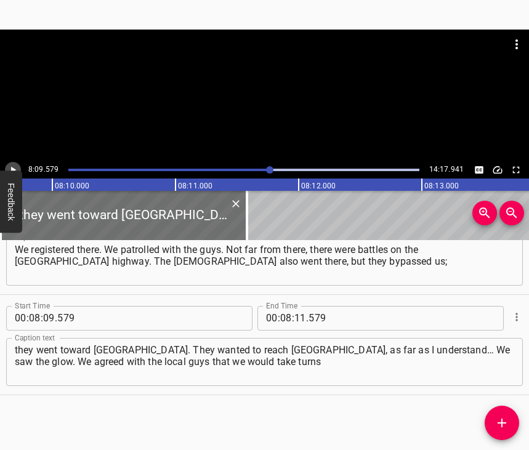
click at [13, 168] on icon "Play/Pause" at bounding box center [13, 169] width 5 height 7
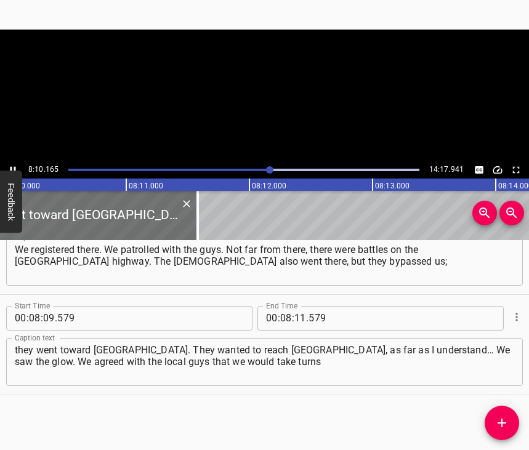
scroll to position [0, 60310]
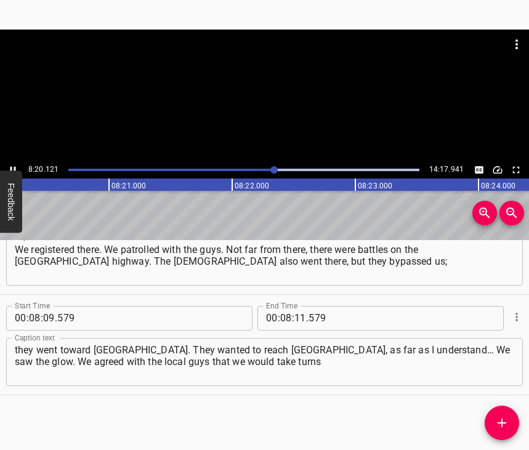
click at [14, 170] on icon "Play/Pause" at bounding box center [13, 169] width 6 height 7
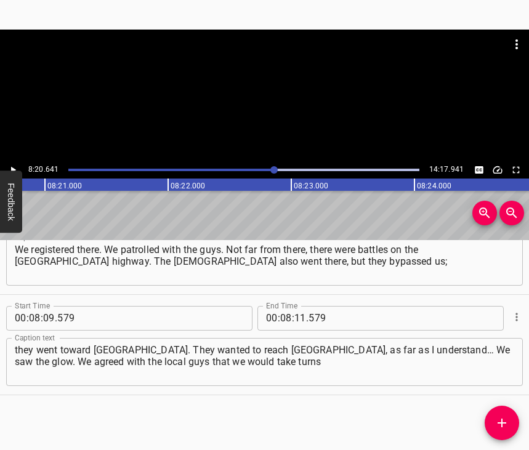
scroll to position [0, 61613]
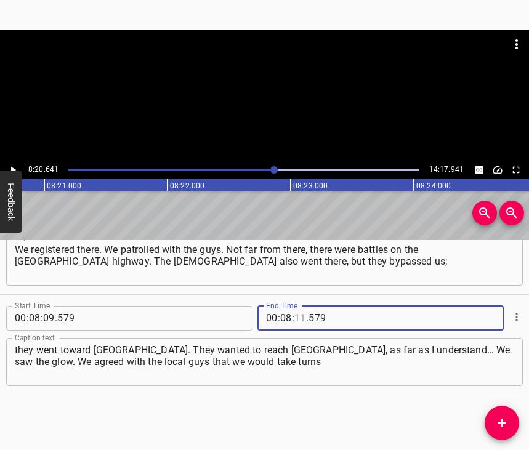
click at [294, 306] on input "number" at bounding box center [300, 318] width 12 height 25
type input "20"
type input "641"
click at [498, 418] on icon "Add Cue" at bounding box center [501, 422] width 15 height 15
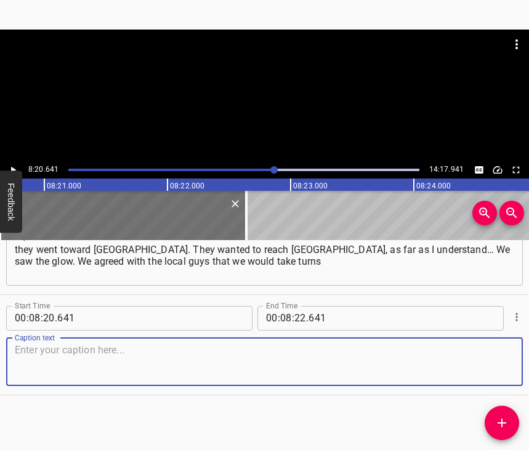
scroll to position [4168, 0]
drag, startPoint x: 495, startPoint y: 364, endPoint x: 524, endPoint y: 362, distance: 28.3
click at [496, 363] on textarea at bounding box center [264, 361] width 499 height 35
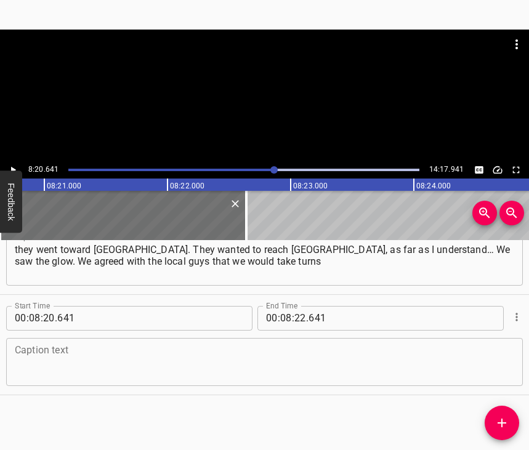
click at [41, 361] on textarea at bounding box center [264, 361] width 499 height 35
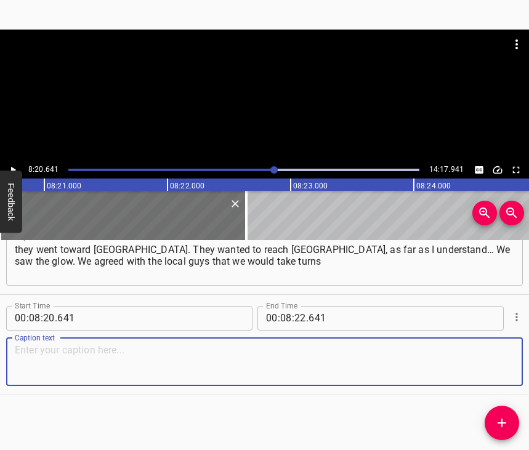
paste textarea "on guard duty, and we did shifts. It was very interesting, because at that time…"
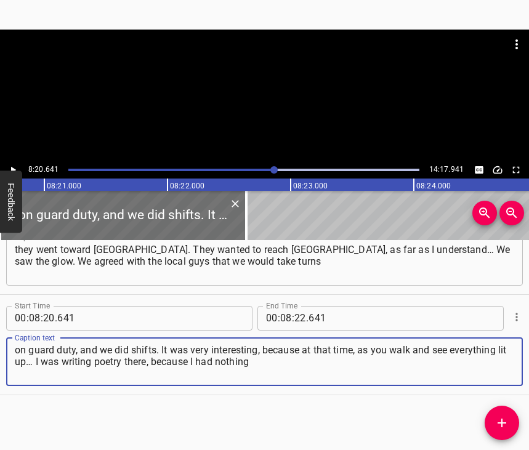
type textarea "on guard duty, and we did shifts. It was very interesting, because at that time…"
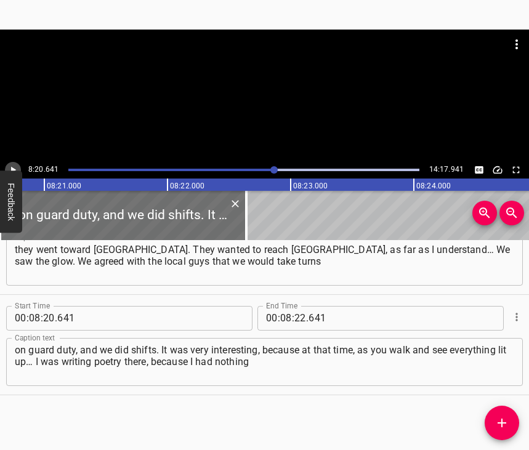
click at [11, 167] on icon "Play/Pause" at bounding box center [13, 169] width 5 height 7
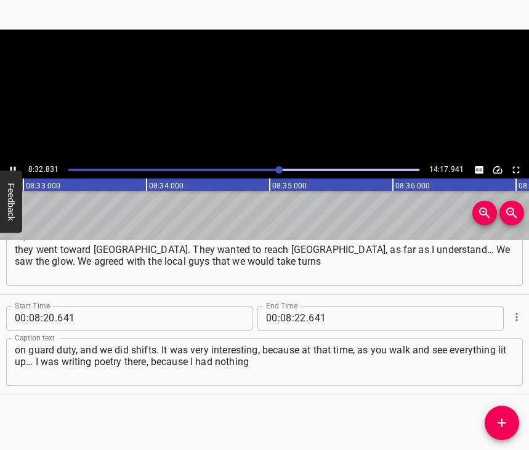
click at [11, 167] on icon "Play/Pause" at bounding box center [13, 169] width 6 height 7
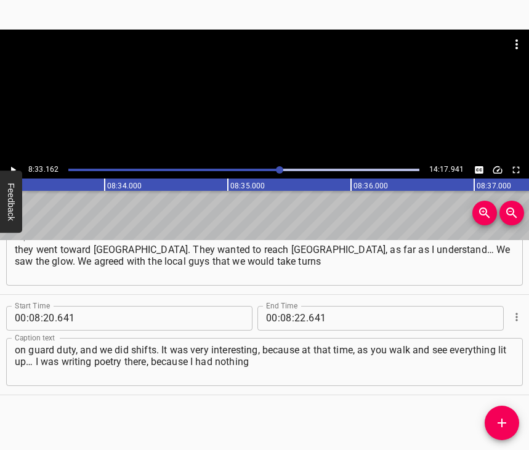
scroll to position [0, 63154]
click at [294, 306] on input "number" at bounding box center [300, 318] width 12 height 25
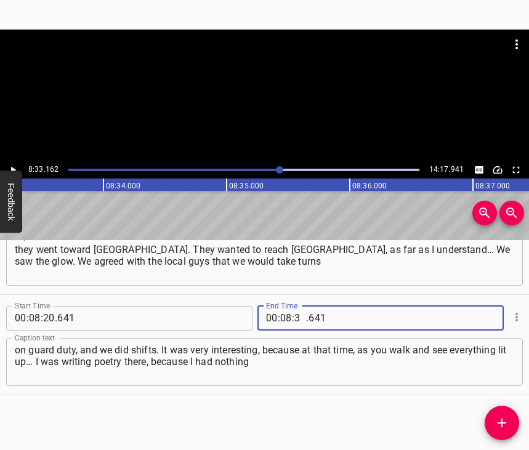
type input "33"
type input "162"
click at [501, 422] on icon "Add Cue" at bounding box center [501, 422] width 9 height 9
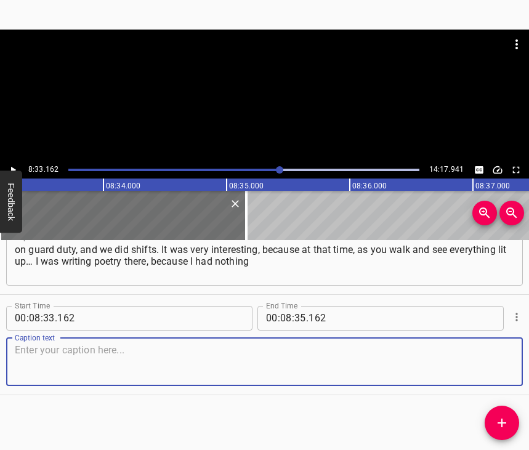
scroll to position [4279, 0]
drag, startPoint x: 498, startPoint y: 357, endPoint x: 523, endPoint y: 350, distance: 25.5
click at [498, 356] on textarea at bounding box center [264, 361] width 499 height 35
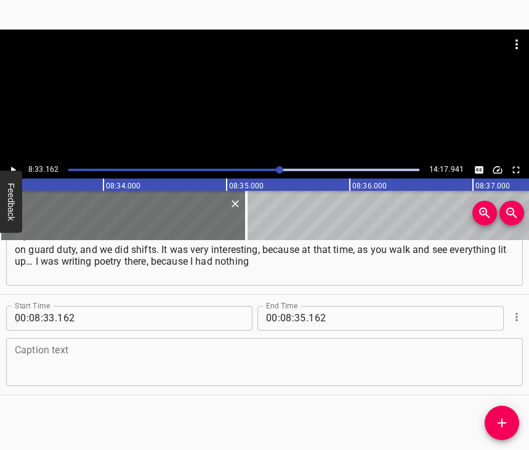
click at [49, 355] on textarea at bounding box center [264, 361] width 499 height 35
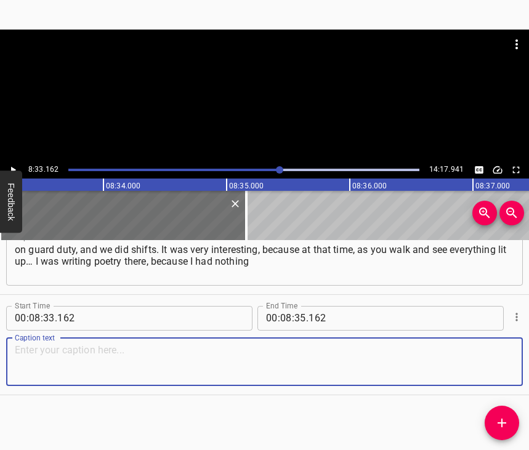
paste textarea "with me for painting, but somehow I needed to pour out my soul somewhere. That’…"
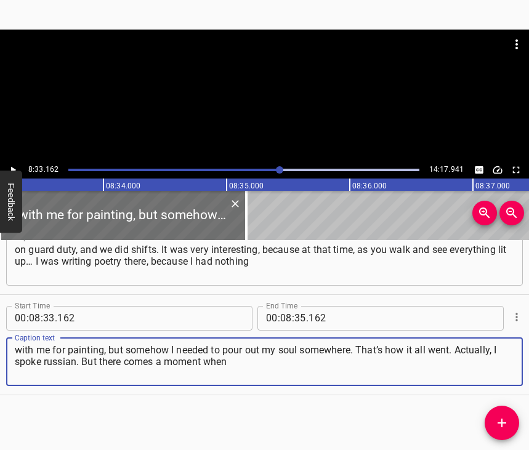
type textarea "with me for painting, but somehow I needed to pour out my soul somewhere. That’…"
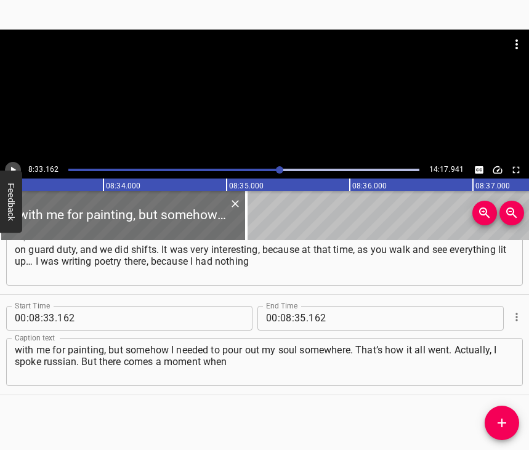
click at [15, 163] on button "Play/Pause" at bounding box center [13, 170] width 16 height 16
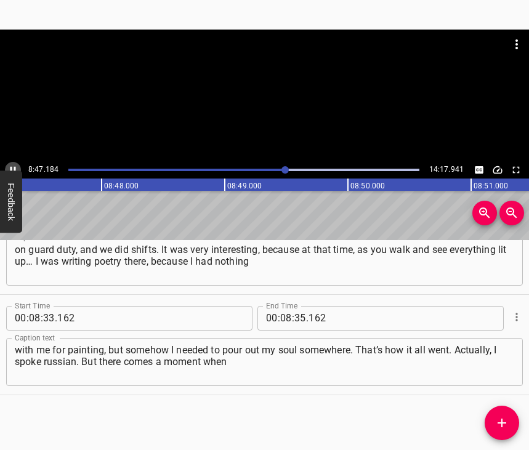
click at [15, 165] on icon "Play/Pause" at bounding box center [12, 169] width 11 height 11
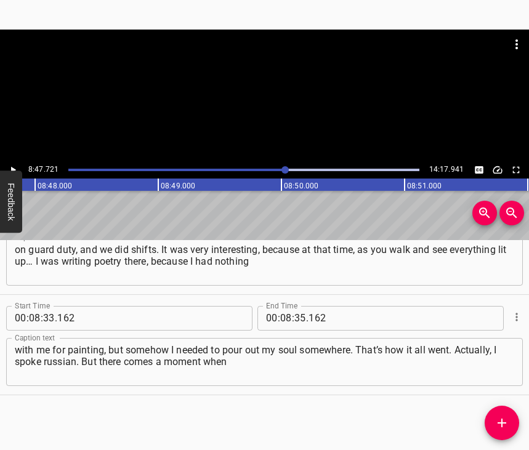
scroll to position [0, 64946]
click at [294, 306] on input "number" at bounding box center [300, 318] width 12 height 25
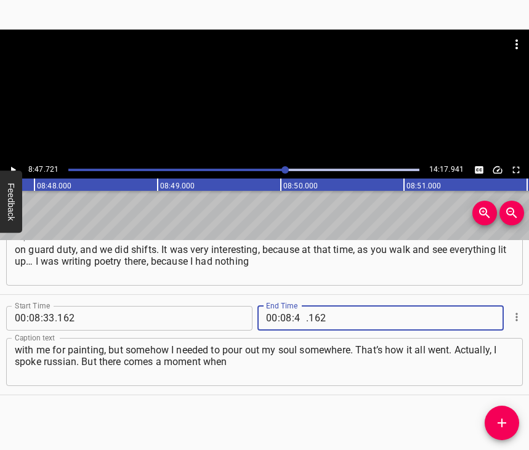
type input "47"
type input "721"
click at [507, 421] on icon "Add Cue" at bounding box center [501, 422] width 15 height 15
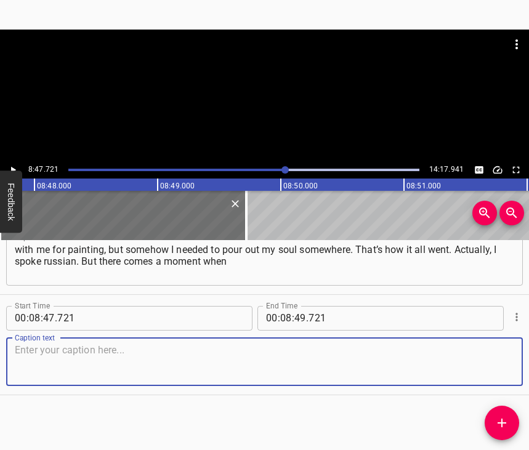
scroll to position [4389, 0]
click at [492, 356] on textarea at bounding box center [264, 361] width 499 height 35
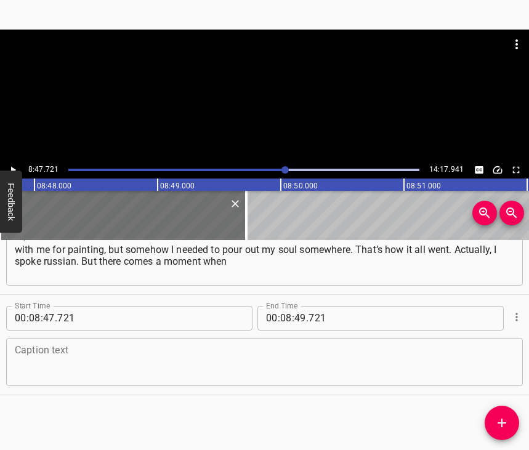
click at [89, 345] on textarea at bounding box center [264, 361] width 499 height 35
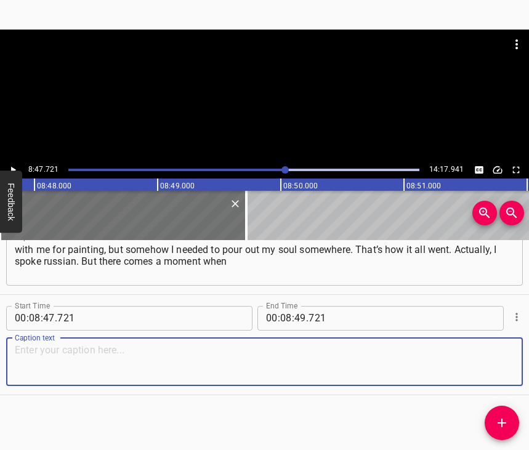
paste textarea "you realize that something is not right, and you begin to understand some thing…"
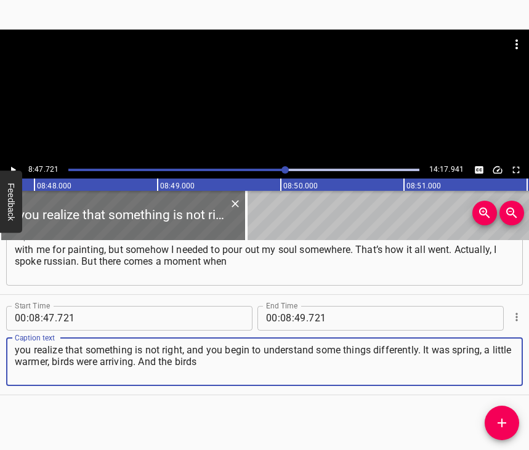
type textarea "you realize that something is not right, and you begin to understand some thing…"
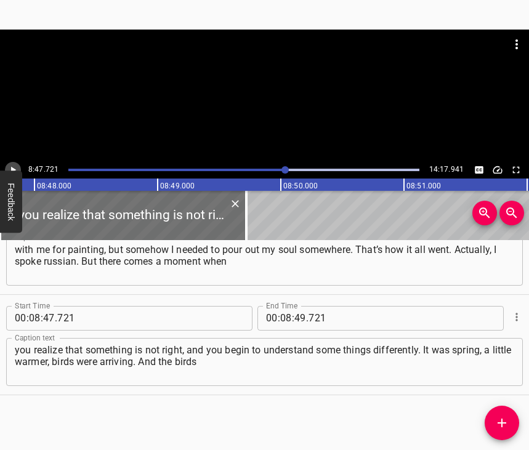
click at [17, 166] on icon "Play/Pause" at bounding box center [12, 169] width 11 height 11
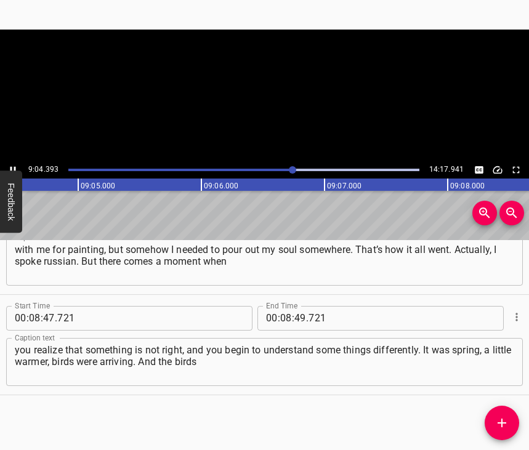
click at [10, 167] on icon "Play/Pause" at bounding box center [13, 169] width 6 height 7
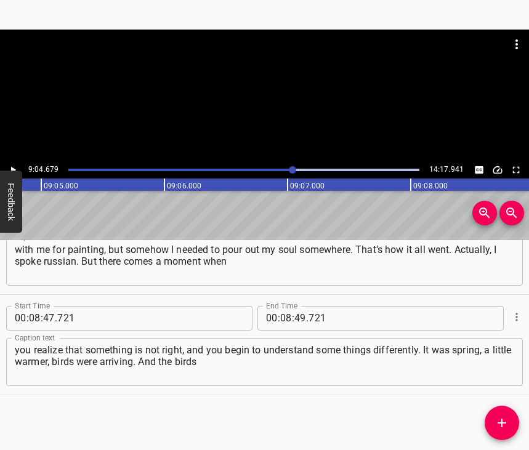
scroll to position [0, 67033]
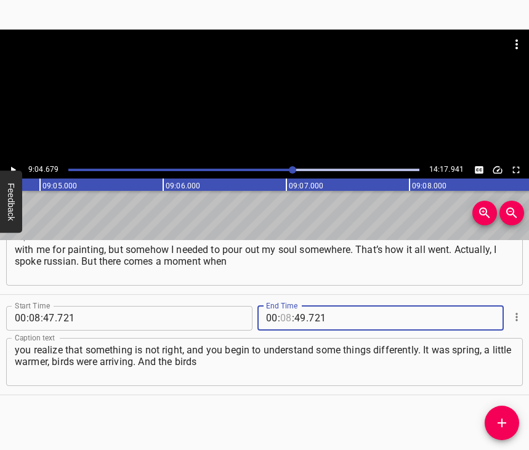
click at [283, 307] on input "number" at bounding box center [286, 318] width 12 height 25
type input "09"
type input "04"
type input "679"
click at [495, 425] on icon "Add Cue" at bounding box center [501, 422] width 15 height 15
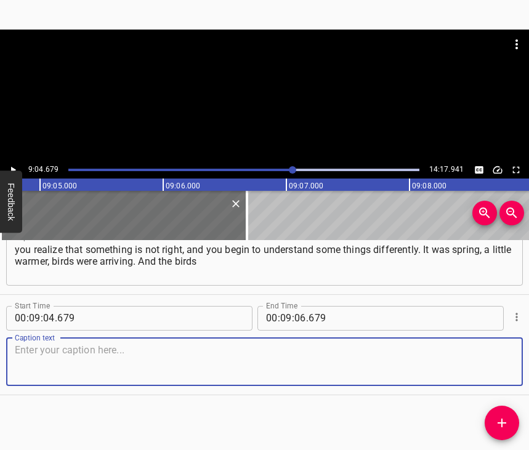
scroll to position [4500, 0]
drag, startPoint x: 486, startPoint y: 364, endPoint x: 525, endPoint y: 348, distance: 42.2
click at [489, 362] on textarea at bounding box center [264, 361] width 499 height 35
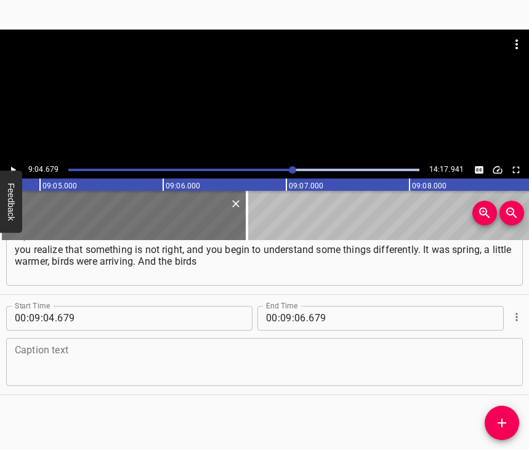
click at [54, 344] on textarea at bounding box center [264, 361] width 499 height 35
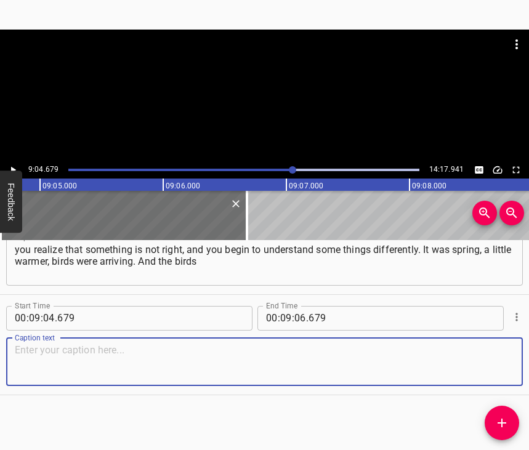
paste textarea "that arrived began to chirp. And in the morning you go… This is a village, you …"
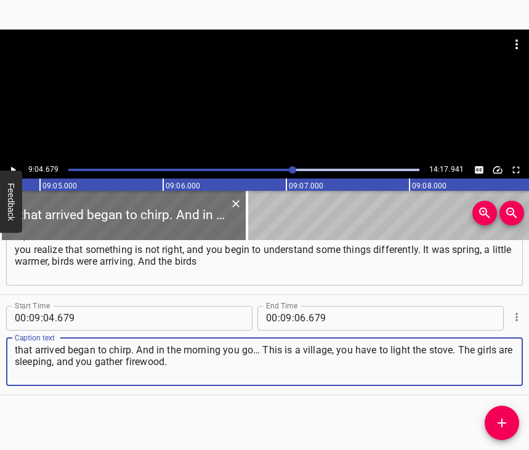
type textarea "that arrived began to chirp. And in the morning you go… This is a village, you …"
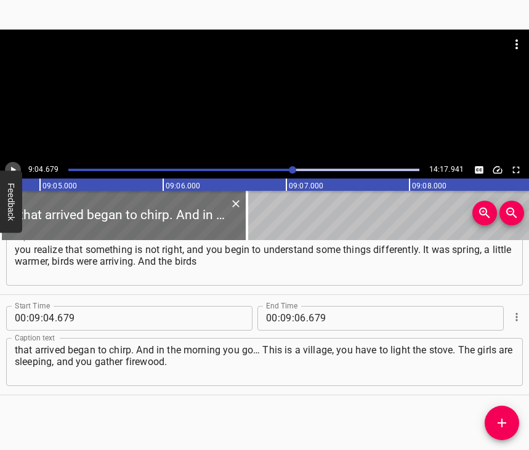
click at [14, 168] on icon "Play/Pause" at bounding box center [12, 169] width 11 height 11
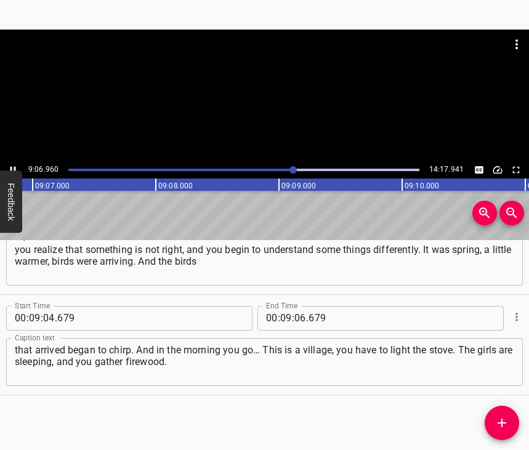
scroll to position [0, 67296]
click at [14, 167] on icon "Play/Pause" at bounding box center [12, 169] width 11 height 11
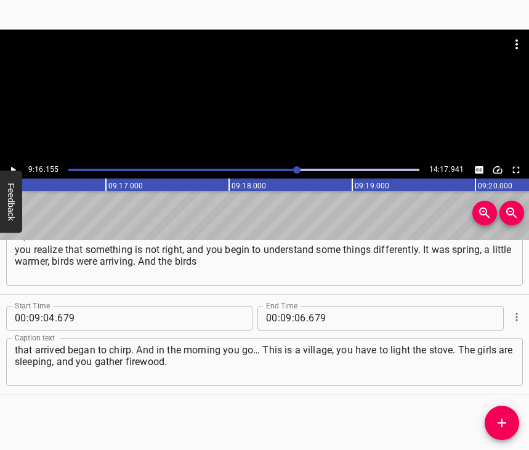
scroll to position [0, 68446]
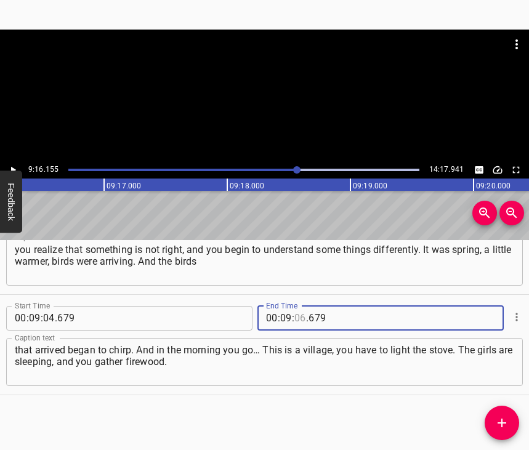
click at [294, 306] on input "number" at bounding box center [300, 318] width 12 height 25
type input "16"
type input "155"
click at [500, 423] on icon "Add Cue" at bounding box center [501, 422] width 9 height 9
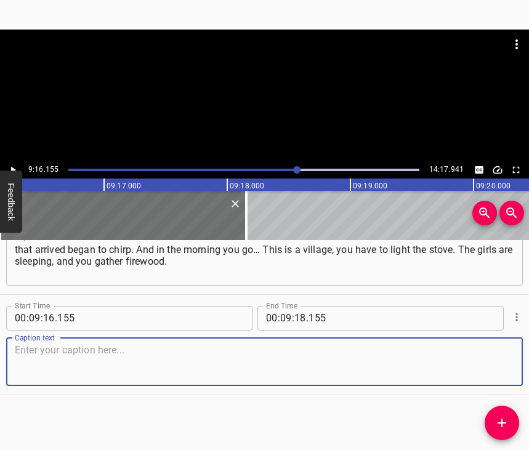
scroll to position [4611, 0]
click at [494, 360] on textarea at bounding box center [264, 361] width 499 height 35
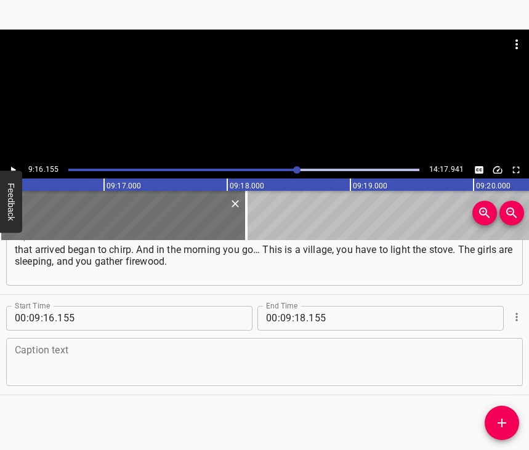
click at [80, 361] on textarea at bounding box center [264, 361] width 499 height 35
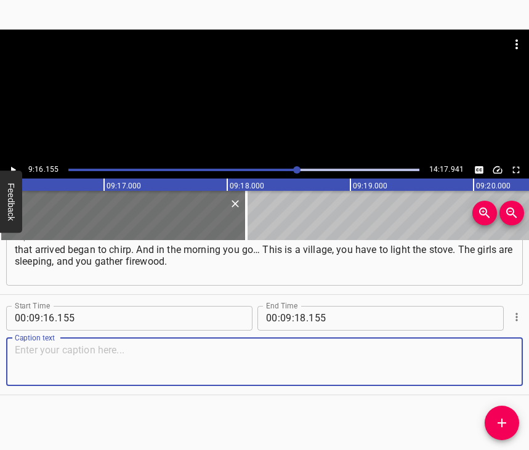
paste textarea "There is still a bit of snow. You go, and there a sparrow sings. You listen, an…"
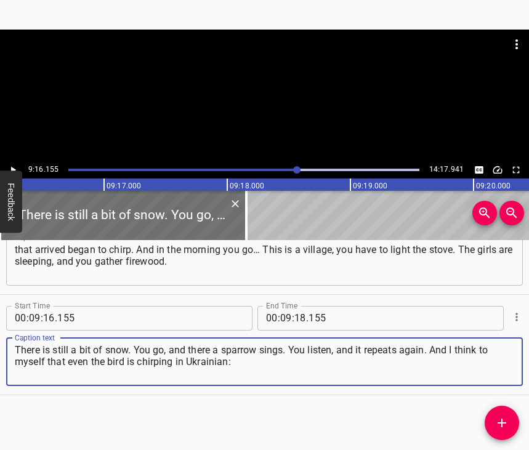
type textarea "There is still a bit of snow. You go, and there a sparrow sings. You listen, an…"
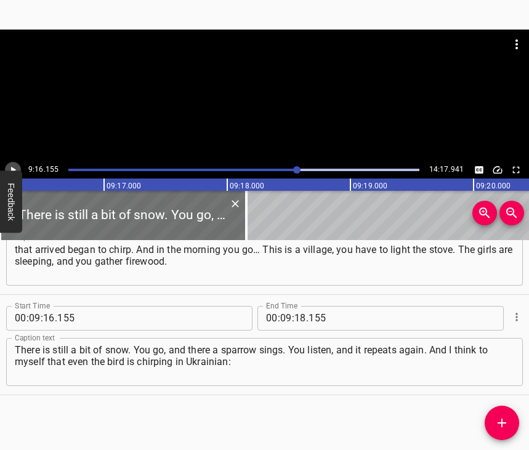
click at [10, 168] on icon "Play/Pause" at bounding box center [12, 169] width 11 height 11
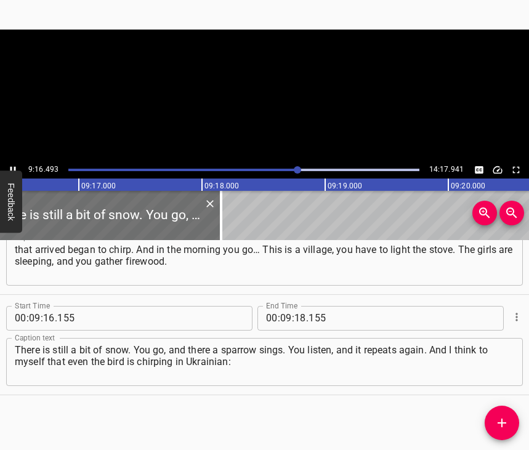
scroll to position [0, 68481]
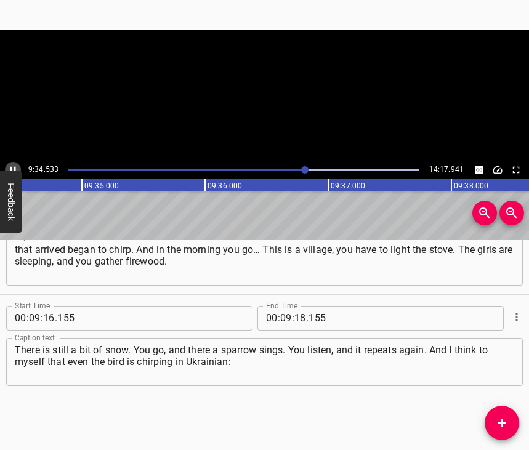
click at [12, 165] on icon "Play/Pause" at bounding box center [12, 169] width 11 height 11
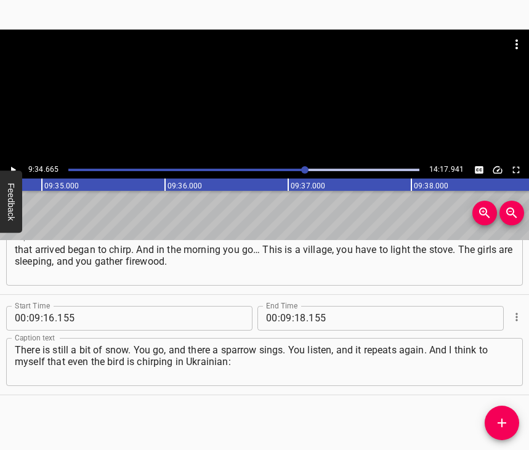
scroll to position [0, 70724]
click at [295, 306] on input "number" at bounding box center [300, 318] width 12 height 25
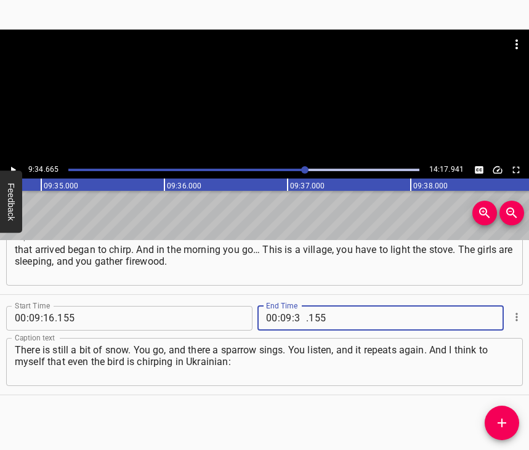
type input "34"
type input "665"
click at [498, 423] on icon "Add Cue" at bounding box center [501, 422] width 9 height 9
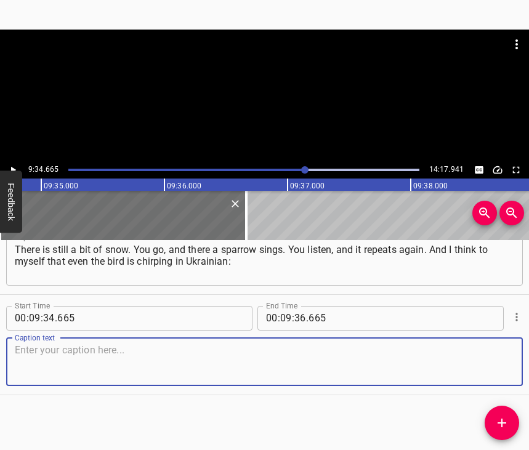
scroll to position [4722, 0]
click at [497, 356] on textarea at bounding box center [264, 361] width 499 height 35
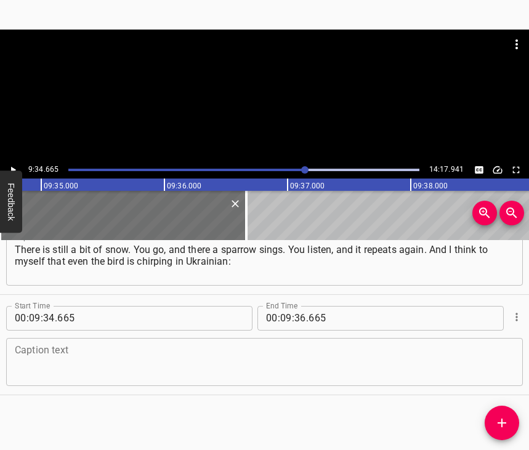
click at [225, 351] on textarea at bounding box center [264, 361] width 499 height 35
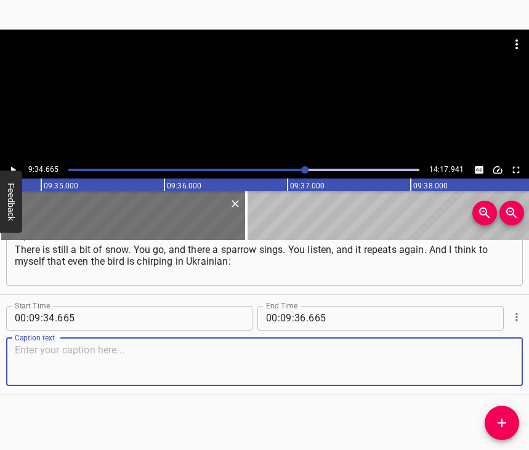
paste textarea "“Kateryniuk,” it seems to me. But it is interesting. That’s how we lived. And s…"
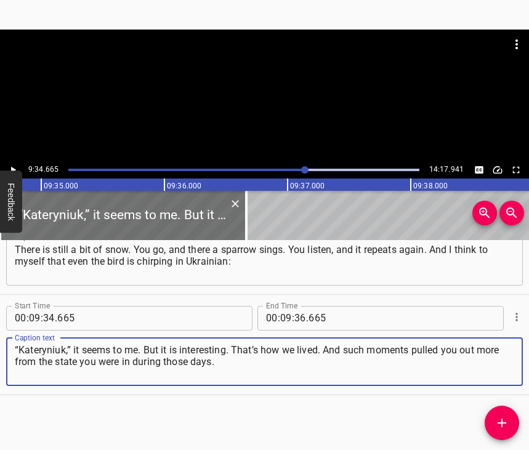
type textarea "“Kateryniuk,” it seems to me. But it is interesting. That’s how we lived. And s…"
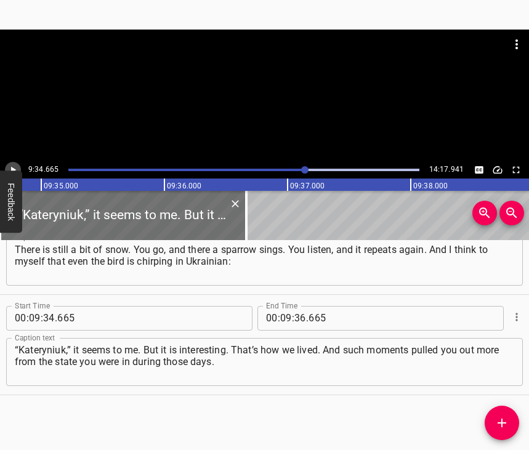
click at [10, 166] on icon "Play/Pause" at bounding box center [12, 169] width 11 height 11
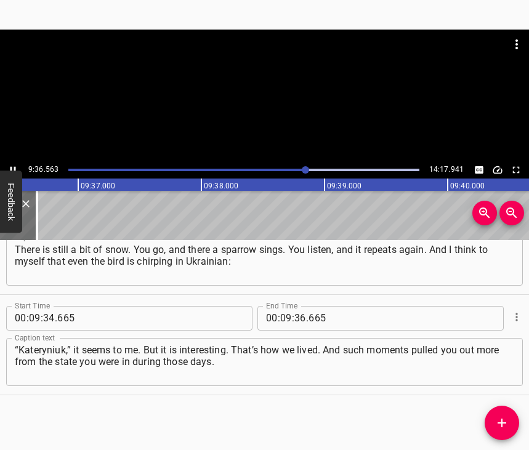
scroll to position [0, 70940]
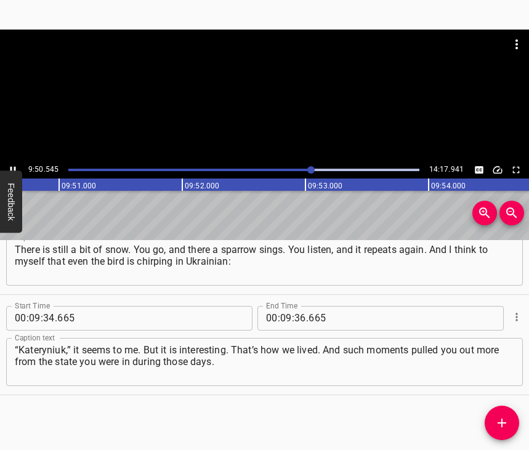
click at [10, 166] on icon "Play/Pause" at bounding box center [12, 169] width 11 height 11
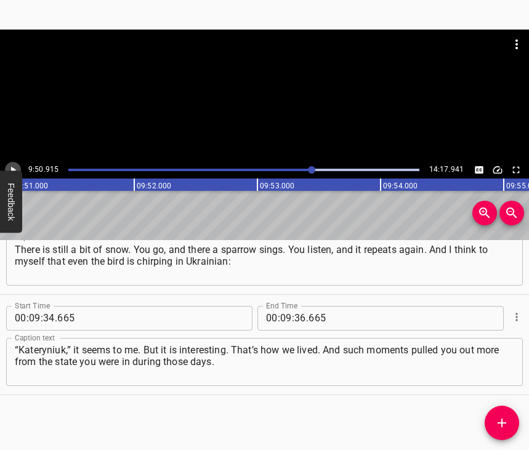
click at [10, 166] on icon "Play/Pause" at bounding box center [12, 169] width 11 height 11
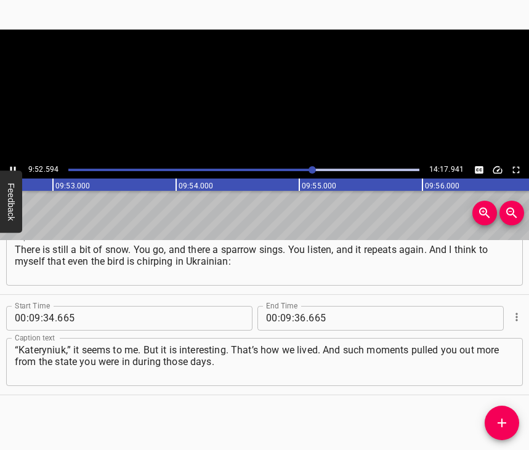
click at [10, 166] on icon "Play/Pause" at bounding box center [12, 169] width 11 height 11
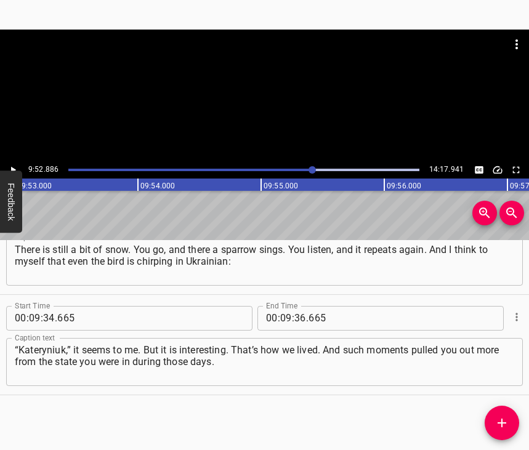
scroll to position [0, 72966]
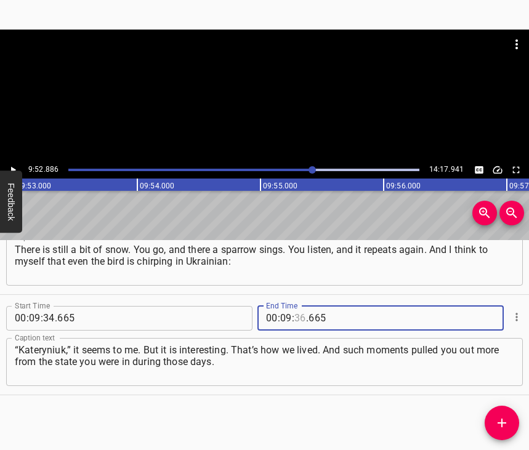
click at [297, 306] on input "number" at bounding box center [300, 318] width 12 height 25
type input "52"
type input "886"
click at [490, 425] on span "Add Cue" at bounding box center [501, 422] width 34 height 15
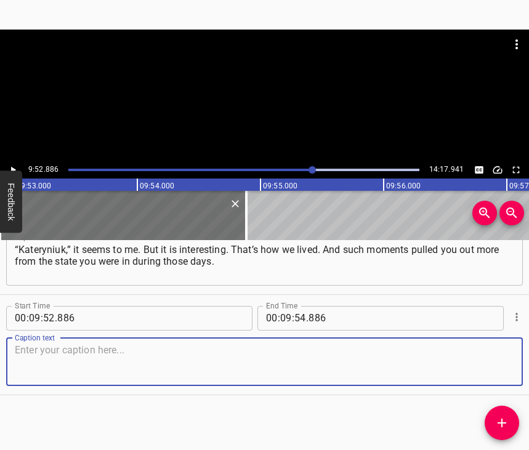
scroll to position [4832, 0]
click at [493, 350] on textarea at bounding box center [264, 361] width 499 height 35
click at [72, 376] on textarea at bounding box center [264, 361] width 499 height 35
paste textarea "We are here now, in the gallery, and in the other hall, where we are not now – …"
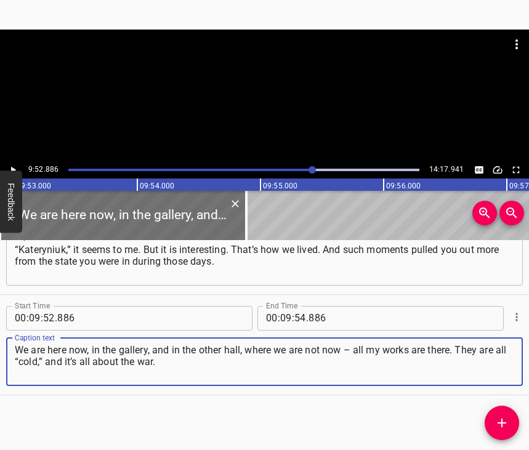
type textarea "We are here now, in the gallery, and in the other hall, where we are not now – …"
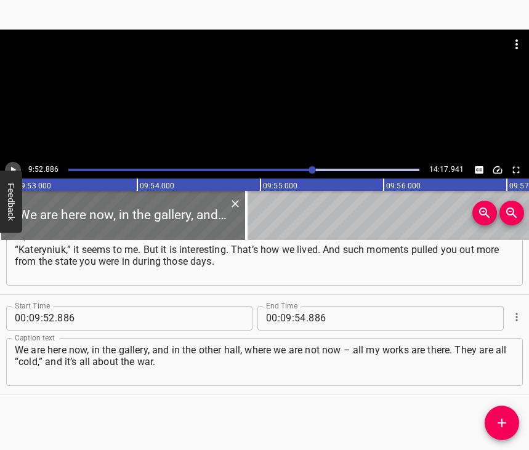
click at [17, 167] on icon "Play/Pause" at bounding box center [12, 169] width 11 height 11
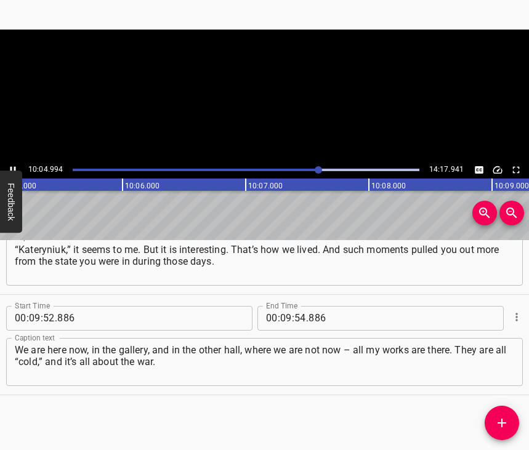
click at [17, 167] on icon "Play/Pause" at bounding box center [12, 169] width 11 height 11
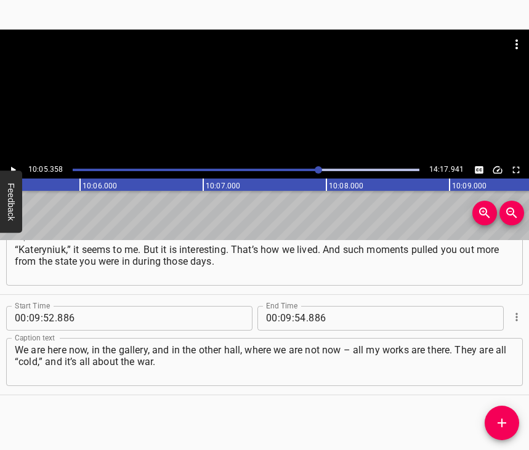
scroll to position [0, 74501]
click at [282, 306] on input "number" at bounding box center [286, 318] width 12 height 25
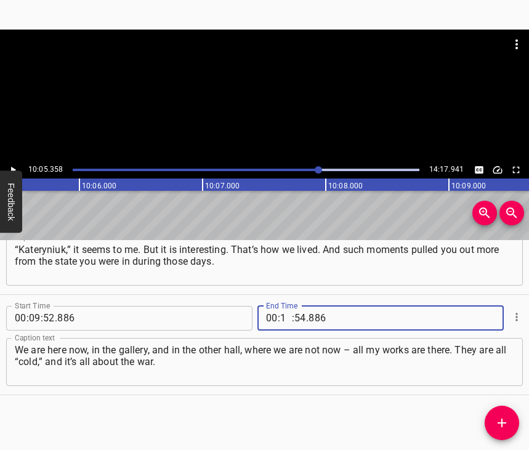
type input "10"
type input "05"
type input "358"
click at [507, 418] on icon "Add Cue" at bounding box center [501, 422] width 15 height 15
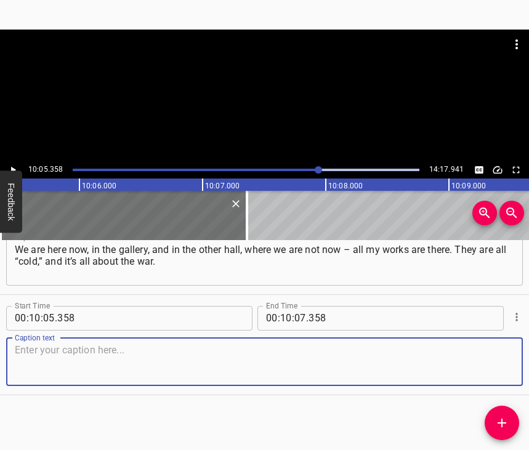
scroll to position [4943, 0]
drag, startPoint x: 491, startPoint y: 359, endPoint x: 527, endPoint y: 350, distance: 36.7
click at [492, 358] on textarea at bounding box center [264, 361] width 499 height 35
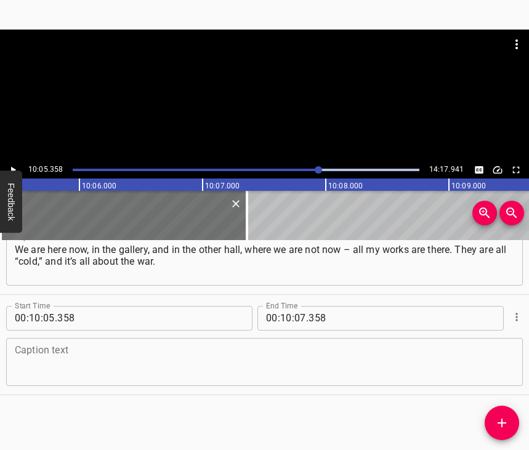
click at [44, 344] on textarea at bounding box center [264, 361] width 499 height 35
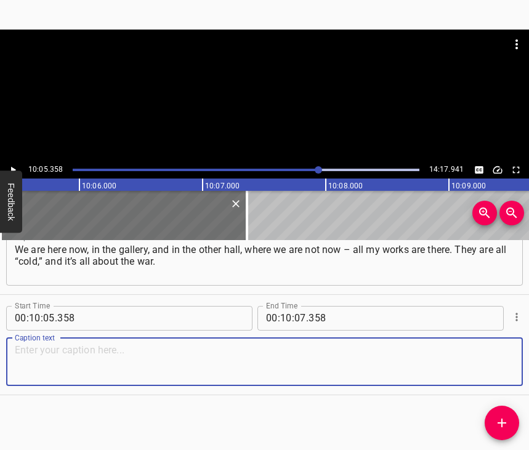
paste textarea "It is different for me. It is hybrid. With that little girl, who seems to be fl…"
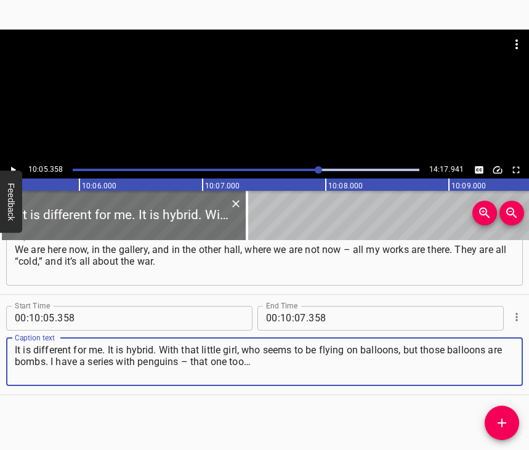
type textarea "It is different for me. It is hybrid. With that little girl, who seems to be fl…"
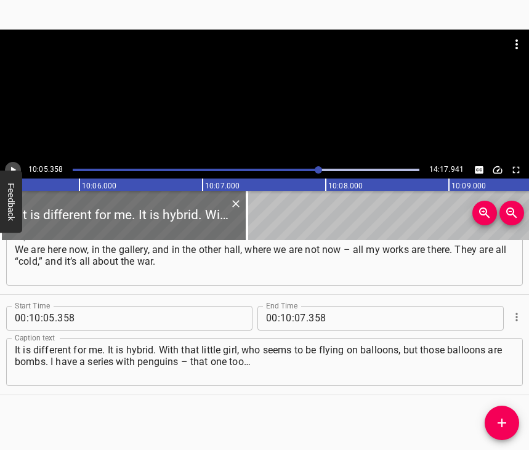
click at [14, 172] on icon "Play/Pause" at bounding box center [12, 169] width 11 height 11
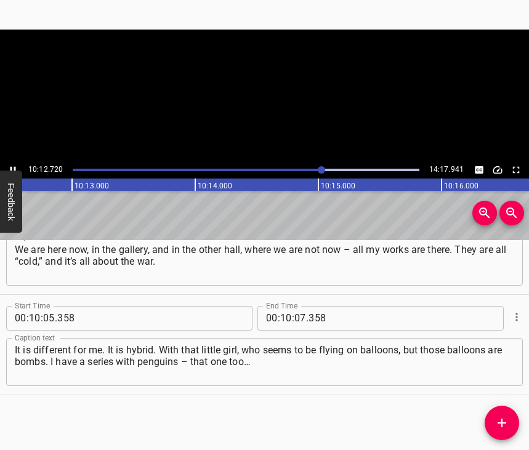
scroll to position [0, 75398]
click at [11, 168] on icon "Play/Pause" at bounding box center [13, 169] width 6 height 7
click at [11, 168] on icon "Play/Pause" at bounding box center [13, 169] width 5 height 7
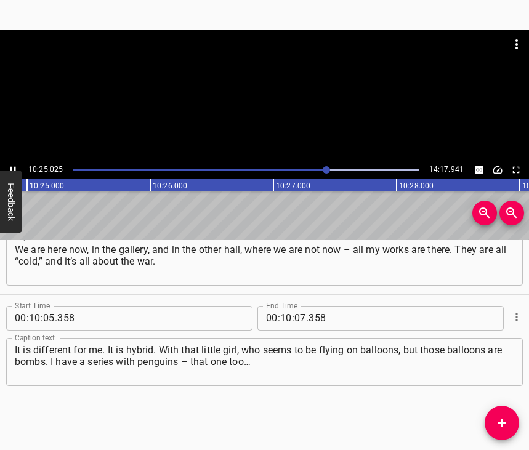
click at [11, 168] on icon "Play/Pause" at bounding box center [13, 169] width 6 height 7
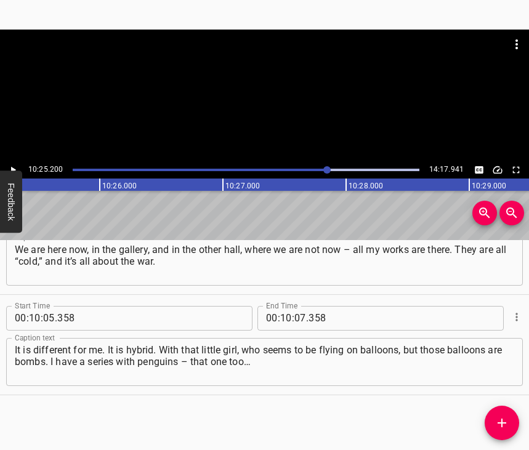
scroll to position [0, 76942]
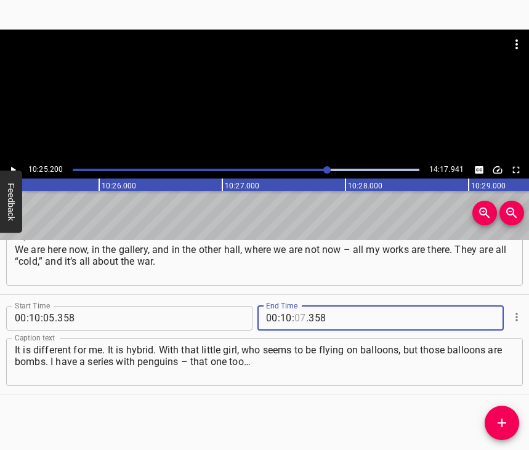
click at [296, 306] on input "number" at bounding box center [300, 318] width 12 height 25
type input "25"
type input "200"
click at [506, 424] on icon "Add Cue" at bounding box center [501, 422] width 15 height 15
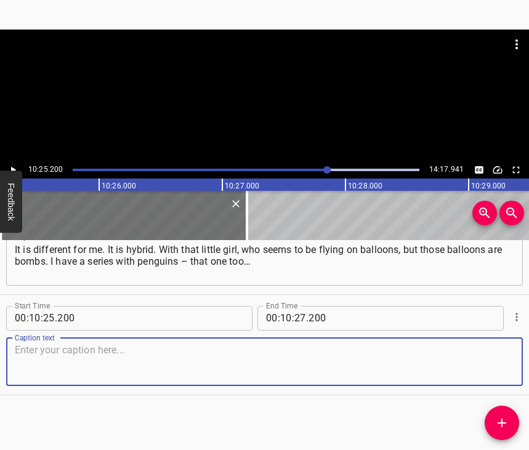
scroll to position [5054, 0]
click at [498, 367] on textarea at bounding box center [264, 361] width 499 height 35
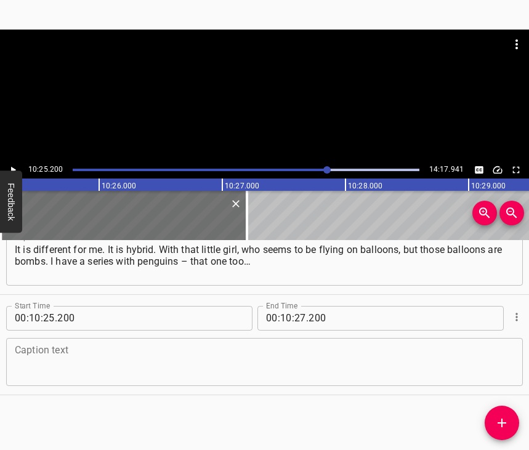
click at [88, 370] on textarea at bounding box center [264, 361] width 499 height 35
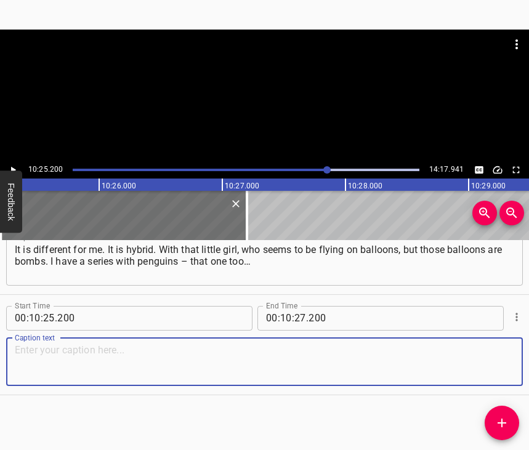
paste textarea "I did not yet know that [PERSON_NAME] wanted Greenland, but I had already depic…"
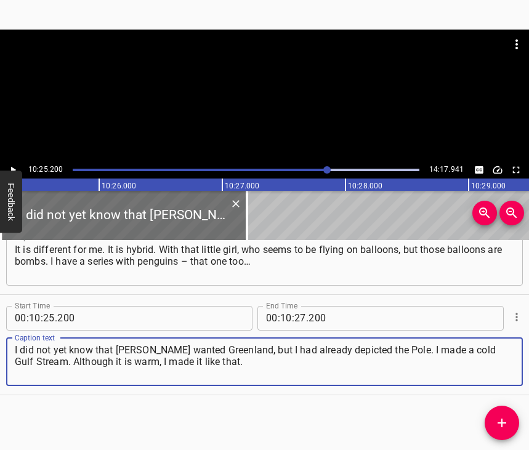
type textarea "I did not yet know that [PERSON_NAME] wanted Greenland, but I had already depic…"
click at [14, 167] on icon "Play/Pause" at bounding box center [12, 169] width 11 height 11
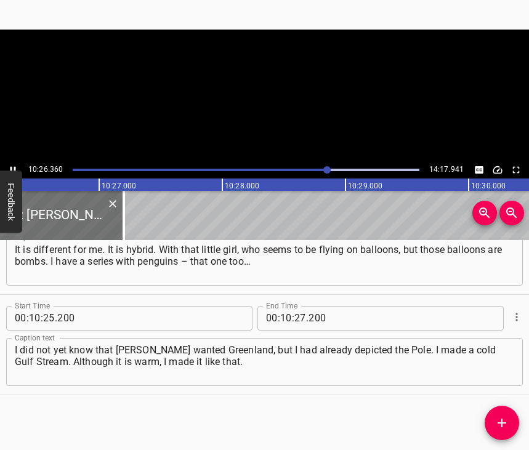
scroll to position [0, 77078]
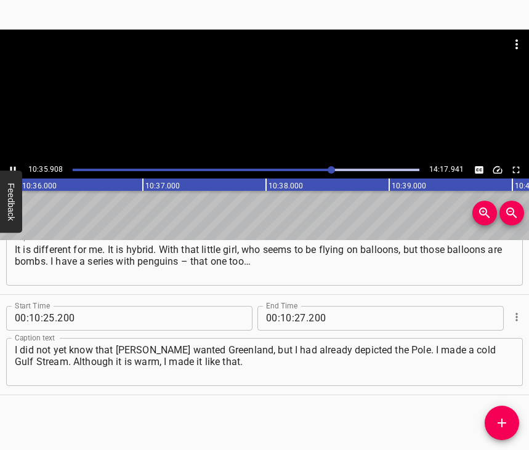
click at [12, 167] on icon "Play/Pause" at bounding box center [12, 169] width 11 height 11
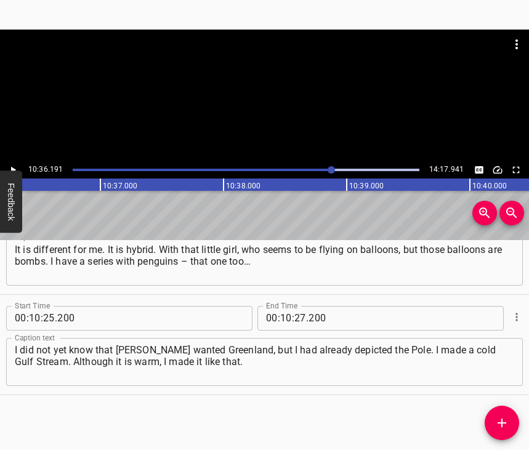
scroll to position [0, 78296]
click at [294, 306] on input "number" at bounding box center [300, 318] width 12 height 25
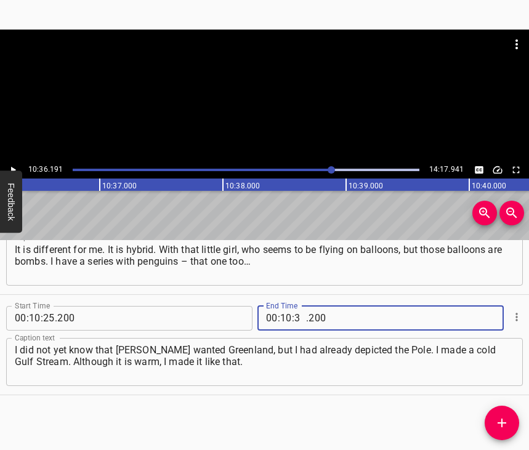
type input "36"
type input "191"
click at [509, 425] on span "Add Cue" at bounding box center [501, 422] width 34 height 15
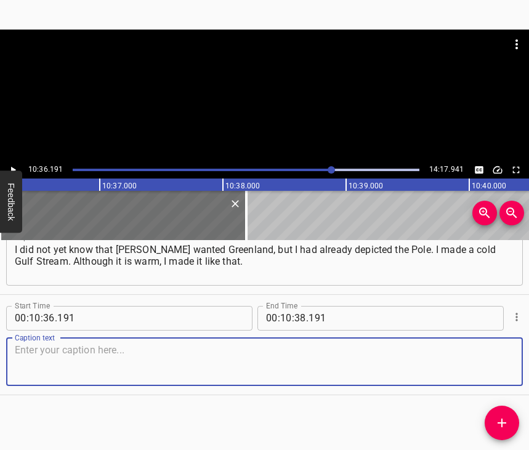
scroll to position [5165, 0]
click at [484, 360] on textarea at bounding box center [264, 361] width 499 height 35
click at [193, 350] on textarea at bounding box center [264, 361] width 499 height 35
paste textarea "And it’s as if the penguins came to the bear. I realized… I had a work called “…"
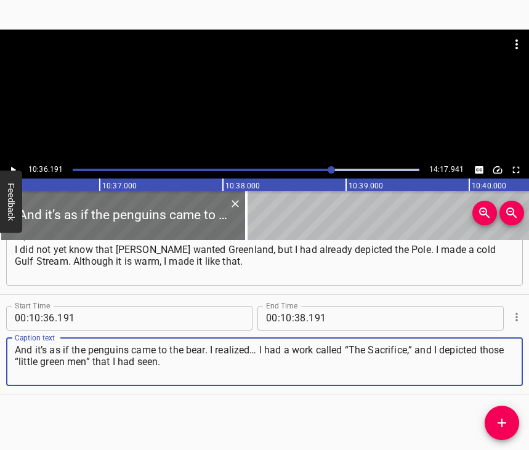
type textarea "And it’s as if the penguins came to the bear. I realized… I had a work called “…"
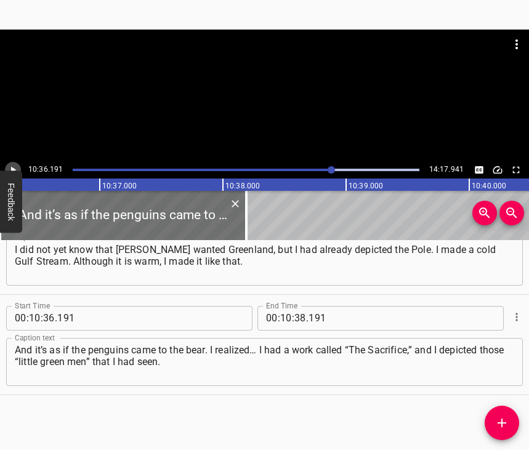
click at [14, 165] on icon "Play/Pause" at bounding box center [12, 169] width 11 height 11
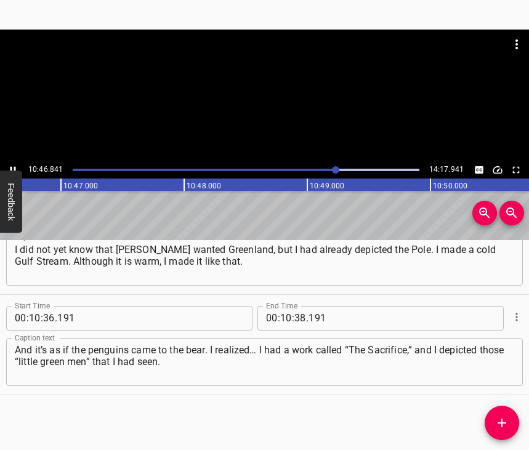
scroll to position [0, 79586]
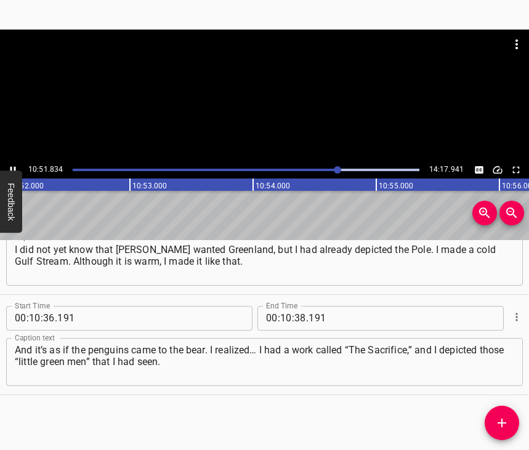
click at [8, 166] on icon "Play/Pause" at bounding box center [12, 169] width 11 height 11
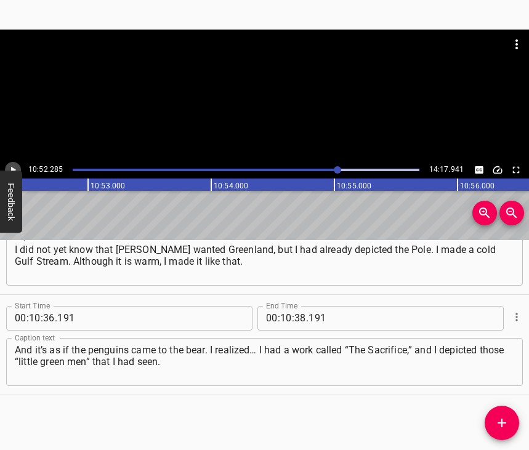
click at [10, 167] on icon "Play/Pause" at bounding box center [12, 169] width 11 height 11
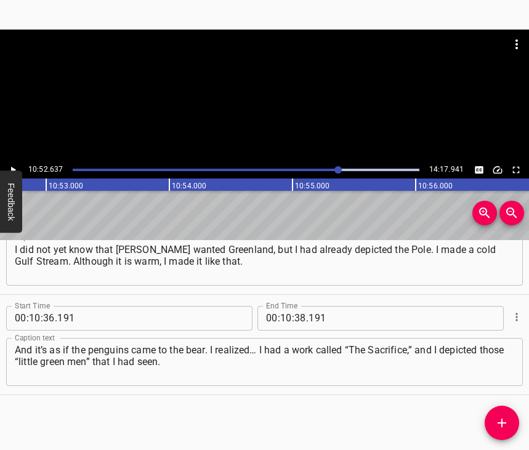
scroll to position [0, 80319]
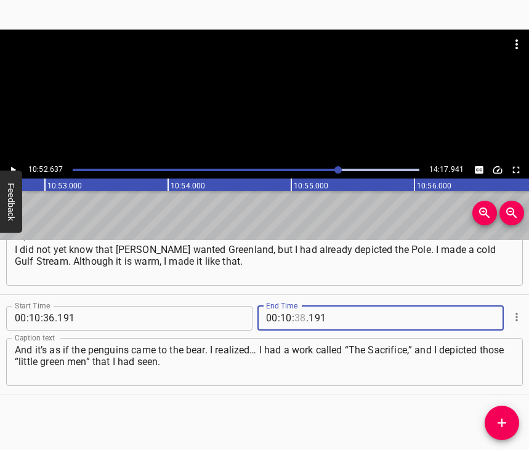
click at [294, 306] on input "number" at bounding box center [300, 318] width 12 height 25
type input "52"
type input "637"
click at [507, 420] on icon "Add Cue" at bounding box center [501, 422] width 15 height 15
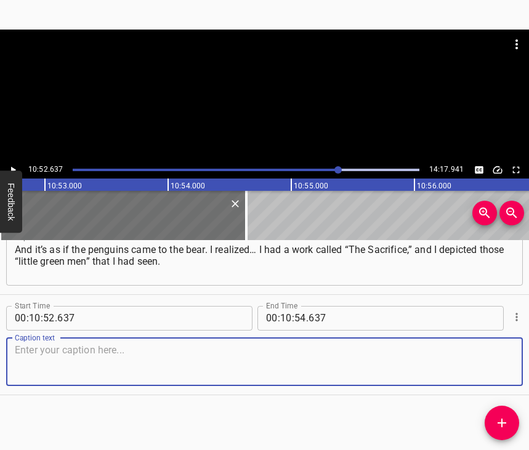
scroll to position [5275, 0]
click at [498, 365] on textarea at bounding box center [264, 361] width 499 height 35
click at [73, 345] on textarea at bounding box center [264, 361] width 499 height 35
paste textarea "And I did it not because I had seen them, but because I played with tin soldier…"
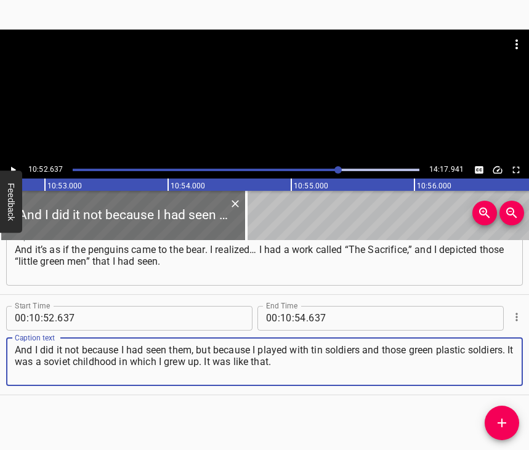
type textarea "And I did it not because I had seen them, but because I played with tin soldier…"
click at [12, 167] on icon "Play/Pause" at bounding box center [12, 169] width 11 height 11
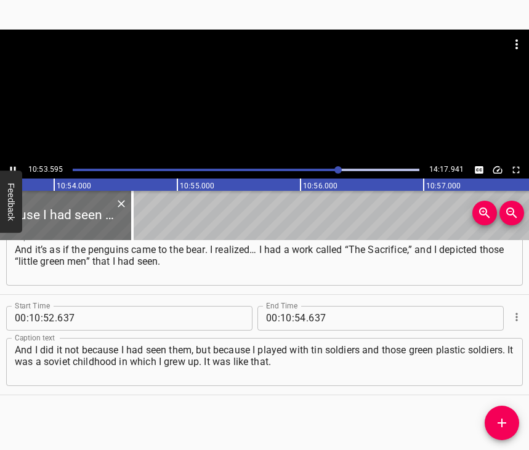
scroll to position [0, 80449]
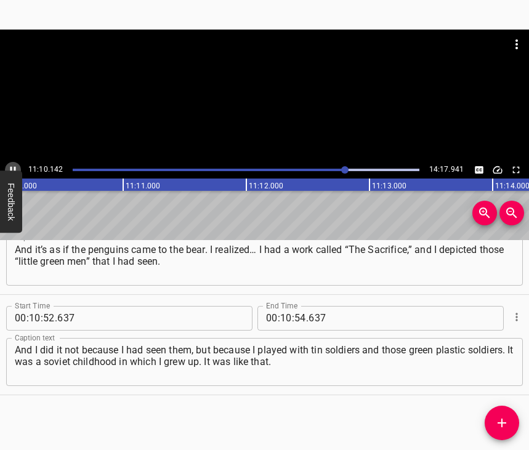
click at [12, 167] on icon "Play/Pause" at bounding box center [13, 169] width 6 height 7
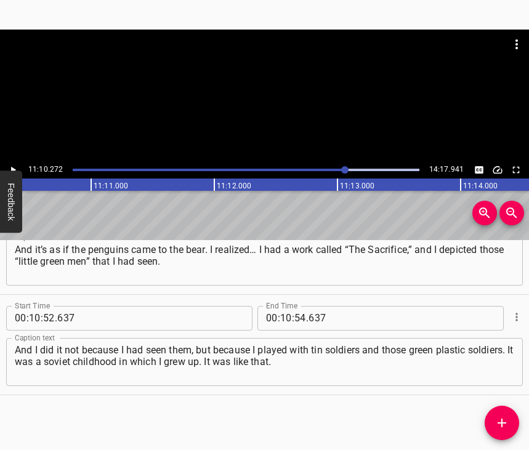
scroll to position [0, 82490]
click at [284, 306] on input "number" at bounding box center [286, 318] width 12 height 25
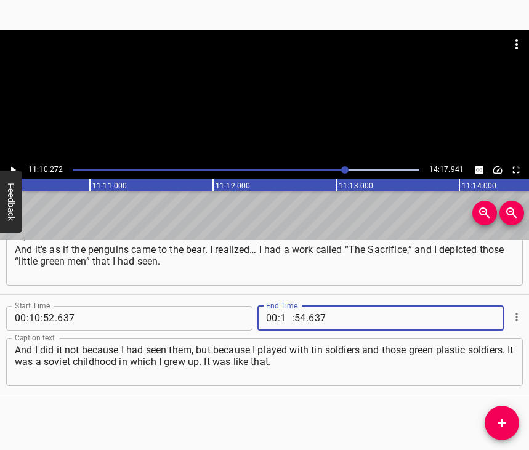
type input "11"
type input "10"
type input "272"
click at [503, 421] on icon "Add Cue" at bounding box center [501, 422] width 15 height 15
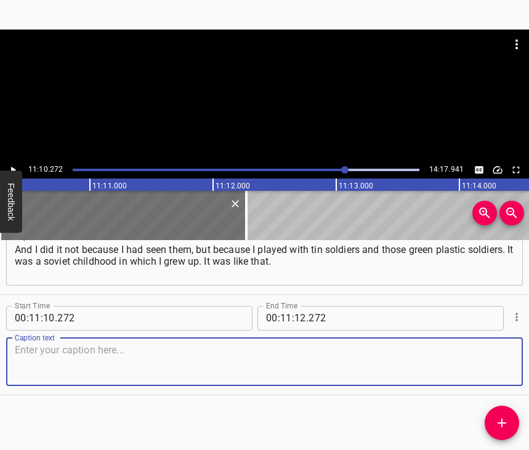
scroll to position [5386, 0]
drag, startPoint x: 497, startPoint y: 364, endPoint x: 508, endPoint y: 358, distance: 12.7
click at [498, 362] on textarea at bounding box center [264, 361] width 499 height 35
click at [42, 344] on textarea at bounding box center [264, 361] width 499 height 35
paste textarea "Then I realized that this is it. At first we play with it, and then we receive …"
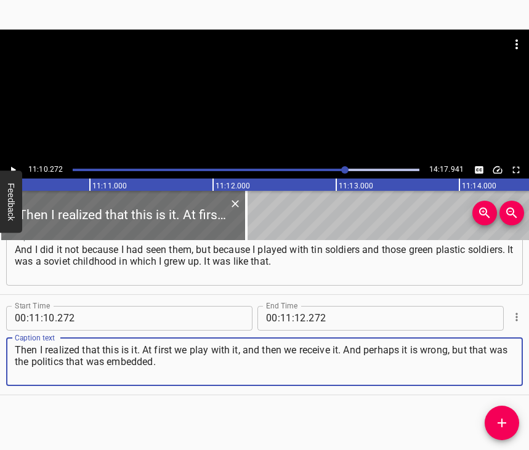
type textarea "Then I realized that this is it. At first we play with it, and then we receive …"
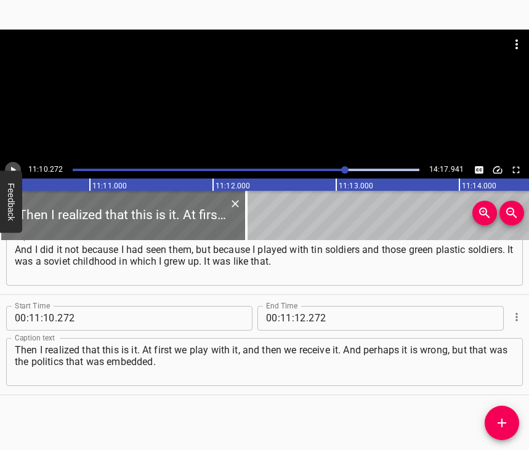
click at [12, 165] on icon "Play/Pause" at bounding box center [12, 169] width 11 height 11
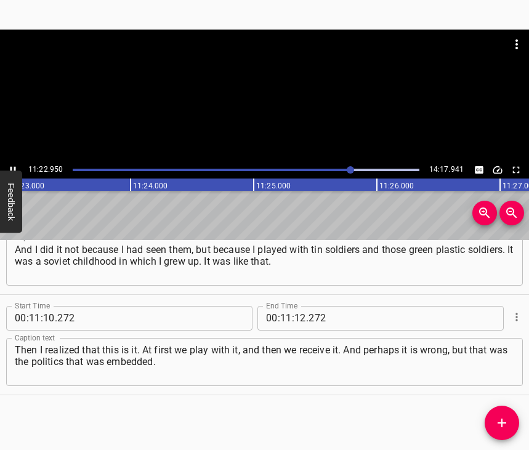
click at [11, 165] on icon "Play/Pause" at bounding box center [12, 169] width 11 height 11
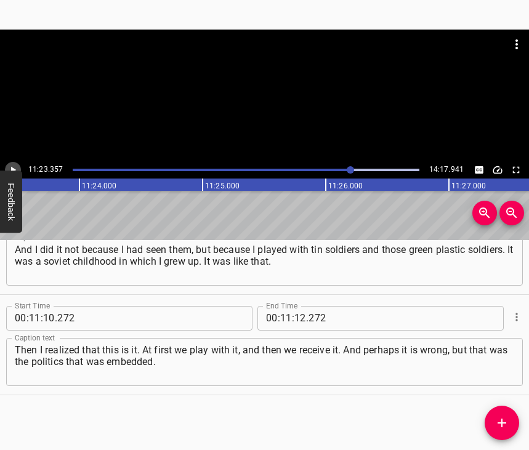
click at [11, 165] on icon "Play/Pause" at bounding box center [12, 169] width 11 height 11
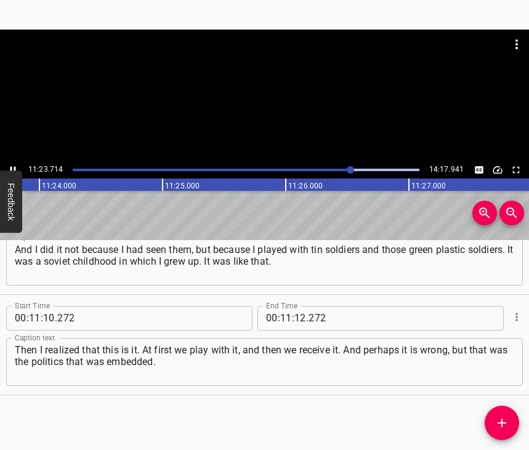
click at [11, 165] on icon "Play/Pause" at bounding box center [12, 169] width 11 height 11
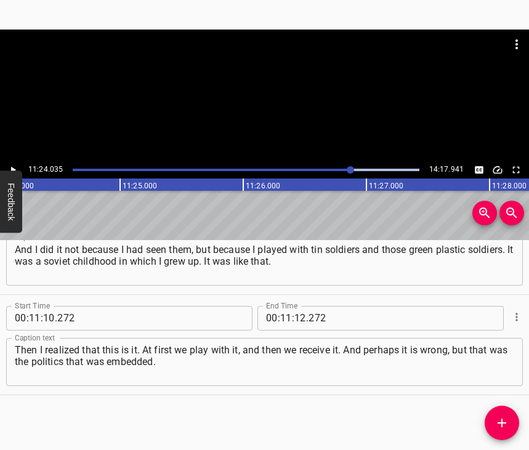
scroll to position [0, 84183]
click at [295, 306] on input "number" at bounding box center [300, 318] width 12 height 25
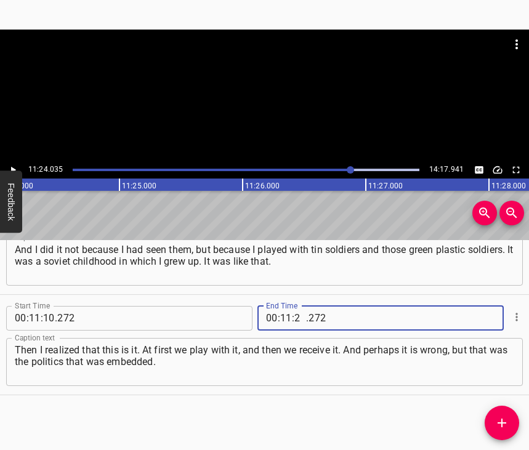
type input "24"
type input "035"
click at [506, 429] on icon "Add Cue" at bounding box center [501, 422] width 15 height 15
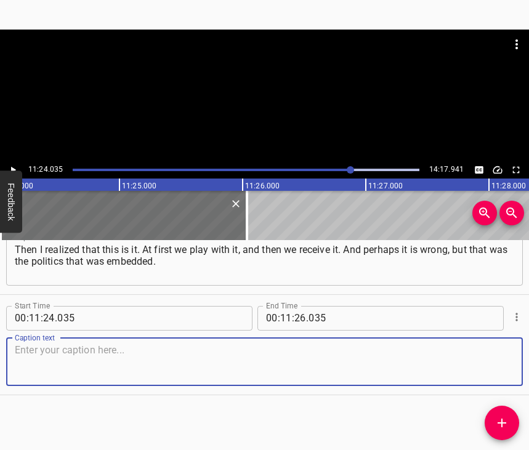
scroll to position [5497, 0]
click at [460, 354] on textarea at bounding box center [264, 361] width 499 height 35
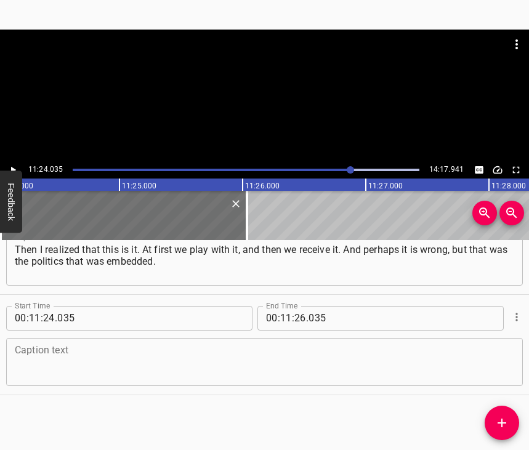
click at [226, 353] on textarea at bounding box center [264, 361] width 499 height 35
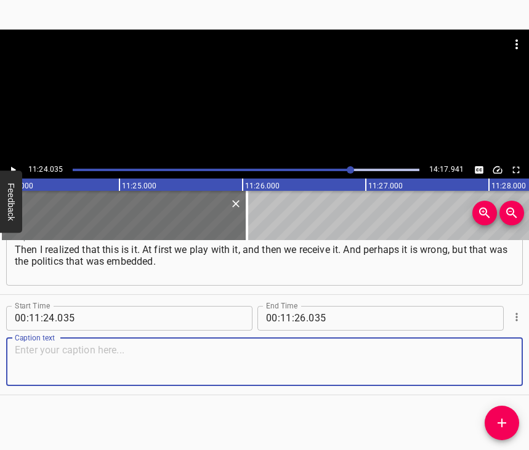
paste textarea "The [DEMOGRAPHIC_DATA], probably, still drill people like that. “The Sacrifice”…"
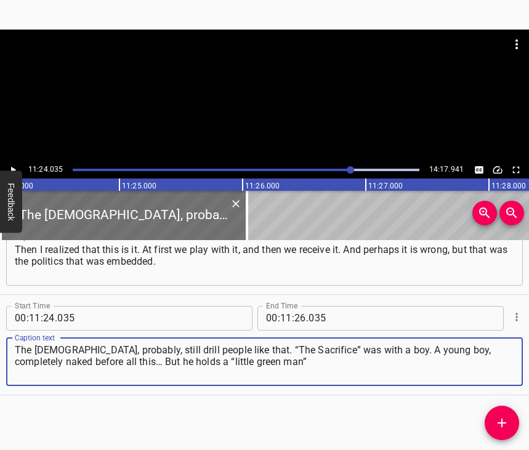
type textarea "The [DEMOGRAPHIC_DATA], probably, still drill people like that. “The Sacrifice”…"
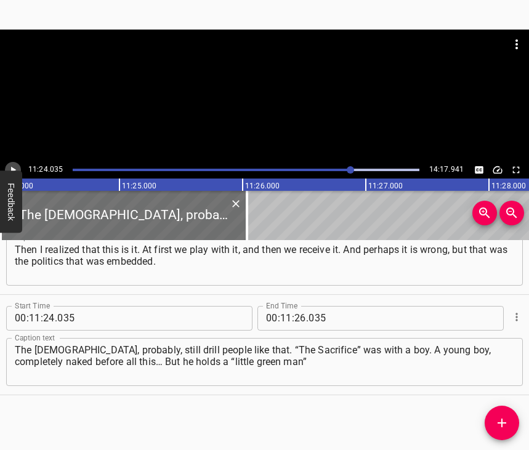
click at [15, 167] on icon "Play/Pause" at bounding box center [12, 169] width 11 height 11
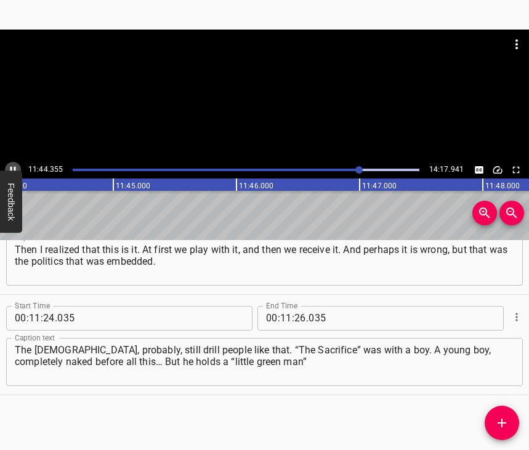
click at [9, 169] on icon "Play/Pause" at bounding box center [12, 169] width 11 height 11
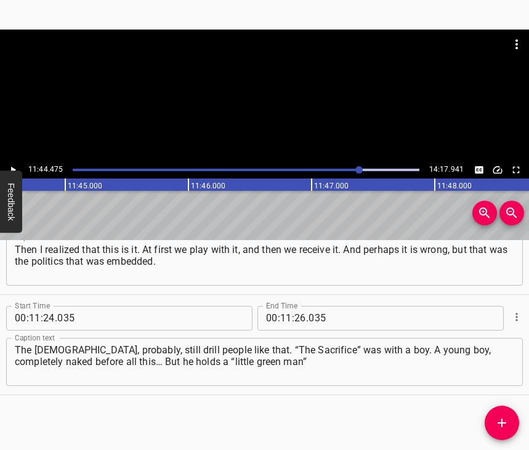
scroll to position [0, 86699]
click at [297, 306] on input "number" at bounding box center [300, 318] width 12 height 25
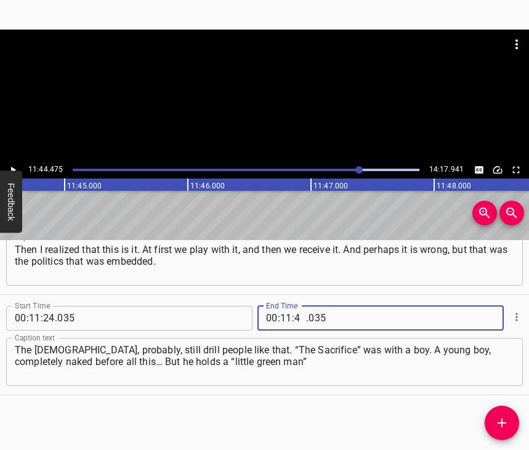
type input "44"
type input "475"
click at [505, 420] on icon "Add Cue" at bounding box center [501, 422] width 15 height 15
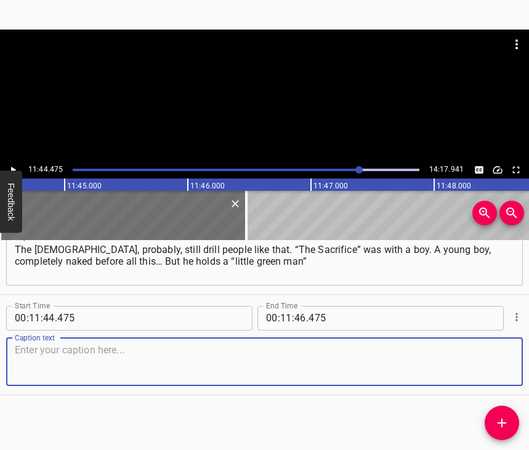
scroll to position [5608, 0]
click at [487, 360] on textarea at bounding box center [264, 361] width 499 height 35
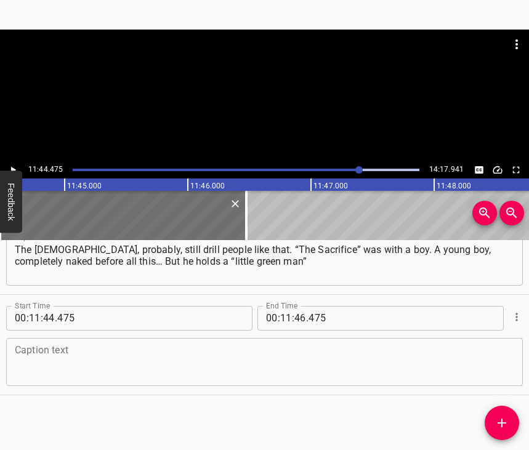
click at [122, 351] on textarea at bounding box center [264, 361] width 499 height 35
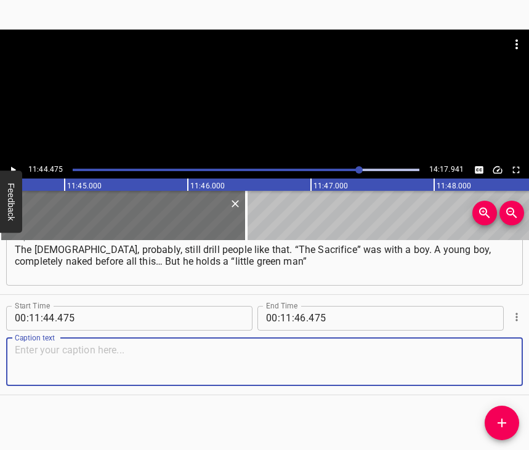
paste textarea "in the form of a plastic toy – and so, he sacrificed himself. That is, perhaps……"
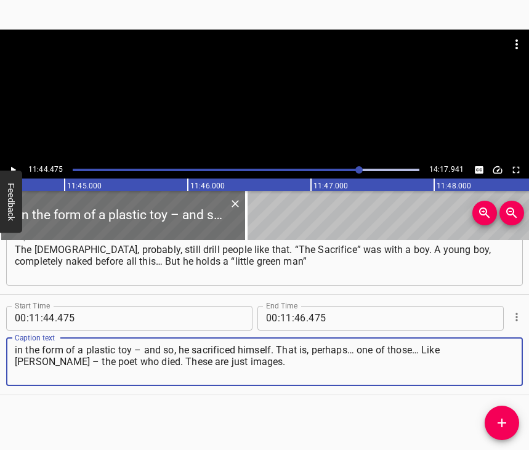
type textarea "in the form of a plastic toy – and so, he sacrificed himself. That is, perhaps……"
click at [15, 170] on icon "Play/Pause" at bounding box center [13, 169] width 5 height 7
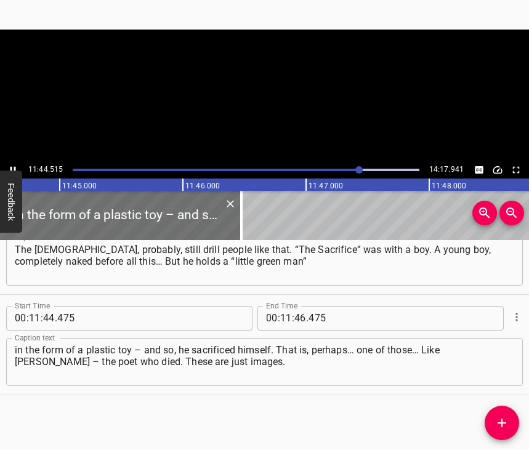
scroll to position [0, 86705]
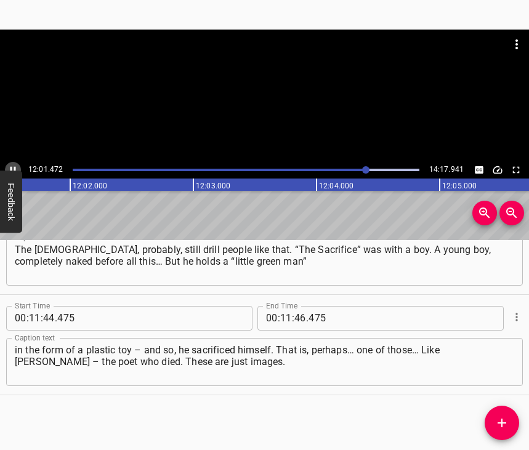
click at [13, 169] on icon "Play/Pause" at bounding box center [12, 169] width 11 height 11
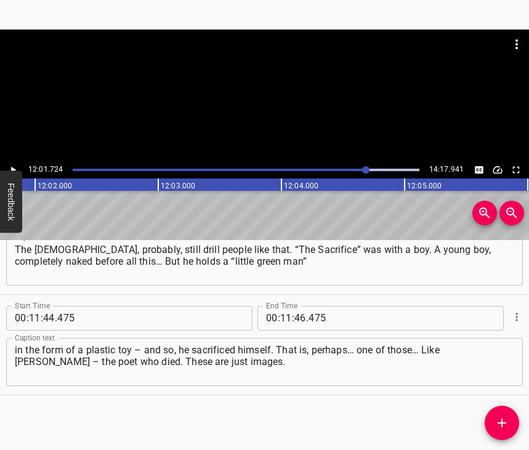
scroll to position [0, 88822]
click at [280, 306] on input "number" at bounding box center [286, 318] width 12 height 25
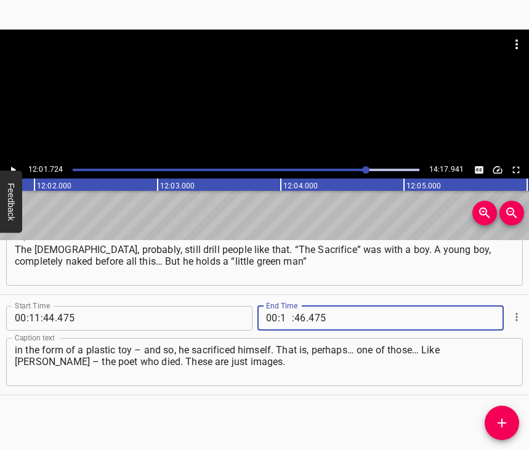
type input "12"
type input "01"
type input "724"
click at [498, 418] on icon "Add Cue" at bounding box center [501, 422] width 15 height 15
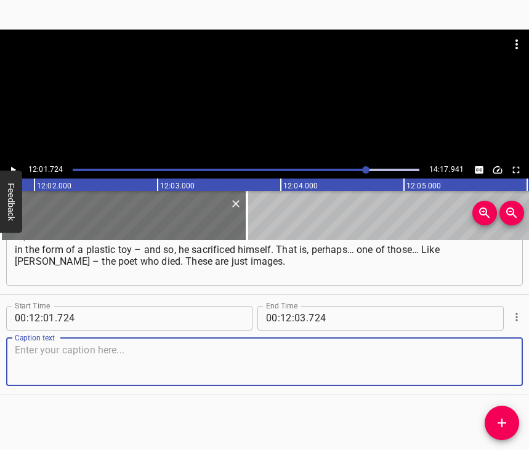
scroll to position [5718, 0]
drag, startPoint x: 494, startPoint y: 358, endPoint x: 526, endPoint y: 345, distance: 35.1
click at [494, 358] on textarea at bounding box center [264, 361] width 499 height 35
click at [165, 358] on textarea at bounding box center [264, 361] width 499 height 35
paste textarea "And when you see them, you may not cry… Although you do. And such an image emer…"
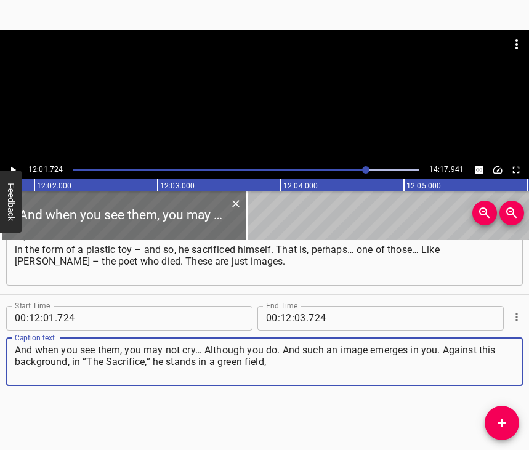
type textarea "And when you see them, you may not cry… Although you do. And such an image emer…"
click at [10, 174] on button "Feedback" at bounding box center [11, 202] width 22 height 62
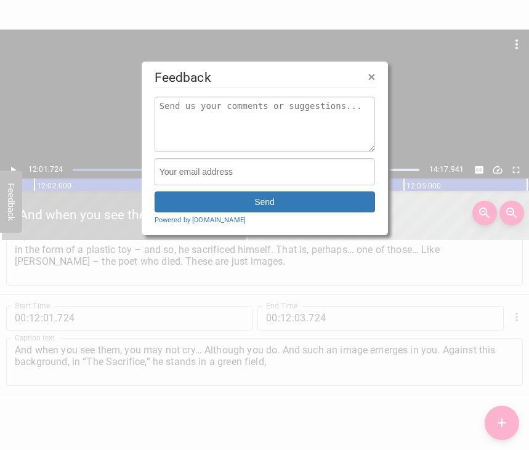
click at [11, 167] on div at bounding box center [264, 225] width 529 height 450
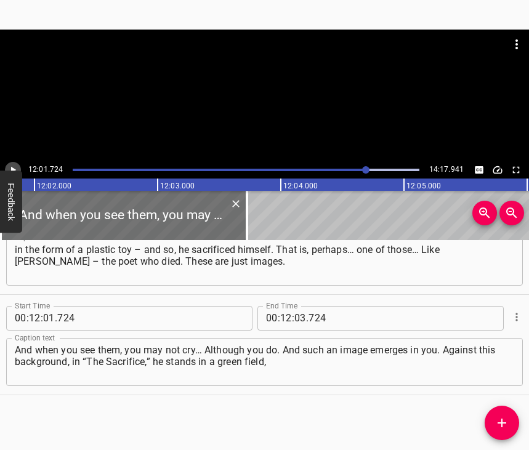
click at [11, 167] on icon "Play/Pause" at bounding box center [13, 169] width 5 height 7
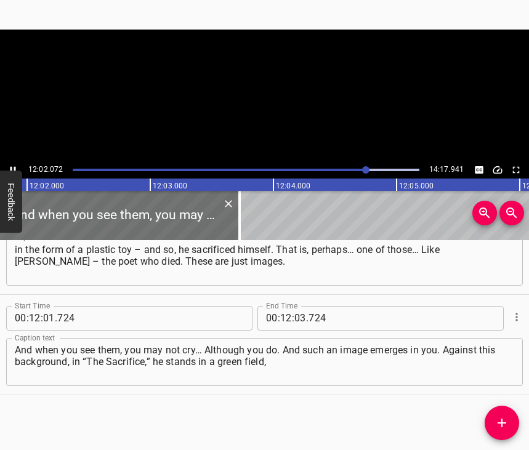
scroll to position [0, 88835]
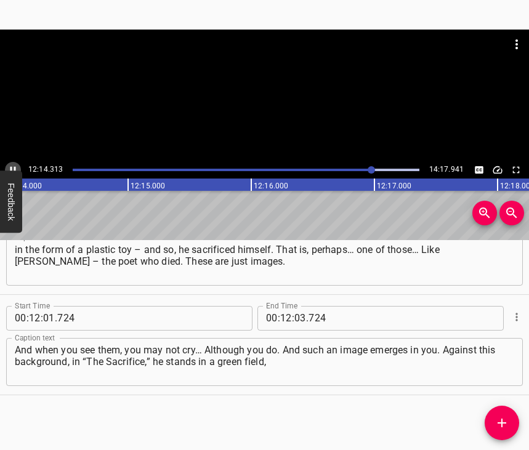
click at [9, 167] on icon "Play/Pause" at bounding box center [12, 169] width 11 height 11
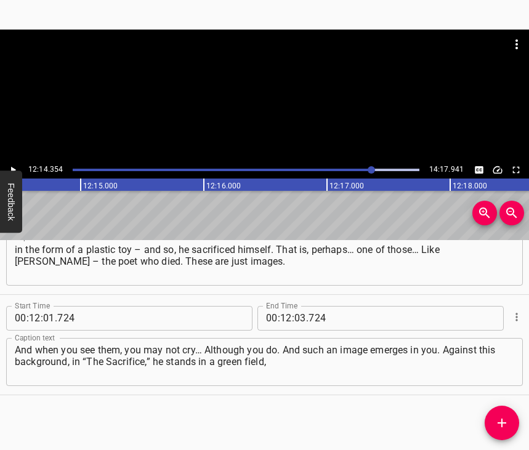
scroll to position [0, 90376]
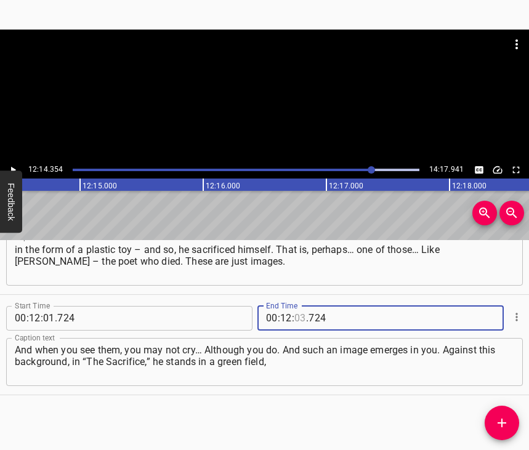
click at [294, 309] on input "number" at bounding box center [300, 318] width 12 height 25
type input "14"
type input "354"
click at [503, 414] on button "Add Cue" at bounding box center [501, 423] width 34 height 34
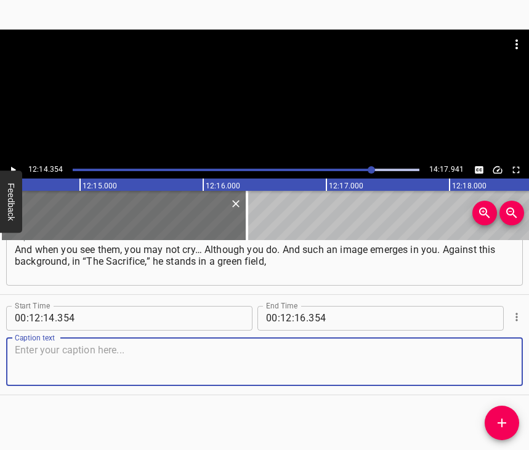
scroll to position [5829, 0]
click at [486, 365] on textarea at bounding box center [264, 361] width 499 height 35
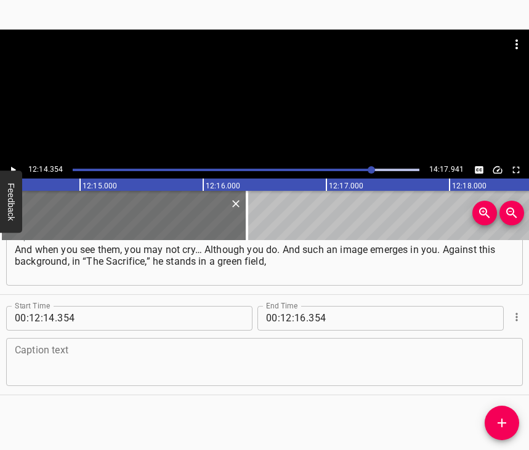
click at [16, 361] on textarea at bounding box center [264, 361] width 499 height 35
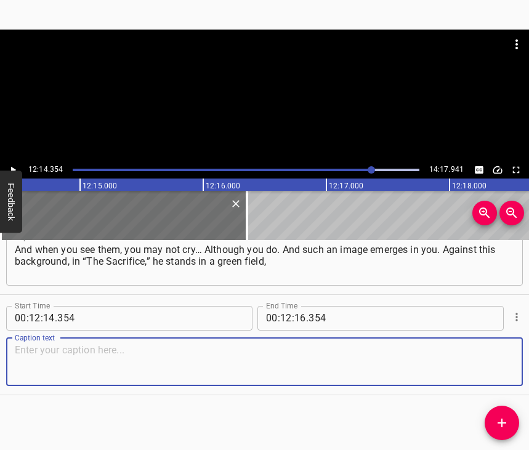
paste textarea "while here – red sunflowers, and drops run down them. That’s how it affects. Th…"
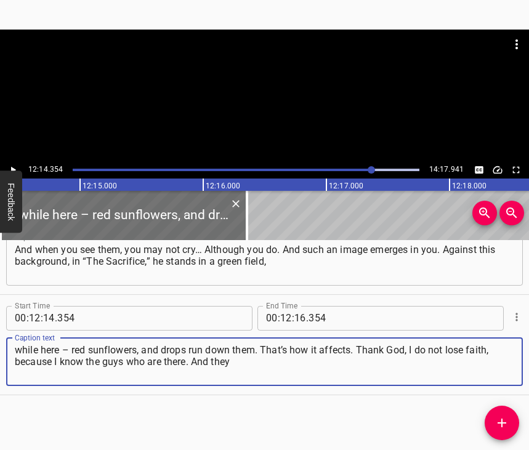
type textarea "while here – red sunflowers, and drops run down them. That’s how it affects. Th…"
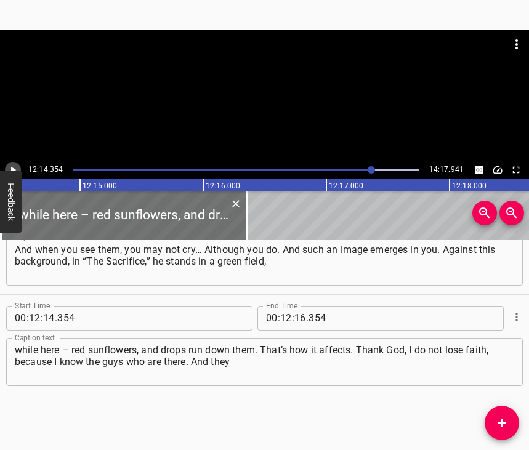
click at [13, 165] on icon "Play/Pause" at bounding box center [12, 169] width 11 height 11
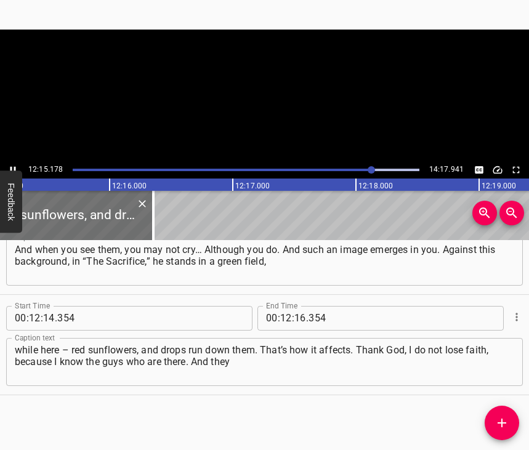
scroll to position [0, 90474]
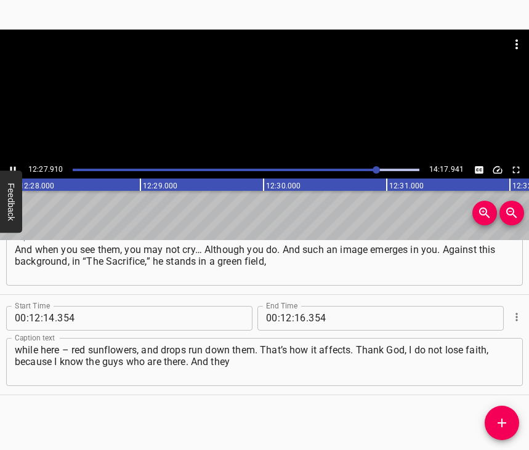
click at [17, 166] on icon "Play/Pause" at bounding box center [12, 169] width 11 height 11
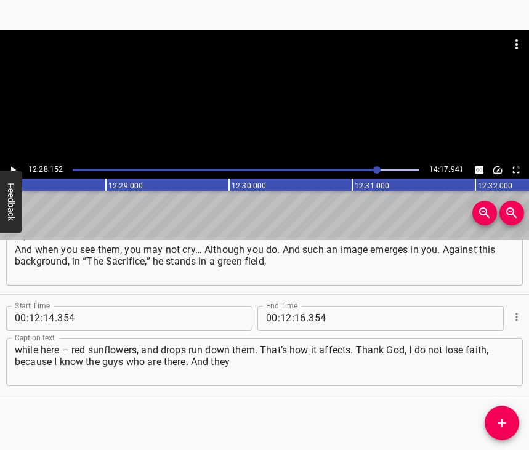
scroll to position [0, 92074]
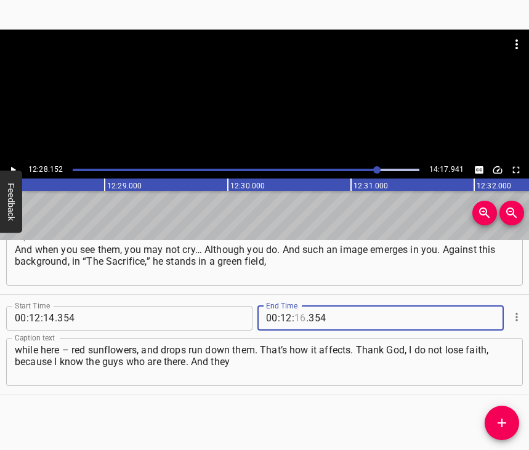
click at [297, 306] on input "number" at bounding box center [300, 318] width 12 height 25
type input "28"
type input "152"
click at [498, 421] on icon "Add Cue" at bounding box center [501, 422] width 15 height 15
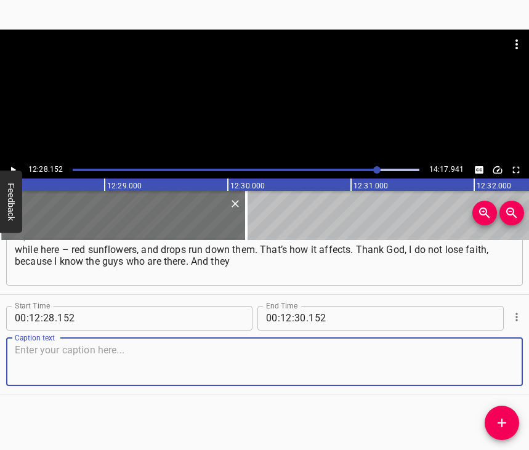
scroll to position [5940, 0]
click at [498, 359] on textarea at bounding box center [264, 361] width 499 height 35
click at [306, 362] on textarea at bounding box center [264, 361] width 499 height 35
paste textarea "are not just guys, they are my friends, my acquaintances. These are people I li…"
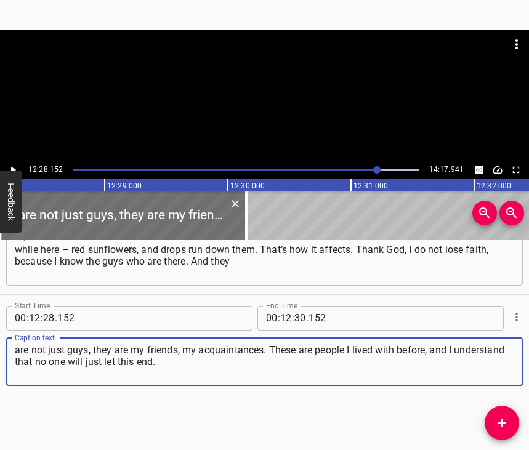
type textarea "are not just guys, they are my friends, my acquaintances. These are people I li…"
click at [15, 166] on icon "Play/Pause" at bounding box center [12, 169] width 11 height 11
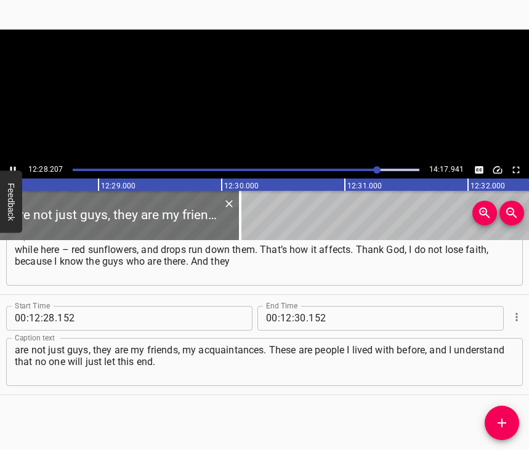
scroll to position [0, 92081]
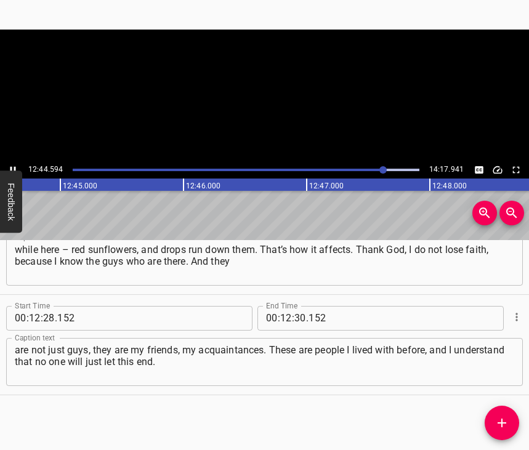
click at [12, 167] on icon "Play/Pause" at bounding box center [12, 169] width 11 height 11
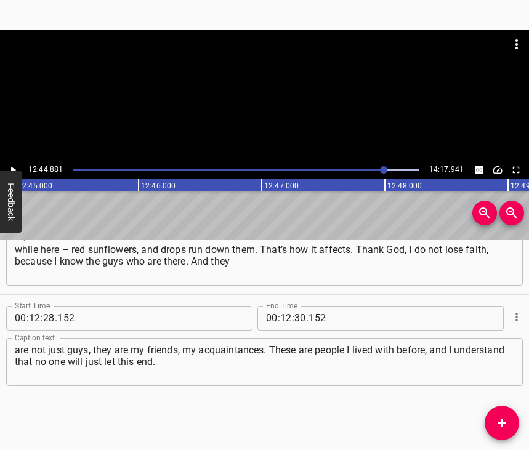
scroll to position [0, 94133]
click at [298, 306] on input "number" at bounding box center [300, 318] width 12 height 25
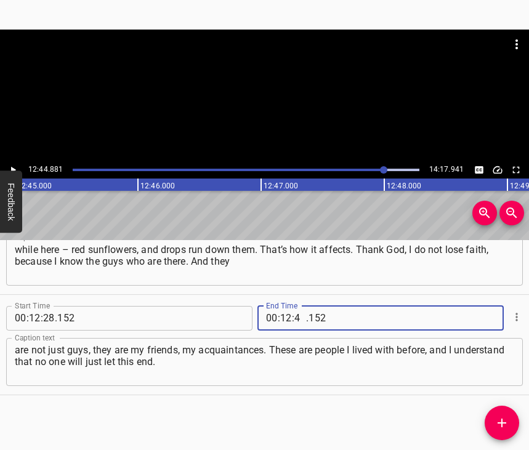
type input "44"
type input "881"
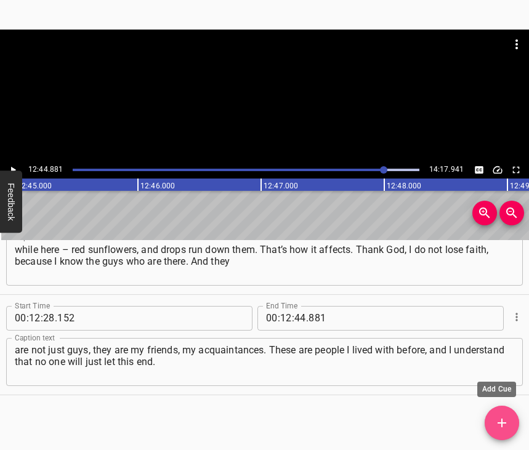
click at [509, 420] on span "Add Cue" at bounding box center [501, 422] width 34 height 15
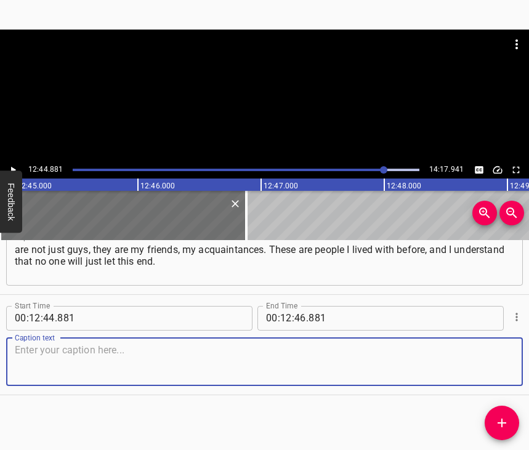
scroll to position [6051, 0]
drag, startPoint x: 495, startPoint y: 365, endPoint x: 523, endPoint y: 356, distance: 29.0
click at [496, 364] on textarea at bounding box center [264, 361] width 499 height 35
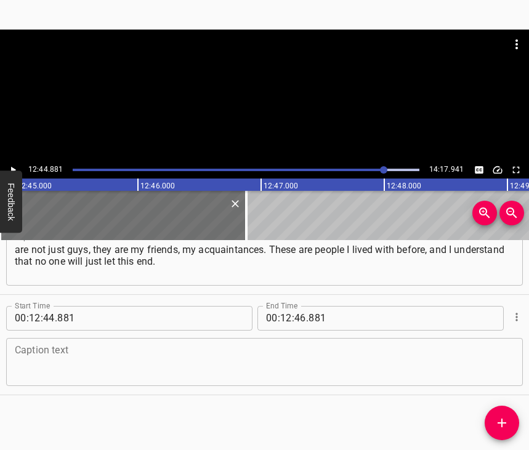
click at [180, 345] on textarea at bounding box center [264, 361] width 499 height 35
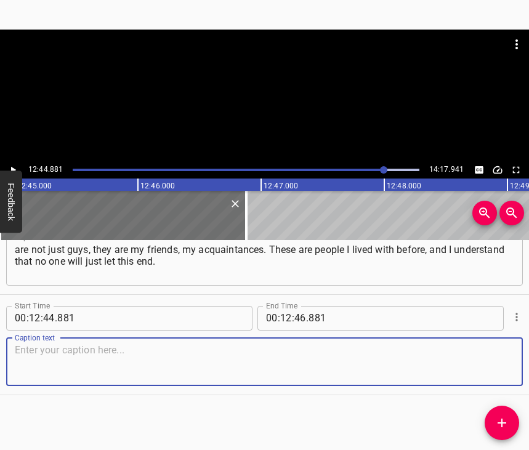
paste textarea "Much does not depend on us, but there will be nothing that we get nothing from.…"
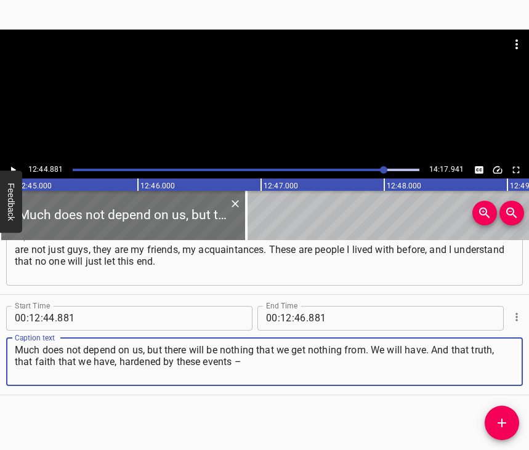
type textarea "Much does not depend on us, but there will be nothing that we get nothing from.…"
click at [15, 167] on icon "Play/Pause" at bounding box center [12, 169] width 11 height 11
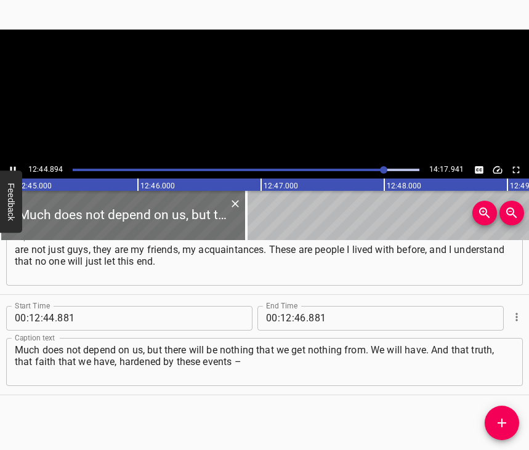
scroll to position [0, 94135]
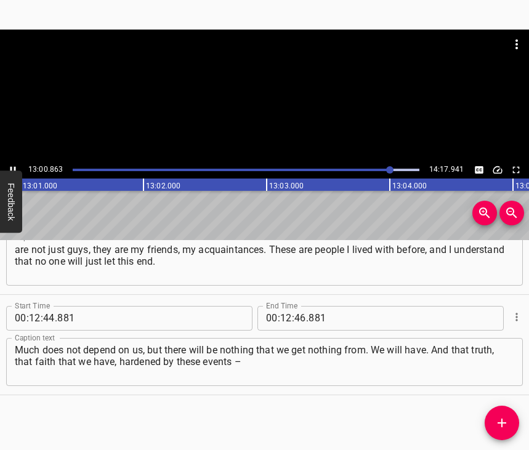
click at [12, 167] on icon "Play/Pause" at bounding box center [12, 169] width 11 height 11
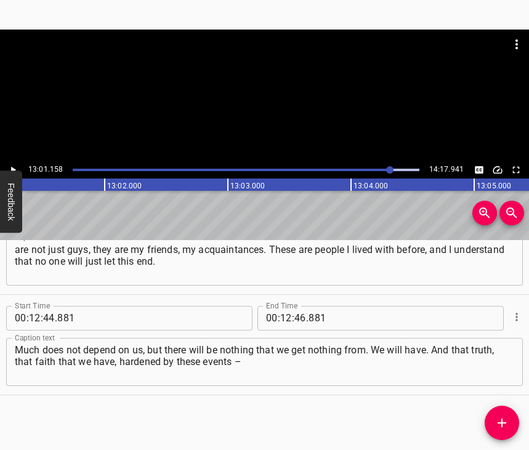
click at [12, 167] on icon "Play/Pause" at bounding box center [12, 169] width 11 height 11
click at [12, 164] on icon "Play/Pause" at bounding box center [12, 169] width 11 height 11
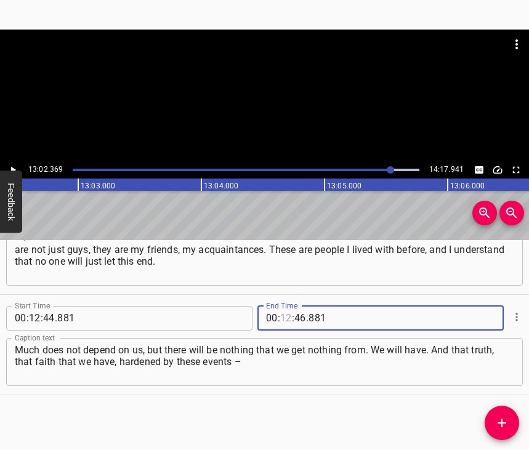
click at [280, 306] on input "number" at bounding box center [286, 318] width 12 height 25
type input "13"
type input "02"
type input "369"
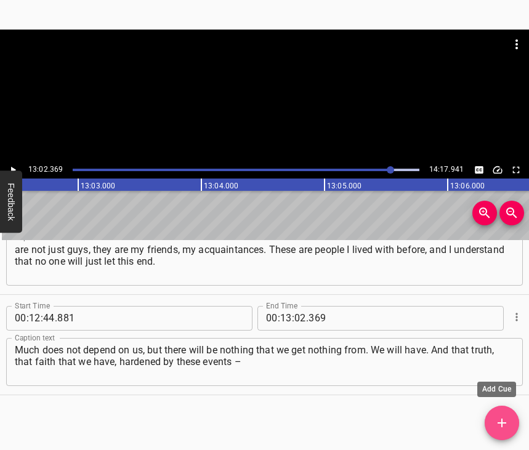
click at [501, 415] on button "Add Cue" at bounding box center [501, 423] width 34 height 34
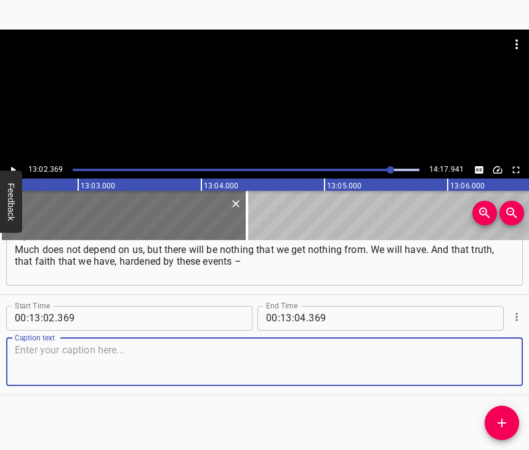
scroll to position [6161, 0]
click at [492, 369] on textarea at bounding box center [264, 361] width 499 height 35
click at [266, 348] on textarea at bounding box center [264, 361] width 499 height 35
paste textarea "it will be even stronger, and people will be even brighter. People will not be …"
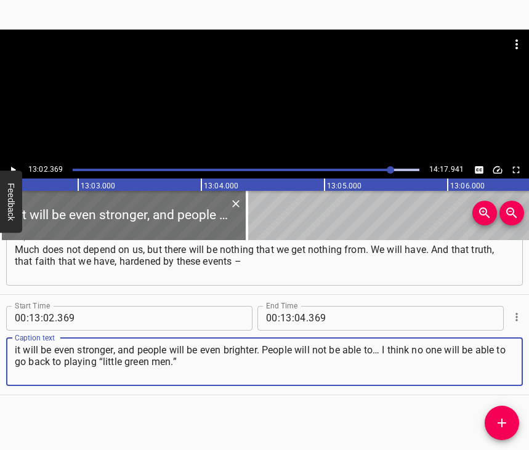
type textarea "it will be even stronger, and people will be even brighter. People will not be …"
click at [11, 166] on icon "Play/Pause" at bounding box center [12, 169] width 11 height 11
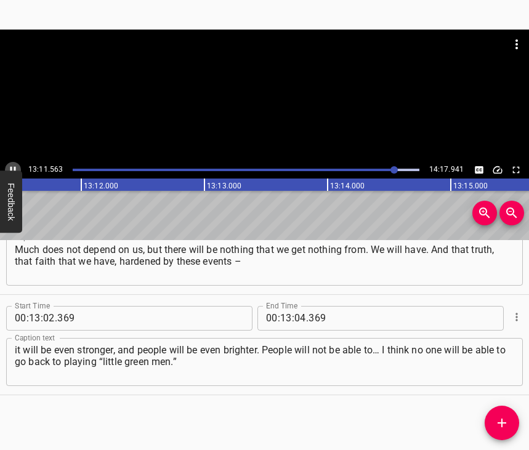
click at [10, 169] on icon "Play/Pause" at bounding box center [12, 169] width 11 height 11
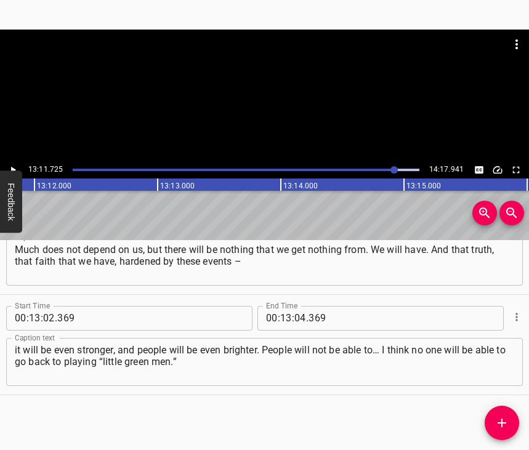
scroll to position [0, 97437]
click at [298, 306] on input "number" at bounding box center [300, 318] width 12 height 25
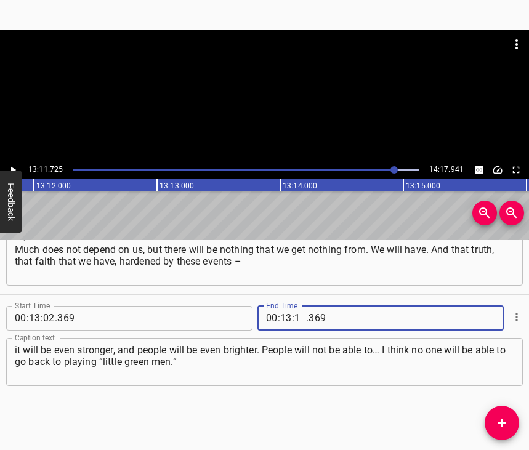
type input "11"
type input "725"
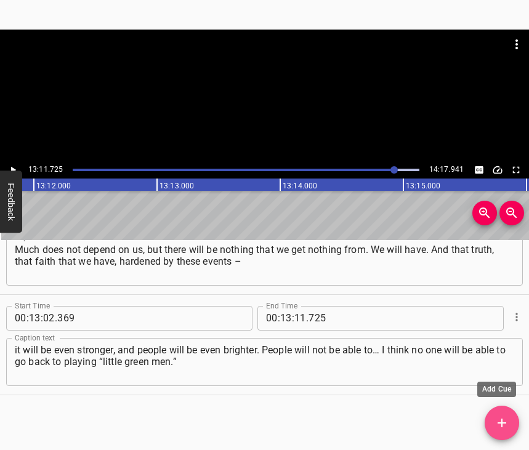
click at [504, 423] on icon "Add Cue" at bounding box center [501, 422] width 9 height 9
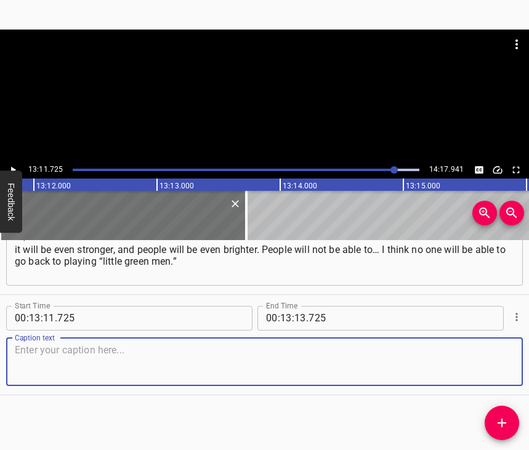
scroll to position [6272, 0]
click at [487, 353] on textarea at bounding box center [264, 361] width 499 height 35
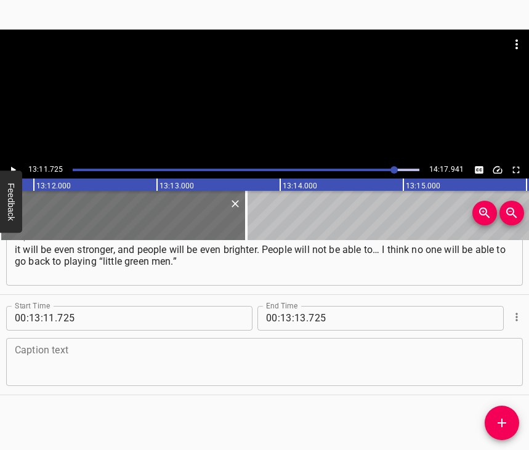
click at [131, 353] on textarea at bounding box center [264, 361] width 499 height 35
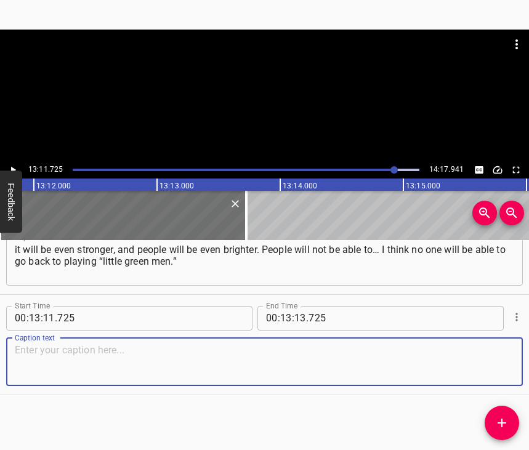
paste textarea "People my age, who know this, will not allow it. As for what the future will be…"
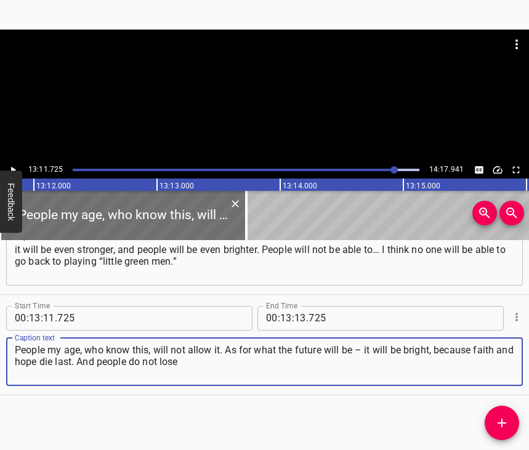
type textarea "People my age, who know this, will not allow it. As for what the future will be…"
click at [12, 170] on icon "Play/Pause" at bounding box center [13, 169] width 5 height 7
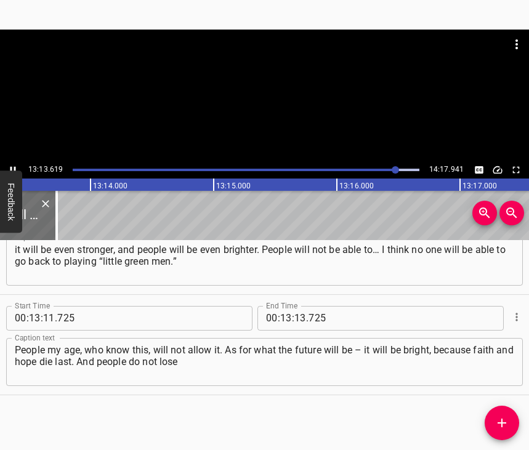
scroll to position [0, 97641]
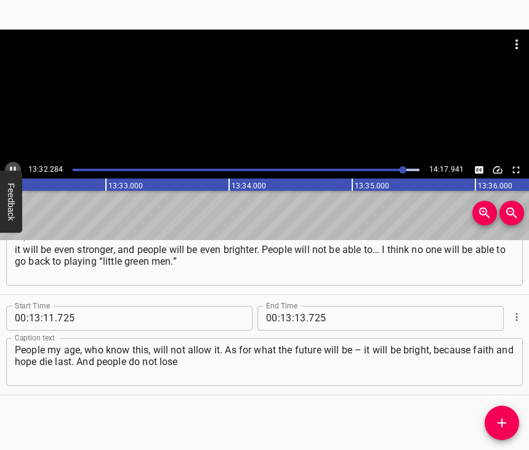
click at [10, 167] on icon "Play/Pause" at bounding box center [12, 169] width 11 height 11
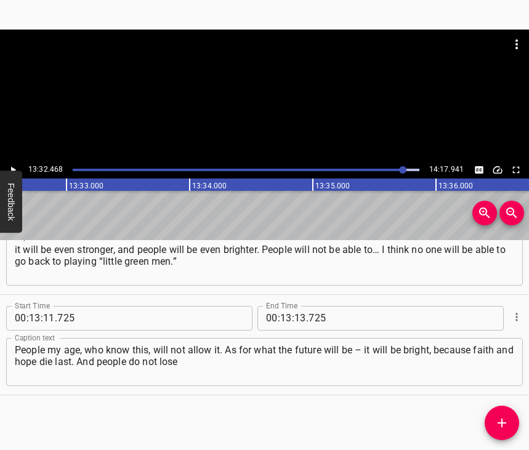
scroll to position [0, 99990]
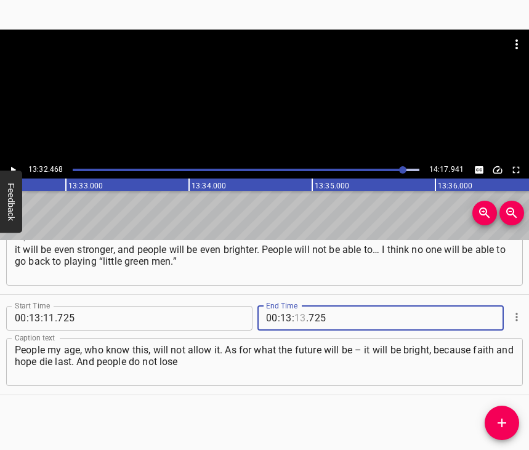
click at [298, 307] on input "number" at bounding box center [300, 318] width 12 height 25
type input "32"
type input "468"
click at [505, 423] on icon "Add Cue" at bounding box center [501, 422] width 9 height 9
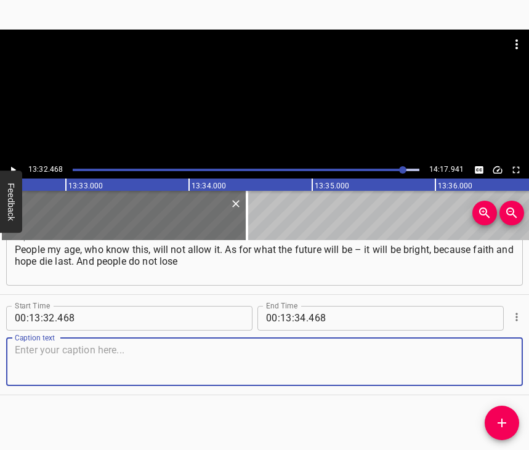
scroll to position [6383, 0]
click at [495, 374] on textarea at bounding box center [264, 361] width 499 height 35
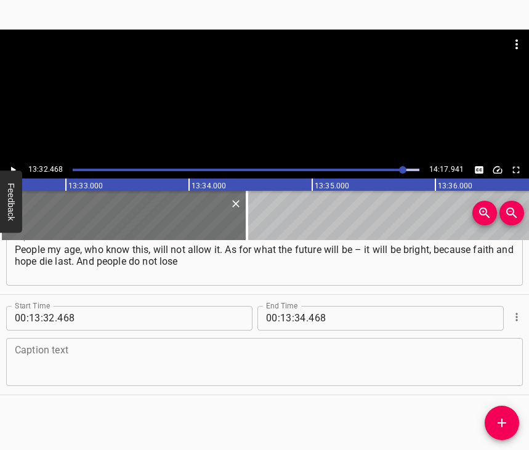
click at [279, 361] on textarea at bounding box center [264, 361] width 499 height 35
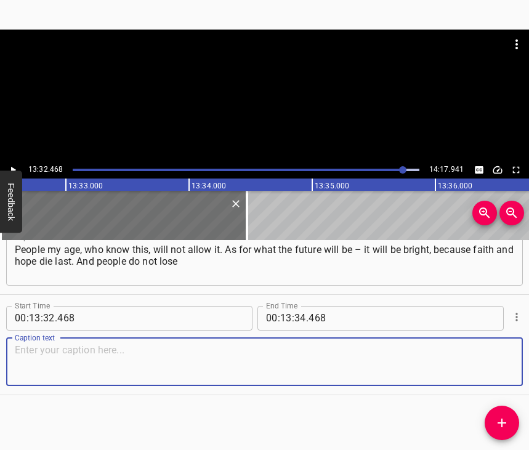
paste textarea "either faith or hope. And if we speak frankly, nothing exists without love. The…"
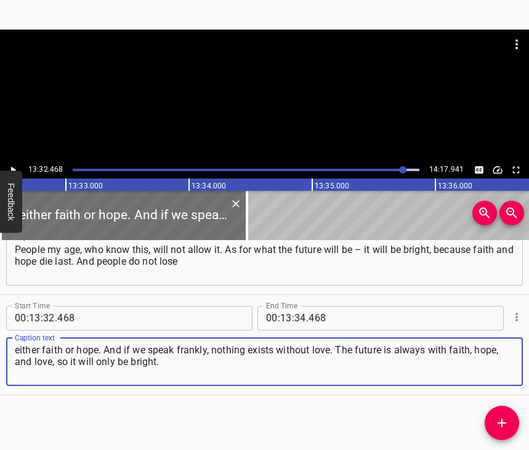
type textarea "either faith or hope. And if we speak frankly, nothing exists without love. The…"
click at [14, 167] on icon "Play/Pause" at bounding box center [12, 169] width 11 height 11
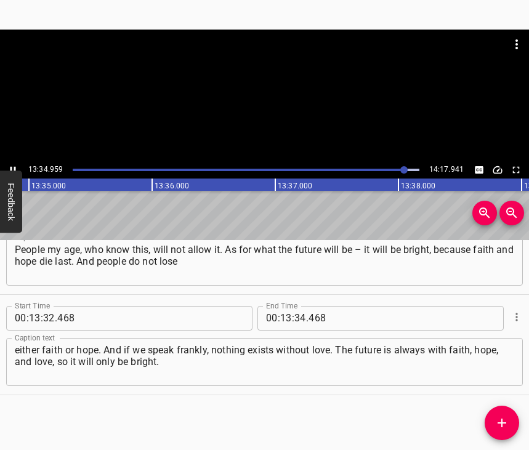
scroll to position [0, 100284]
click at [9, 169] on icon "Play/Pause" at bounding box center [12, 169] width 11 height 11
click at [297, 306] on input "number" at bounding box center [300, 318] width 12 height 25
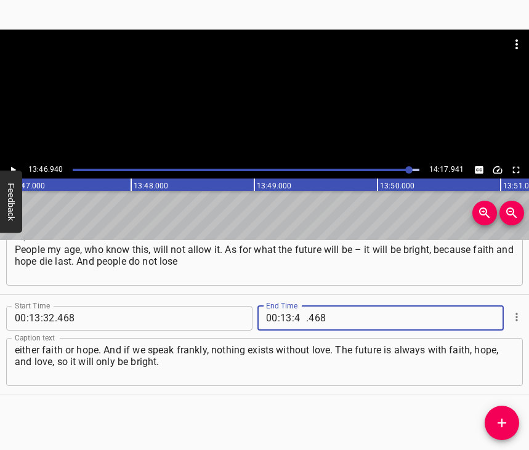
type input "46"
type input "940"
click at [498, 417] on icon "Add Cue" at bounding box center [501, 422] width 15 height 15
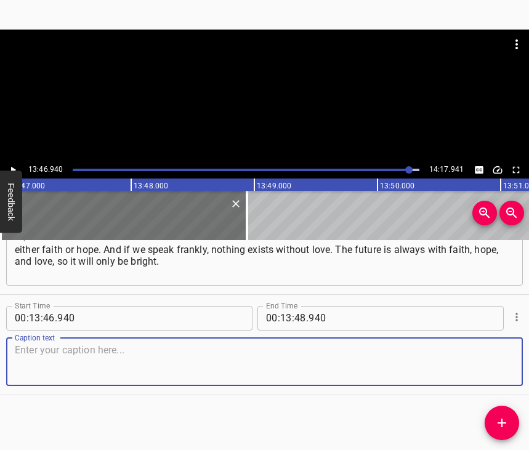
scroll to position [6494, 0]
drag, startPoint x: 495, startPoint y: 371, endPoint x: 523, endPoint y: 365, distance: 29.0
click at [495, 370] on textarea at bounding box center [264, 361] width 499 height 35
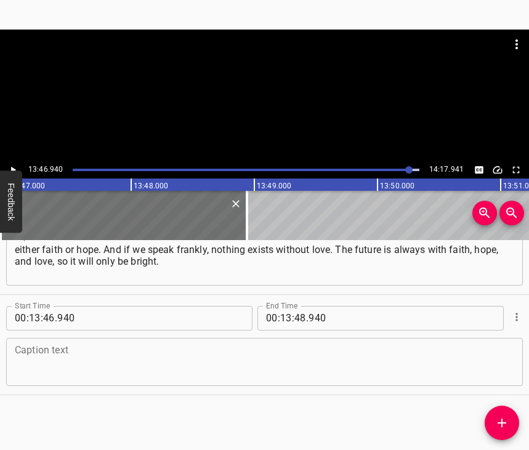
click at [114, 359] on textarea at bounding box center [264, 361] width 499 height 35
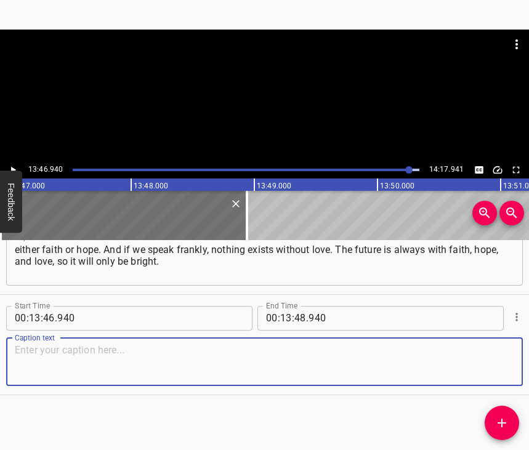
paste textarea "My wife has a flower field, of [PERSON_NAME], and the future will be just as bl…"
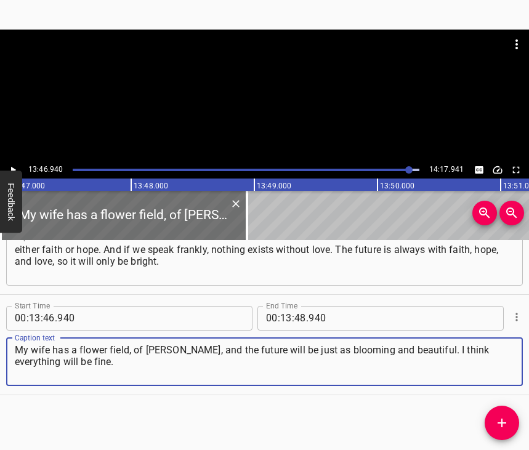
type textarea "My wife has a flower field, of [PERSON_NAME], and the future will be just as bl…"
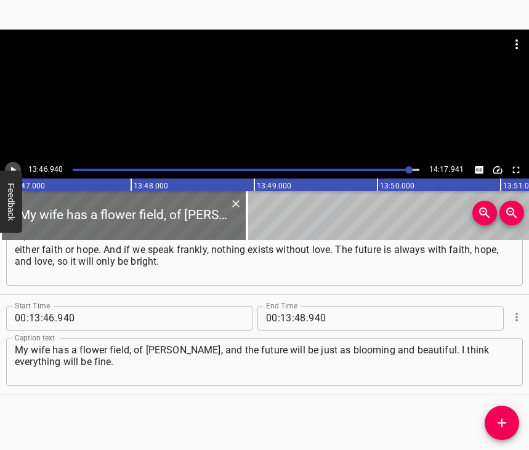
click at [12, 170] on icon "Play/Pause" at bounding box center [13, 169] width 5 height 7
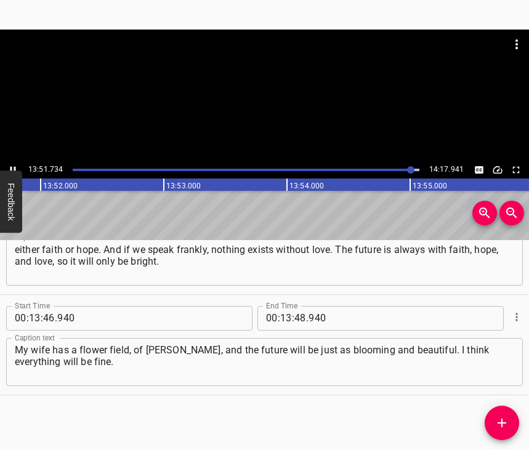
scroll to position [0, 102359]
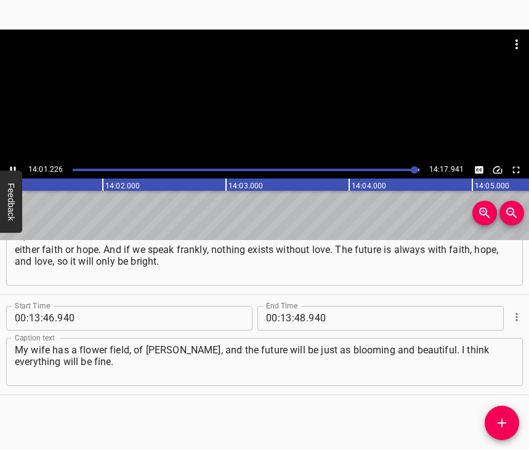
click at [15, 169] on icon "Play/Pause" at bounding box center [13, 169] width 6 height 7
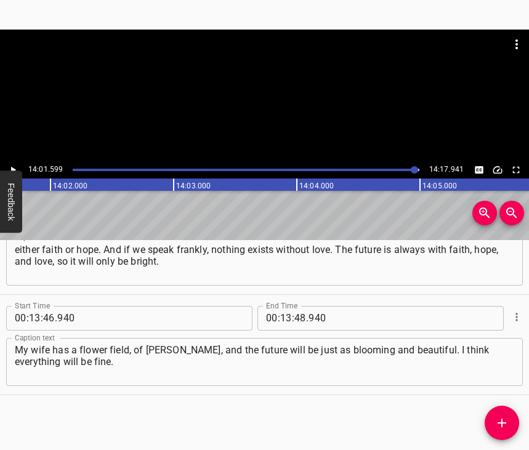
scroll to position [0, 103575]
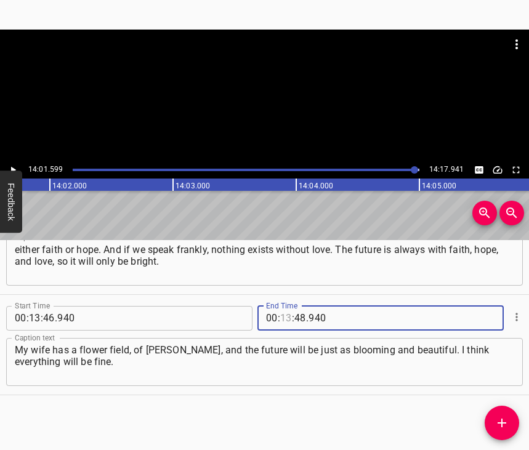
click at [280, 309] on input "number" at bounding box center [286, 318] width 12 height 25
type input "14"
type input "01"
type input "599"
click at [502, 418] on icon "Add Cue" at bounding box center [501, 422] width 15 height 15
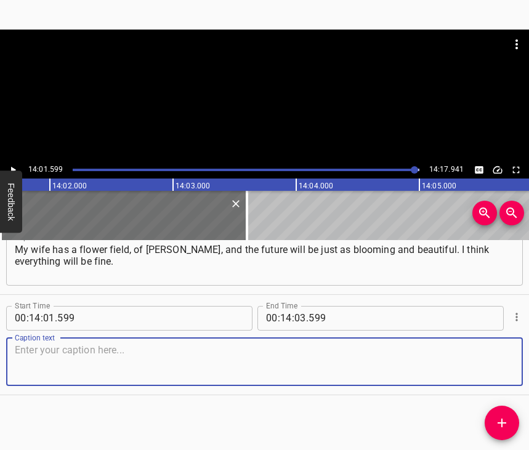
scroll to position [6605, 0]
click at [498, 371] on textarea at bounding box center [264, 361] width 499 height 35
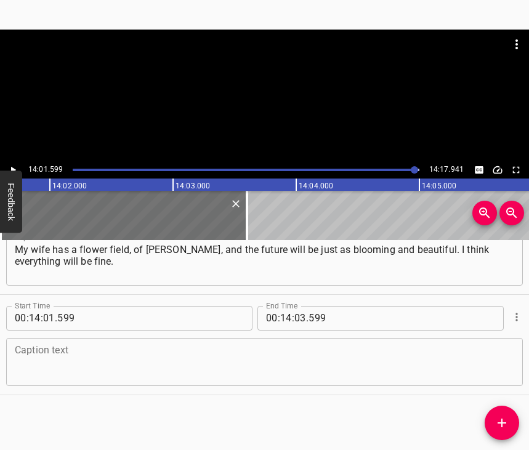
click at [74, 338] on div "Caption text" at bounding box center [264, 362] width 516 height 48
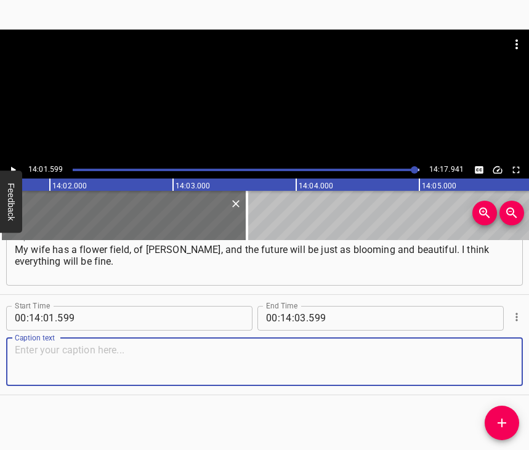
paste textarea "We are here, on our land, and the future will truly be ours."
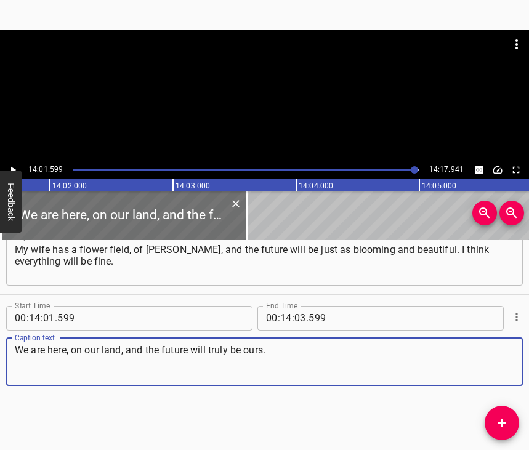
type textarea "We are here, on our land, and the future will truly be ours."
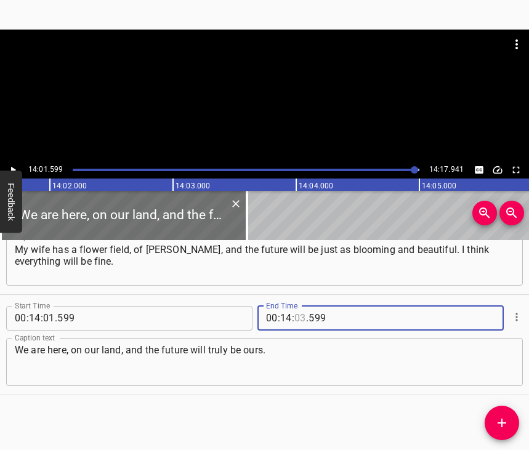
click at [297, 306] on input "number" at bounding box center [300, 318] width 12 height 25
type input "07"
type input "04"
type input "004"
click at [297, 306] on input "number" at bounding box center [300, 318] width 12 height 25
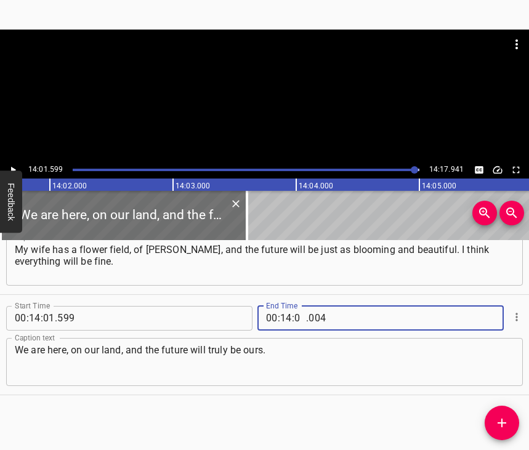
type input "07"
type input "941"
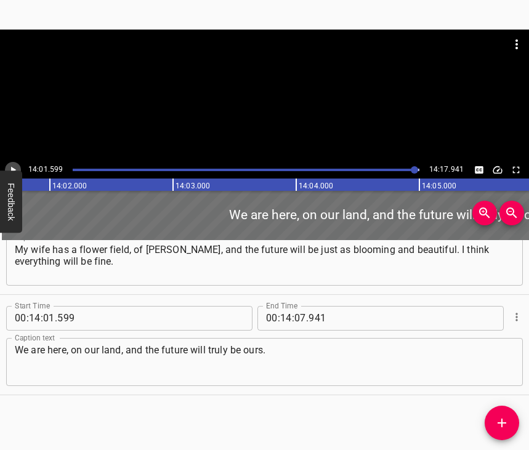
click at [10, 169] on icon "Play/Pause" at bounding box center [12, 169] width 11 height 11
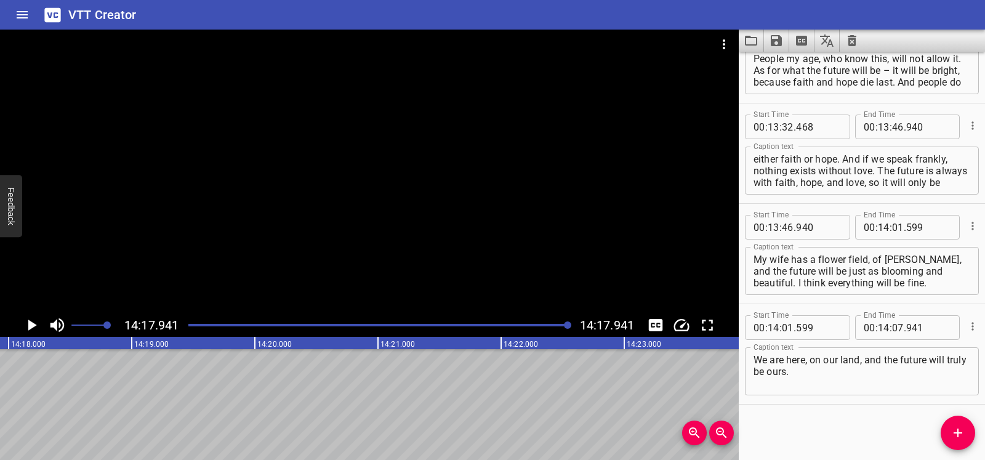
scroll to position [0, 105586]
click at [528, 43] on icon "Save captions to file" at bounding box center [776, 40] width 15 height 15
click at [528, 63] on li "Save to VTT file" at bounding box center [809, 68] width 90 height 22
